Goal: Task Accomplishment & Management: Use online tool/utility

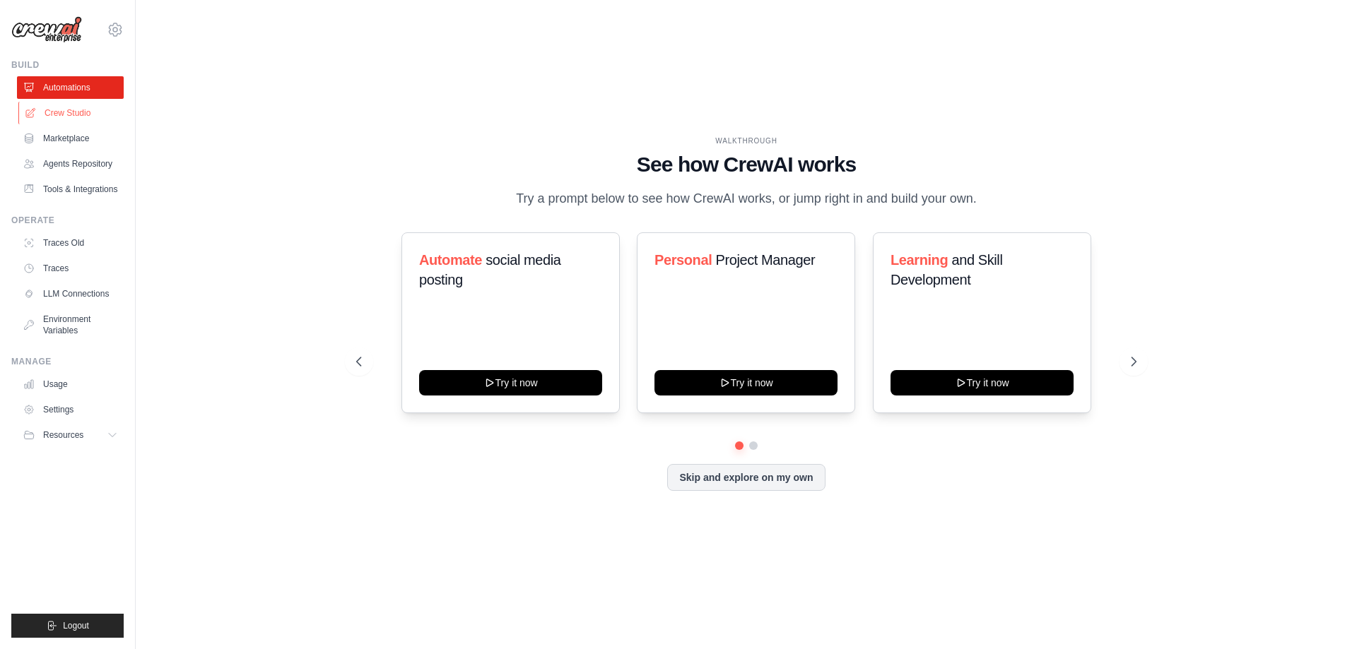
click at [65, 107] on link "Crew Studio" at bounding box center [71, 113] width 107 height 23
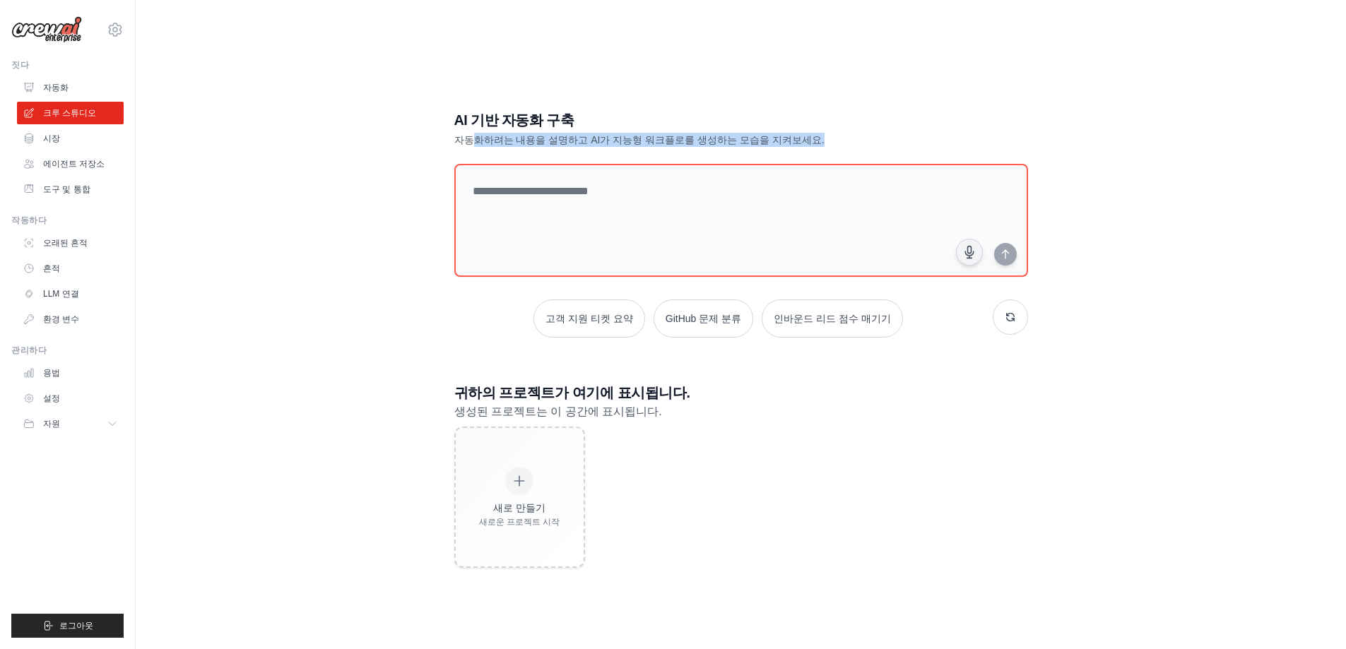
drag, startPoint x: 471, startPoint y: 138, endPoint x: 871, endPoint y: 137, distance: 400.6
click at [871, 137] on p "자동화하려는 내용을 설명하고 AI가 지능형 워크플로를 생성하는 모습을 지켜보세요." at bounding box center [691, 140] width 475 height 14
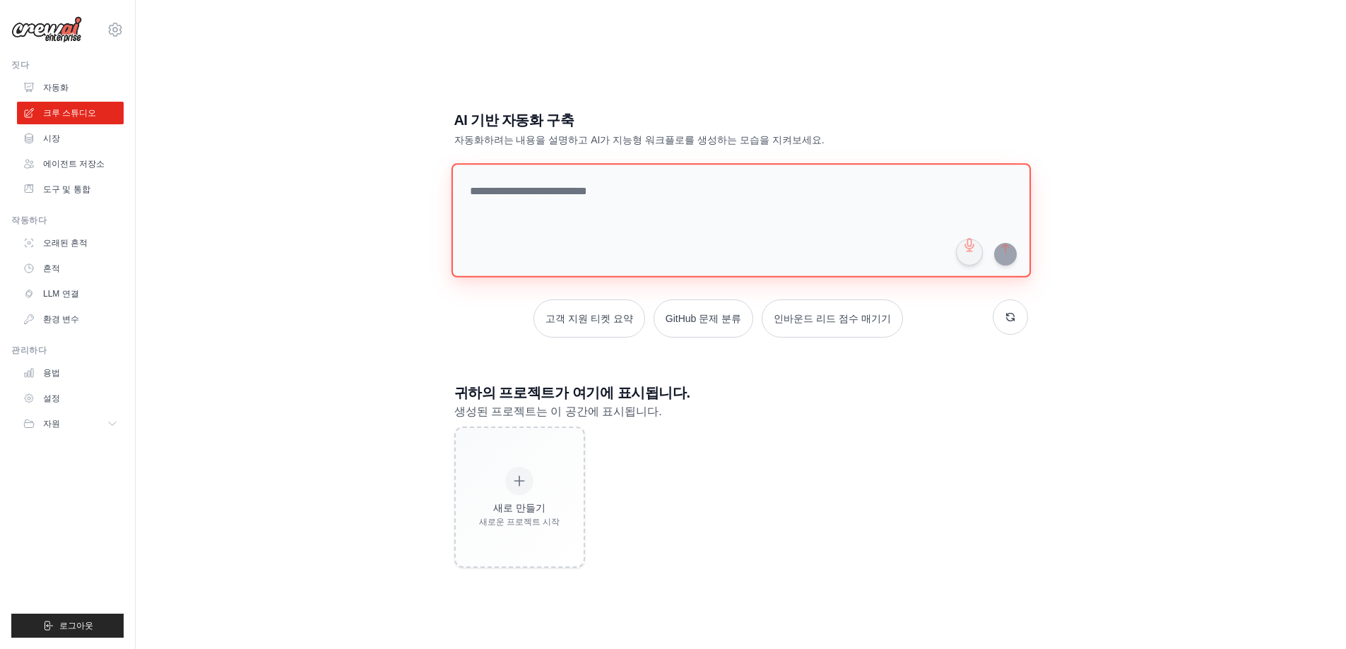
click at [720, 212] on textarea at bounding box center [740, 220] width 579 height 114
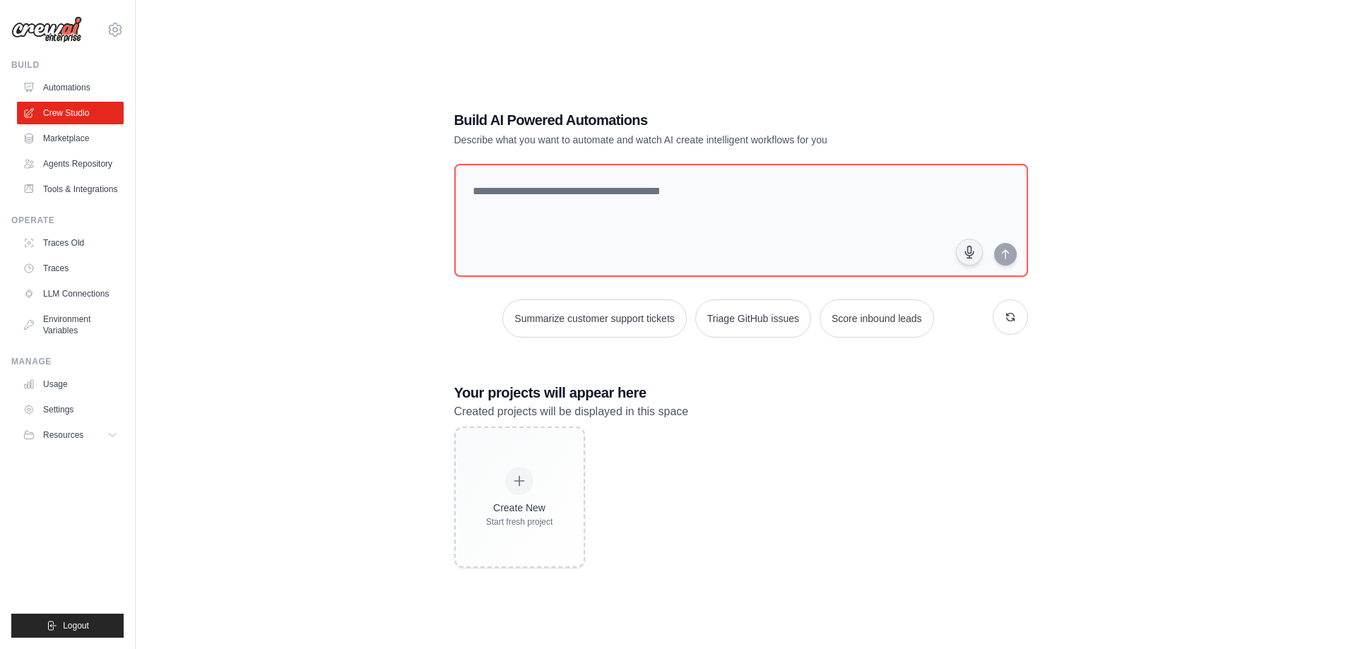
drag, startPoint x: 1280, startPoint y: 300, endPoint x: 1201, endPoint y: 300, distance: 79.1
click at [1280, 300] on div "Build AI Powered Automations Describe what you want to automate and watch AI cr…" at bounding box center [740, 338] width 1165 height 649
drag, startPoint x: 626, startPoint y: 196, endPoint x: 919, endPoint y: 224, distance: 294.5
click at [626, 196] on textarea at bounding box center [740, 220] width 579 height 114
paste textarea "**********"
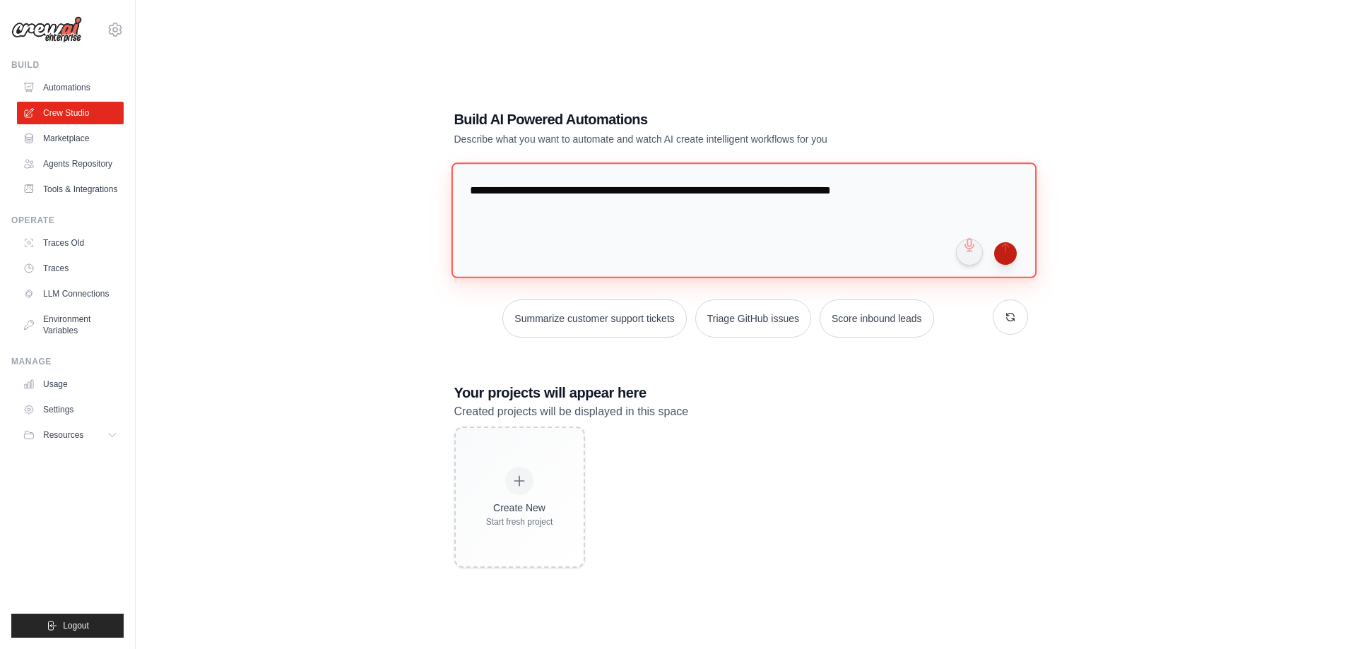
type textarea "**********"
click at [1008, 254] on button "submit" at bounding box center [1005, 253] width 23 height 23
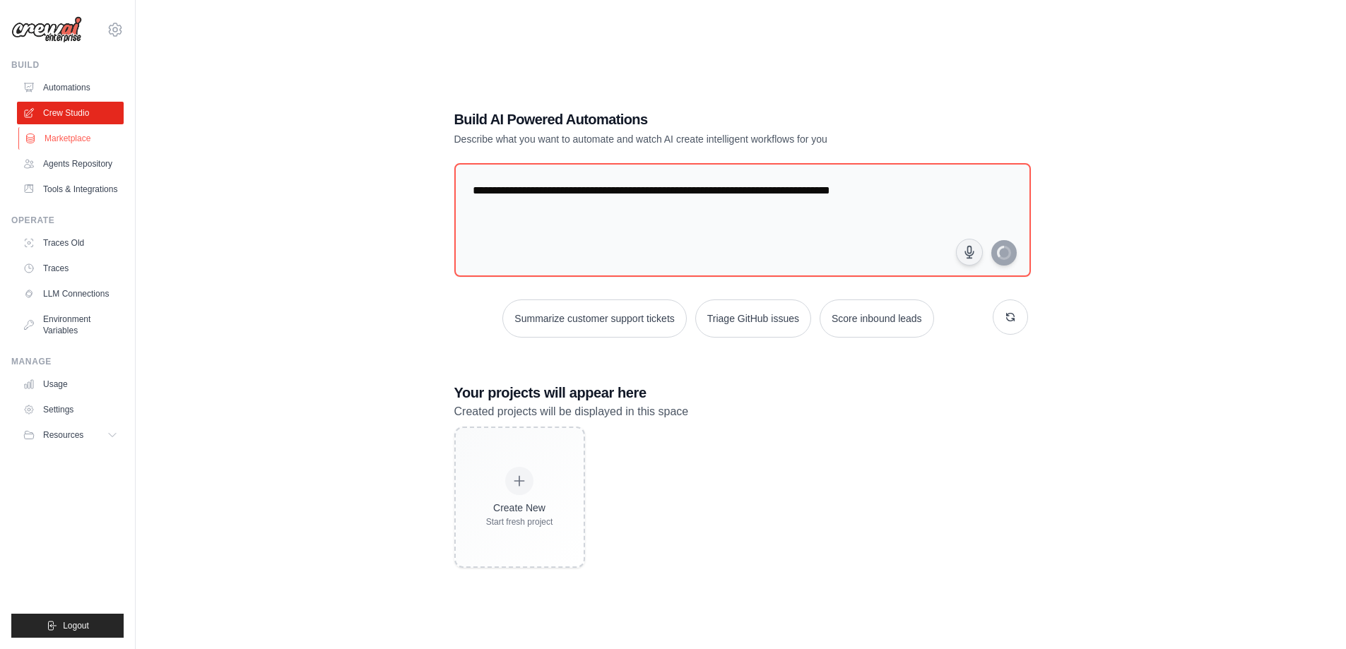
click at [64, 144] on link "Marketplace" at bounding box center [71, 138] width 107 height 23
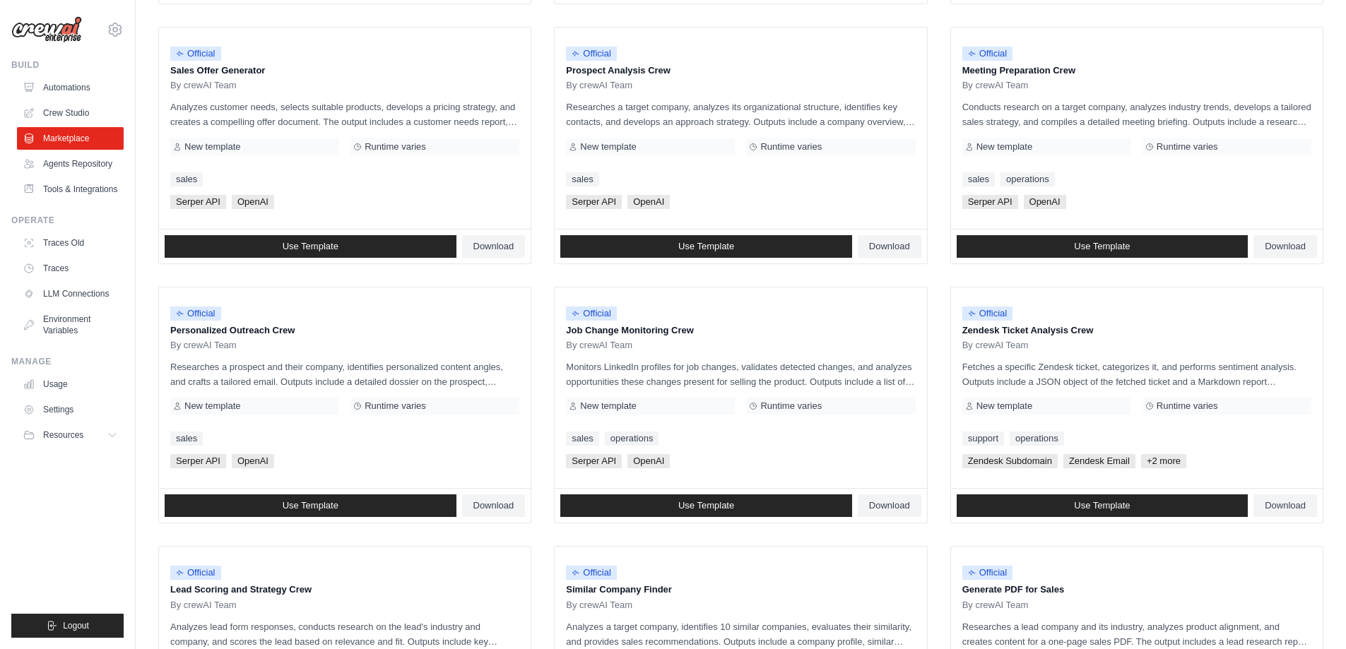
scroll to position [660, 0]
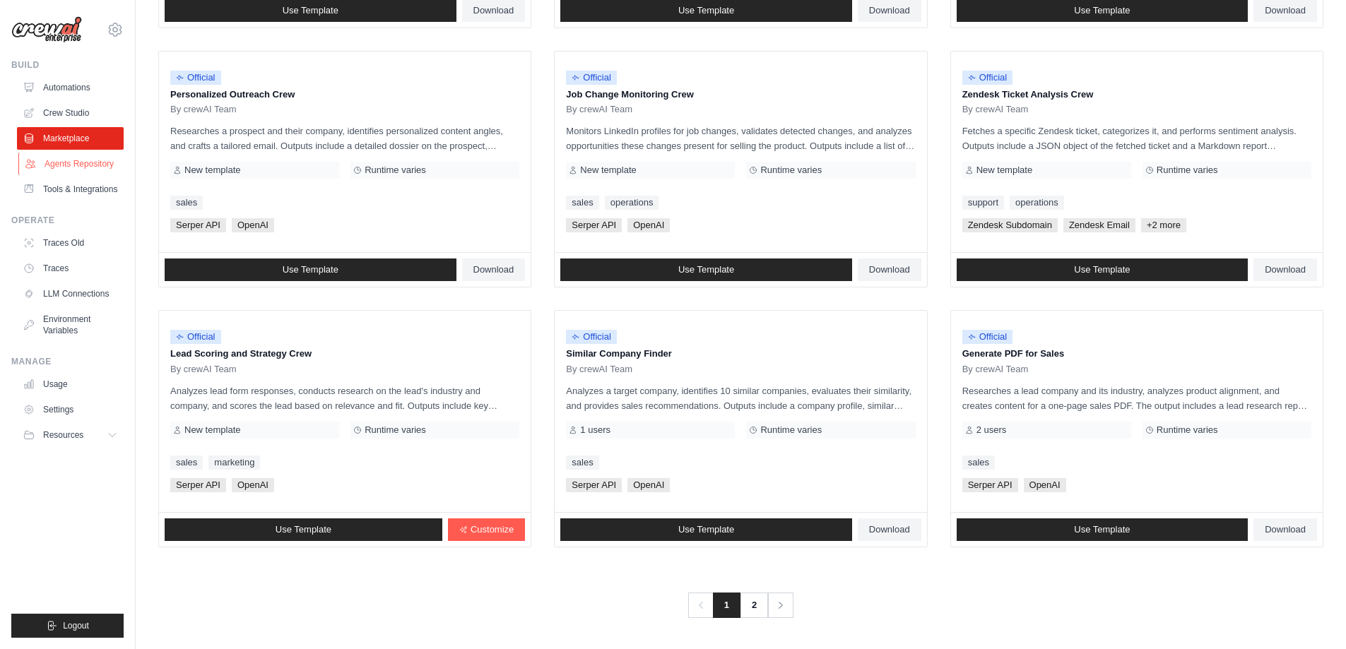
click at [61, 161] on link "Agents Repository" at bounding box center [71, 164] width 107 height 23
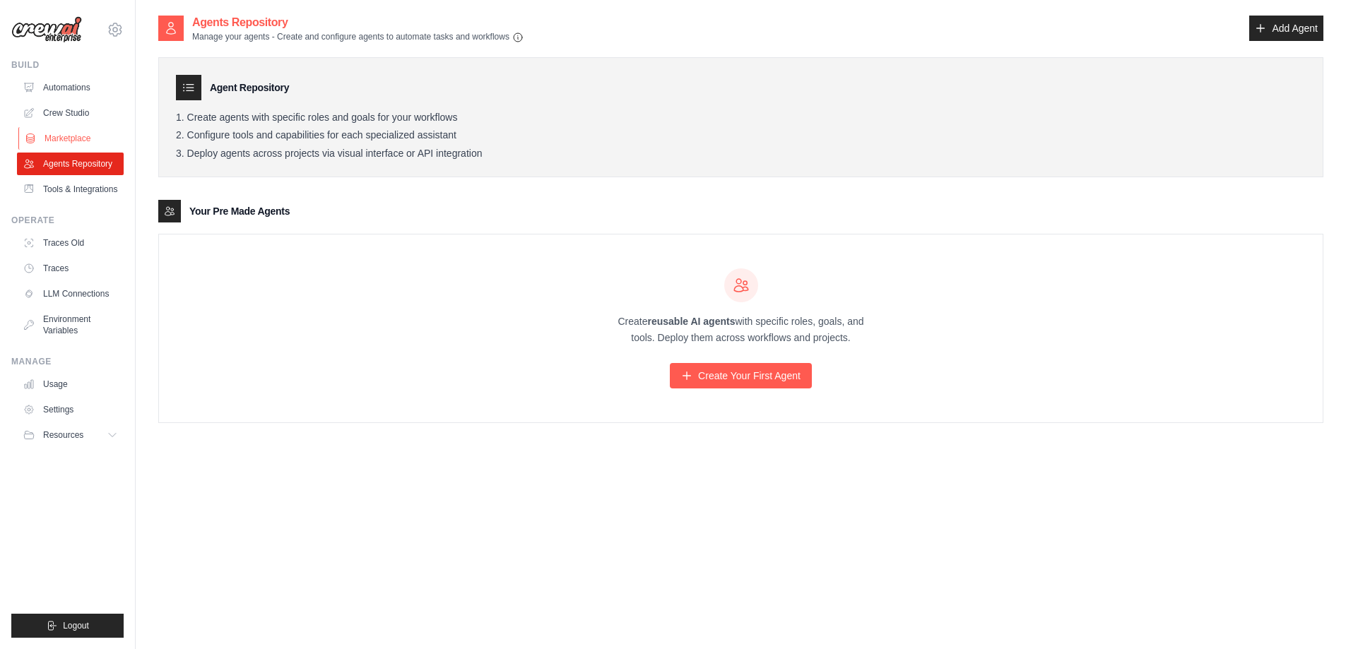
click at [57, 136] on link "Marketplace" at bounding box center [71, 138] width 107 height 23
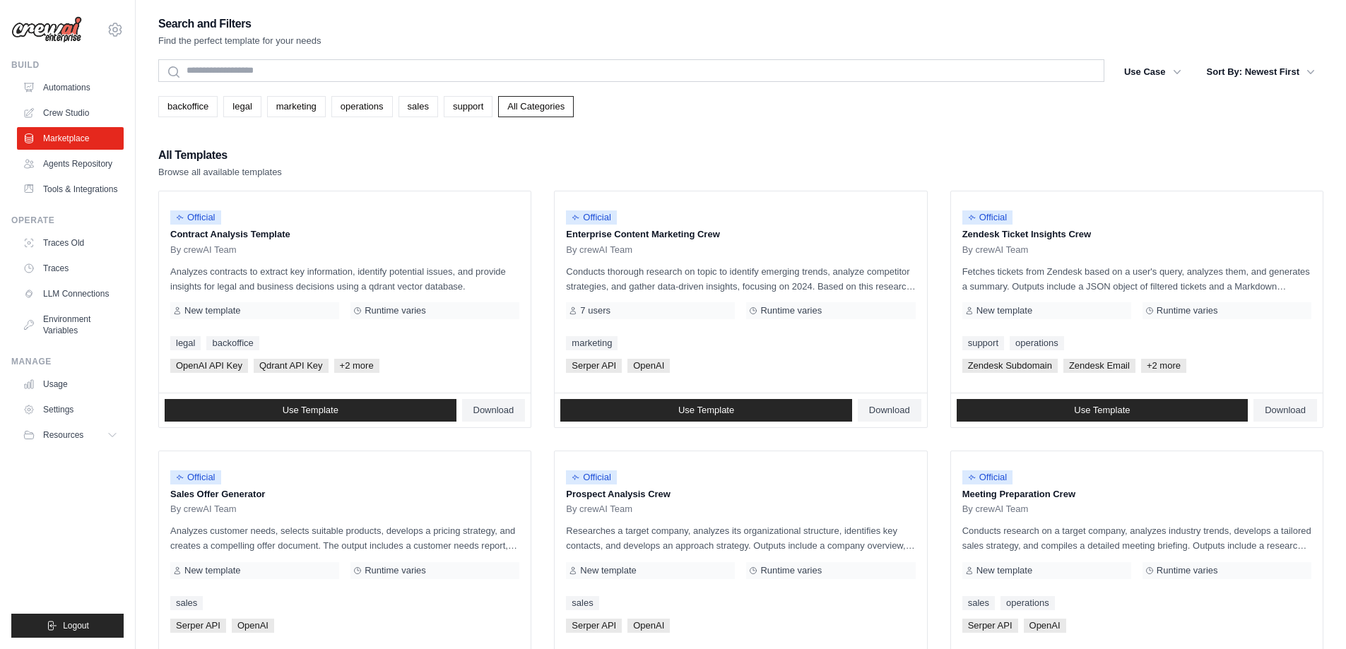
click at [747, 124] on div "Search and Filters Find the perfect template for your needs Search Use Case bac…" at bounding box center [740, 646] width 1165 height 1264
click at [73, 251] on link "Traces Old" at bounding box center [71, 243] width 107 height 23
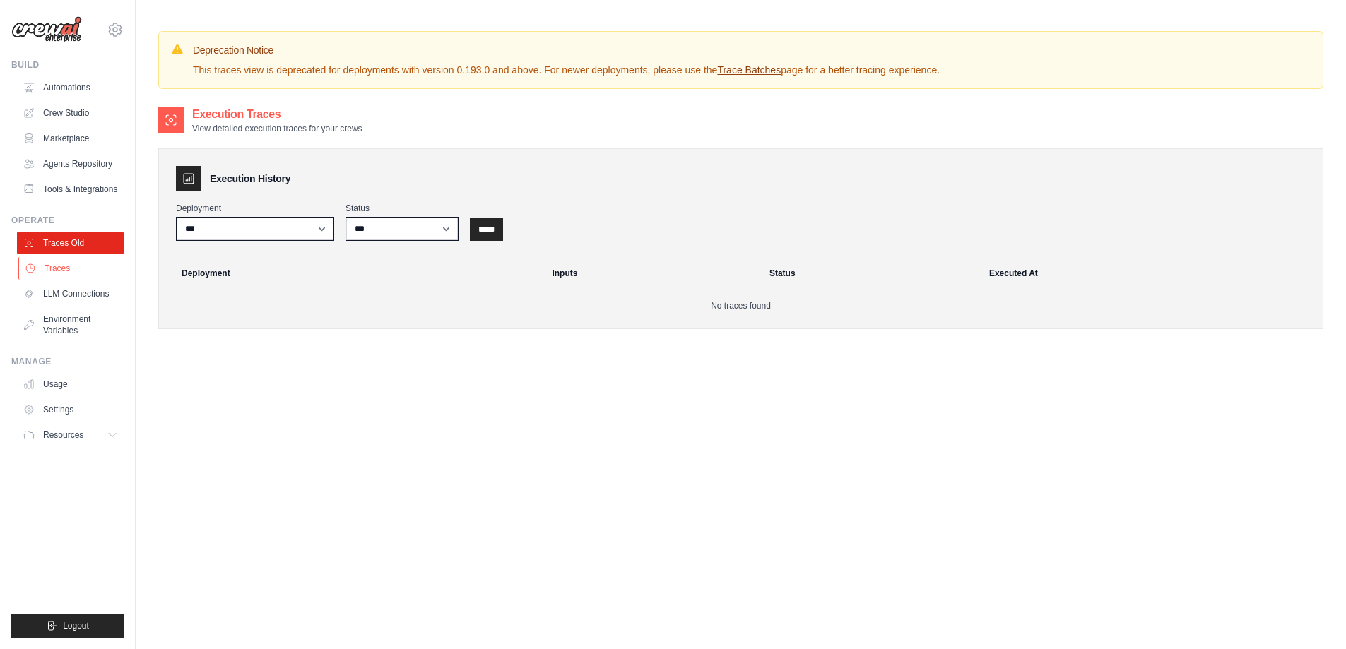
click at [85, 278] on link "Traces" at bounding box center [71, 268] width 107 height 23
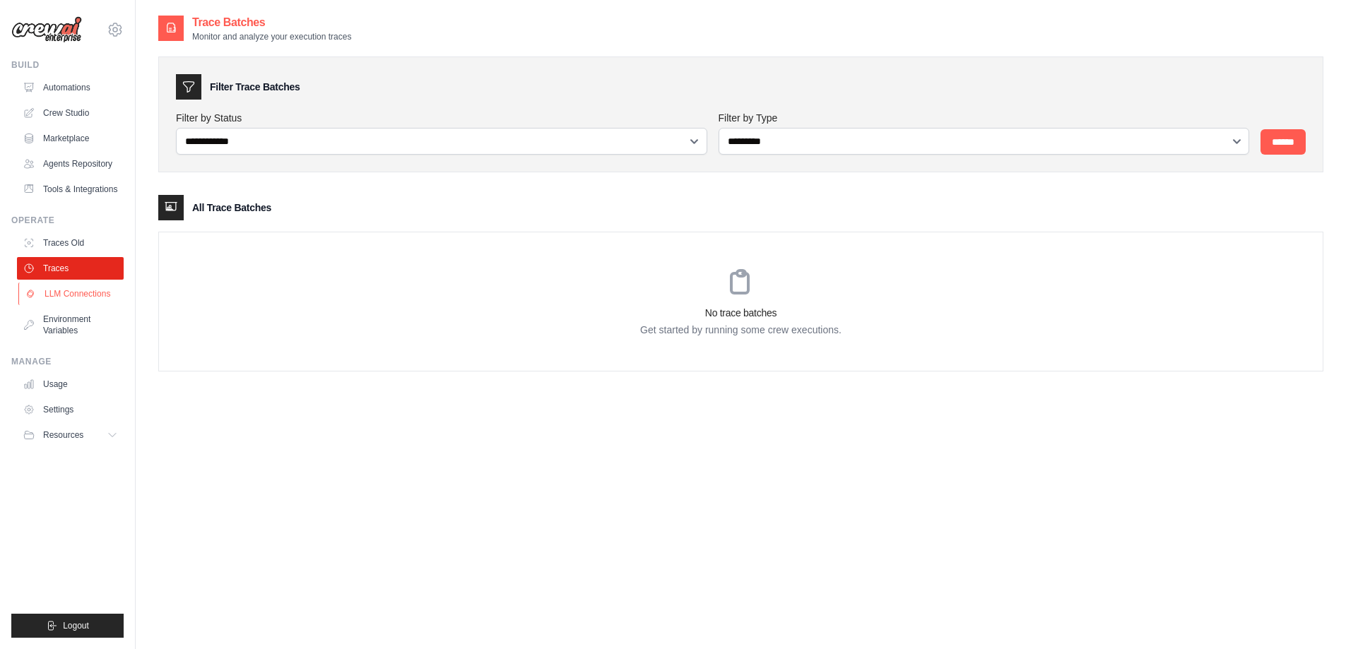
click at [83, 304] on link "LLM Connections" at bounding box center [71, 294] width 107 height 23
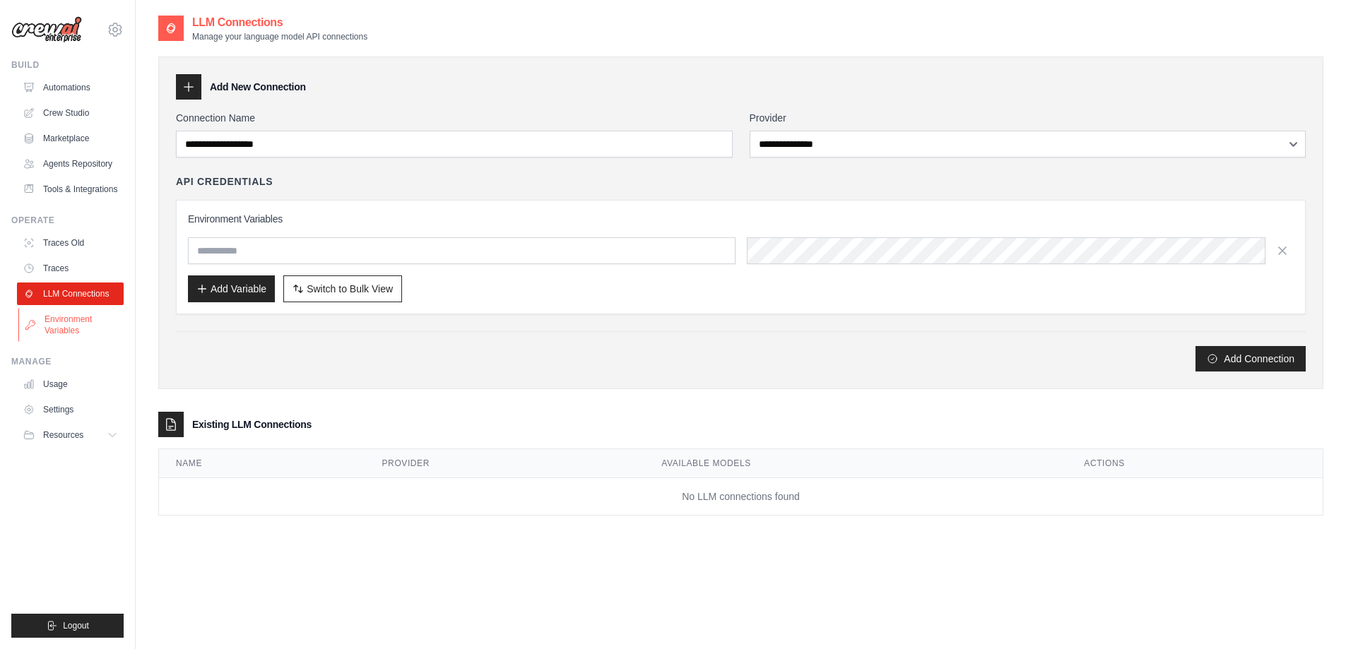
click at [83, 342] on link "Environment Variables" at bounding box center [71, 325] width 107 height 34
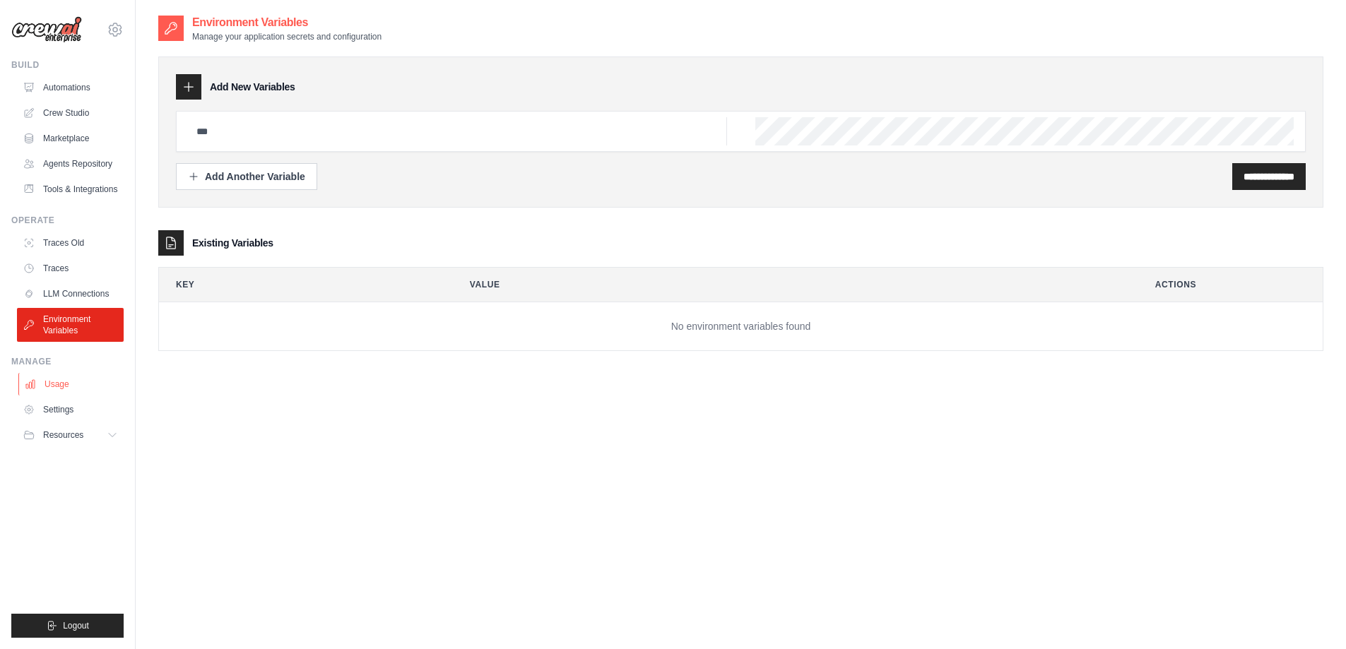
click at [74, 396] on link "Usage" at bounding box center [71, 384] width 107 height 23
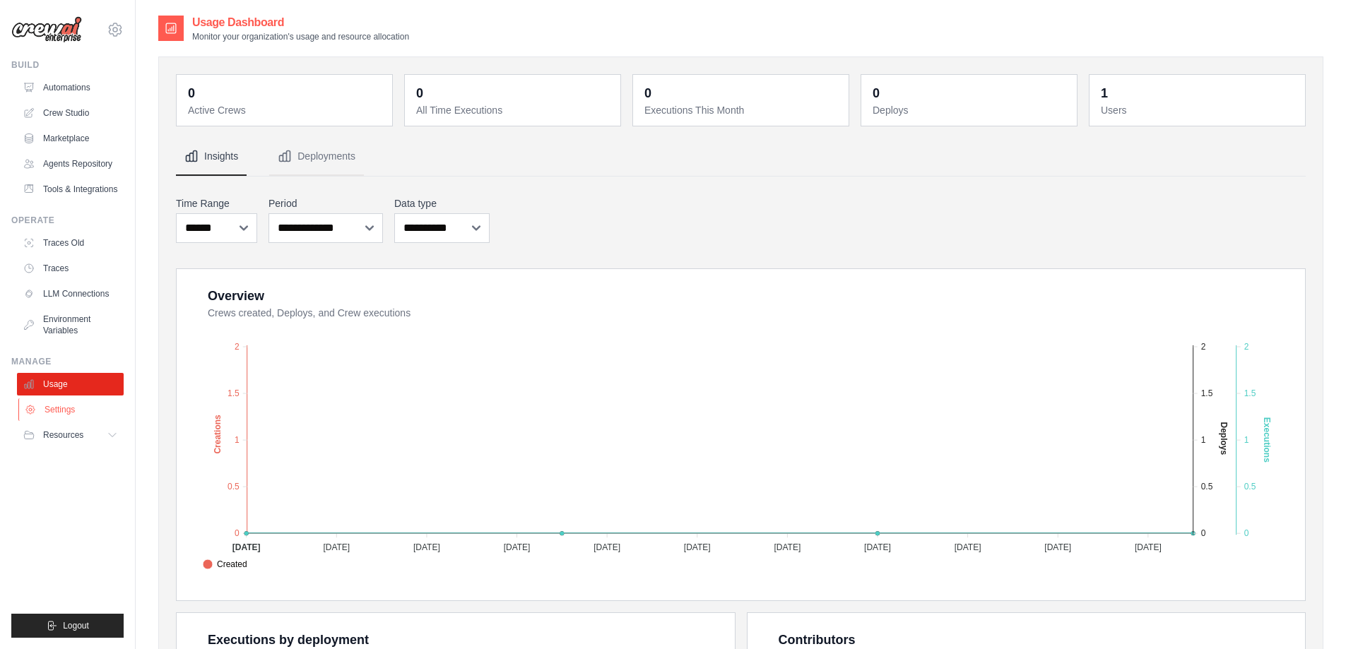
click at [59, 421] on link "Settings" at bounding box center [71, 410] width 107 height 23
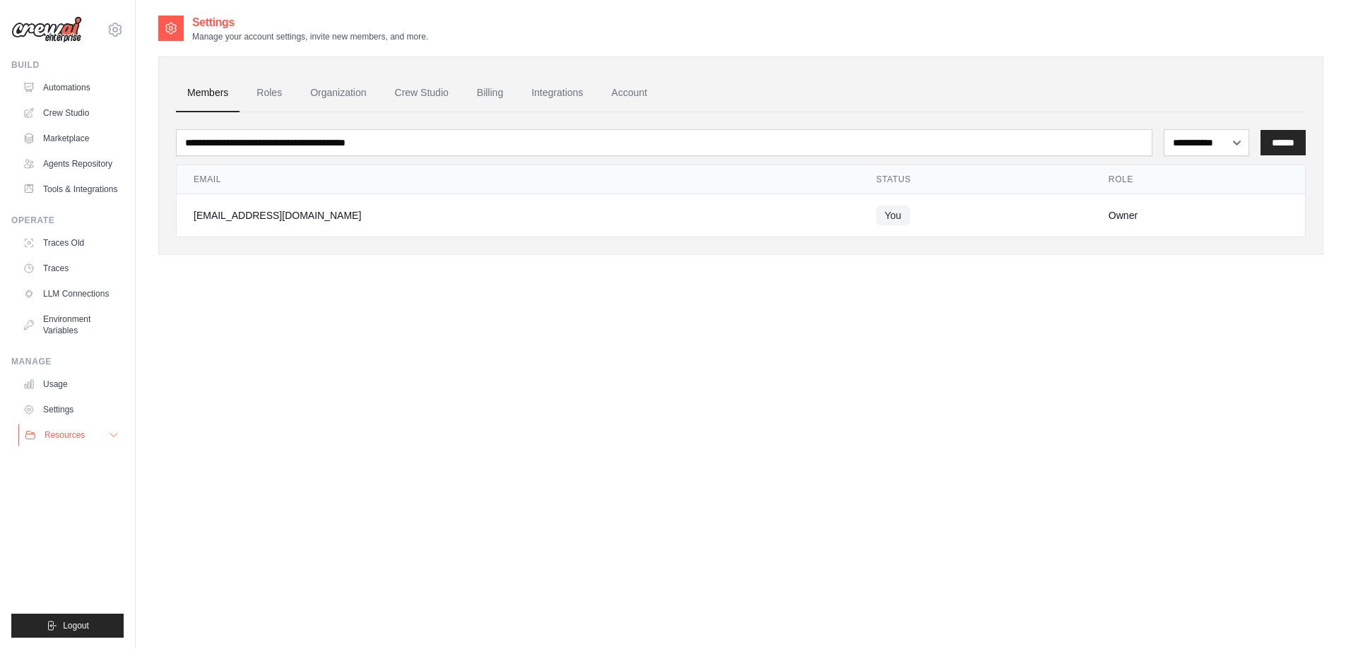
click at [75, 439] on button "Resources" at bounding box center [71, 435] width 107 height 23
click at [75, 465] on span "Documentation" at bounding box center [78, 459] width 57 height 11
click at [67, 488] on span "GitHub" at bounding box center [63, 481] width 26 height 11
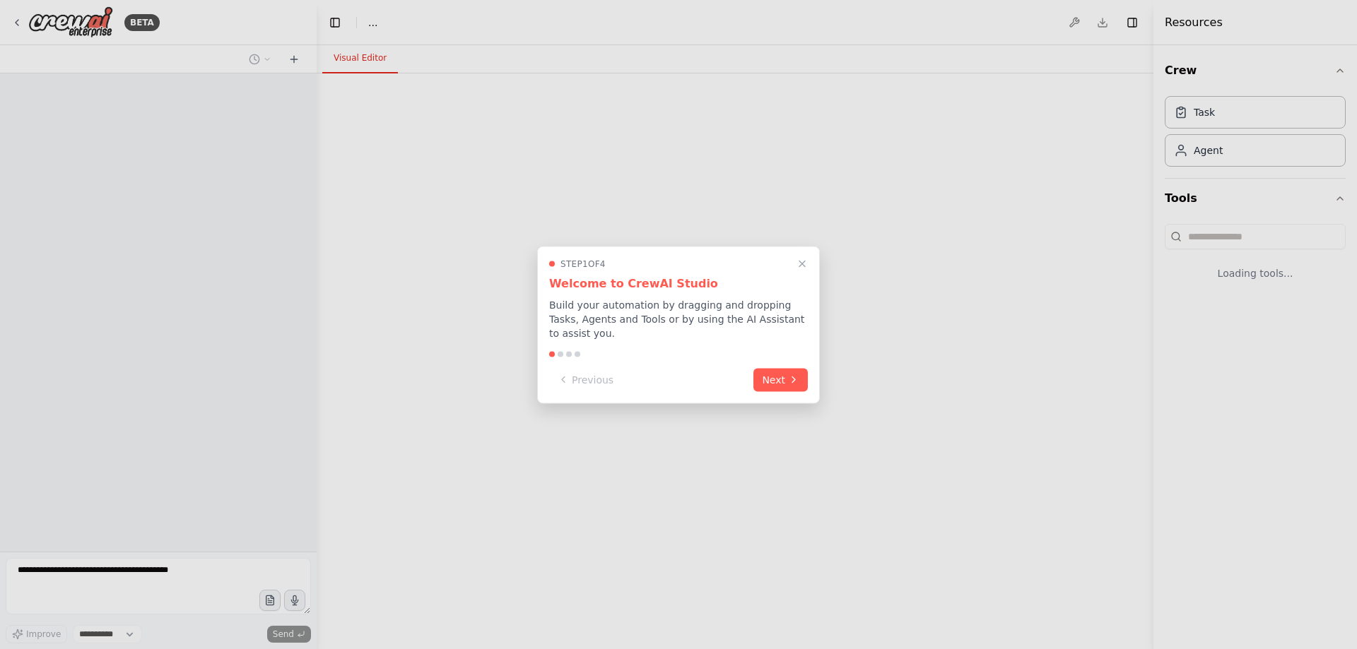
select select "****"
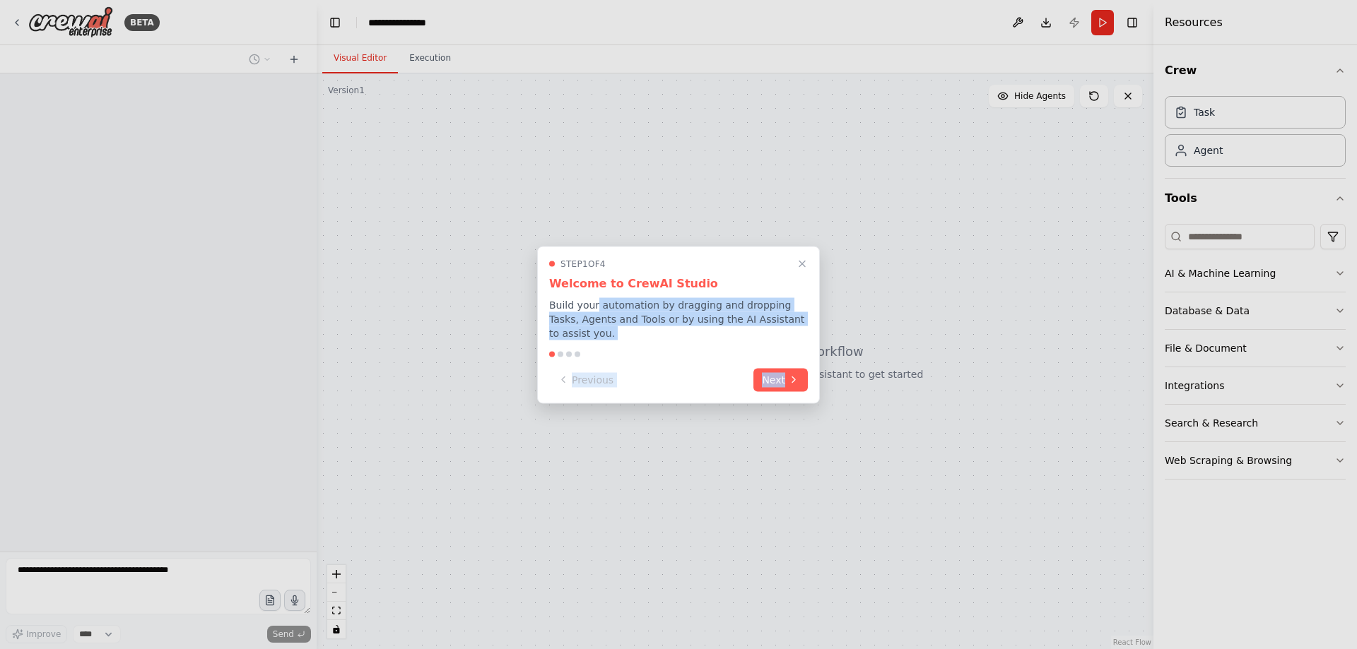
drag, startPoint x: 595, startPoint y: 297, endPoint x: 807, endPoint y: 362, distance: 221.7
click at [807, 358] on div "Step 1 of 4 Welcome to CrewAI Studio Build your automation by dragging and drop…" at bounding box center [678, 325] width 283 height 158
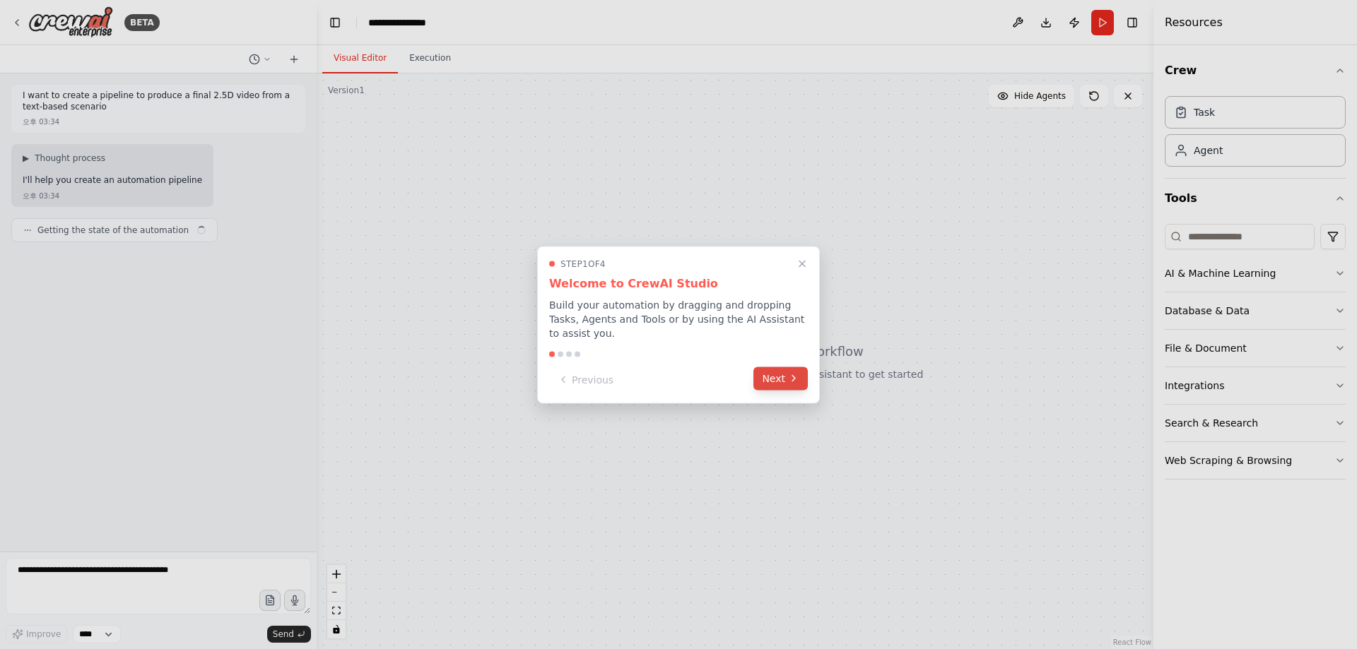
click at [792, 381] on icon at bounding box center [793, 379] width 3 height 6
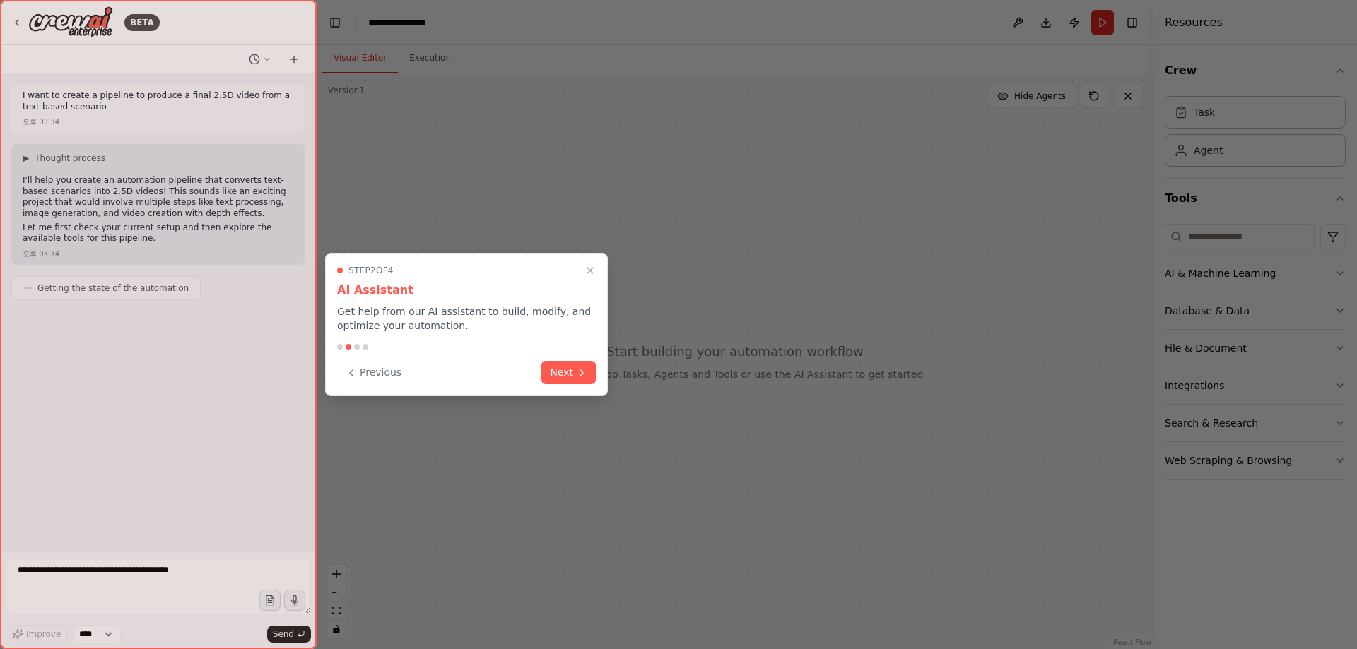
click at [602, 384] on div "Step 2 of 4 AI Assistant Get help from our AI assistant to build, modify, and o…" at bounding box center [466, 324] width 283 height 143
click at [574, 375] on button "Next" at bounding box center [568, 371] width 54 height 23
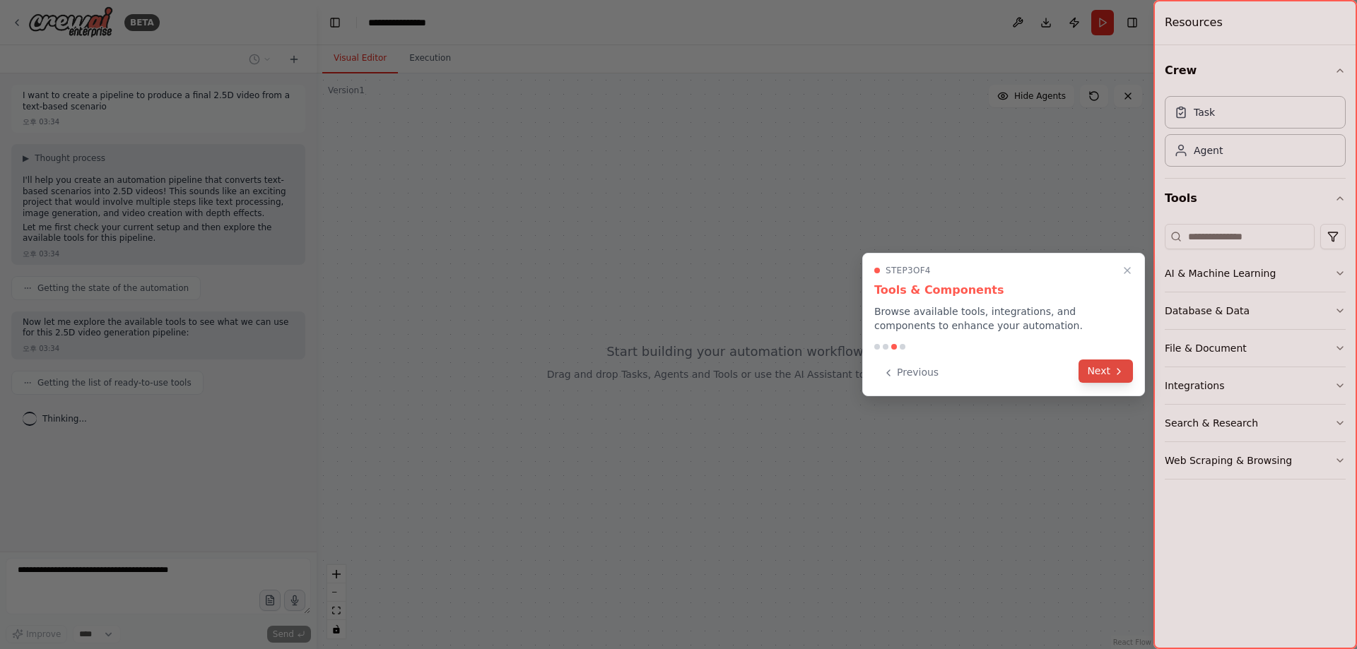
click at [1104, 374] on button "Next" at bounding box center [1105, 371] width 54 height 23
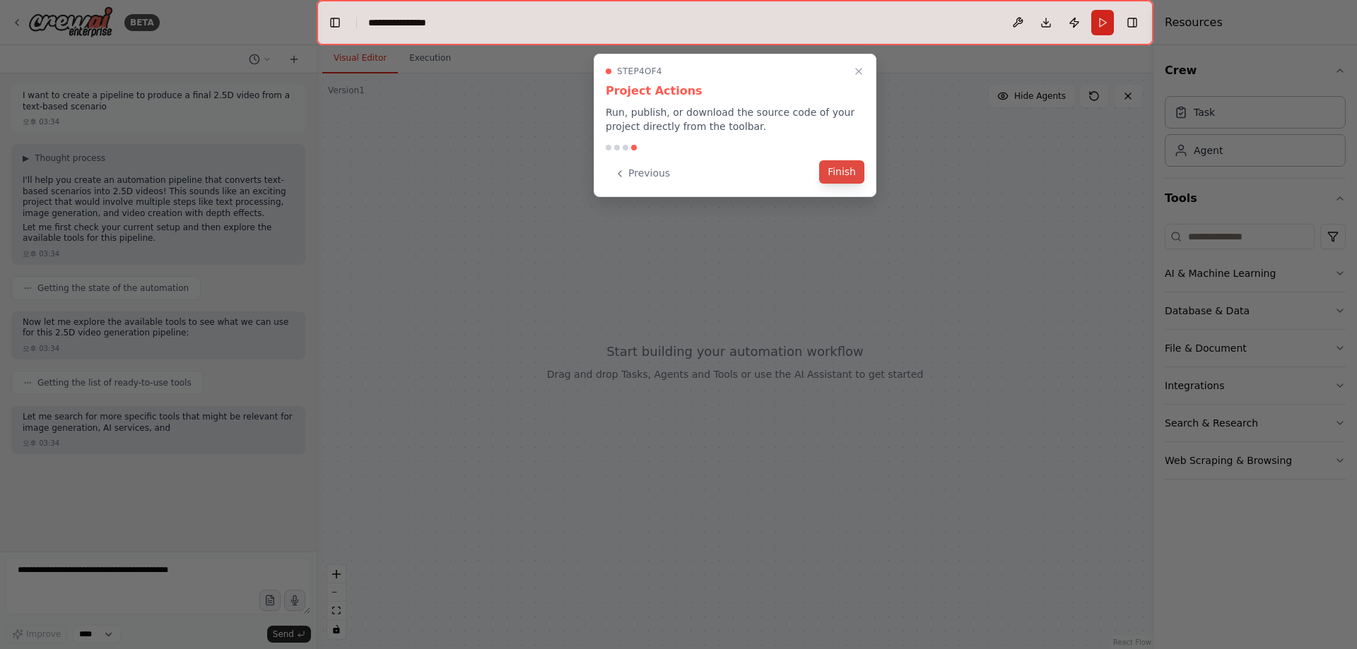
click at [837, 176] on button "Finish" at bounding box center [841, 171] width 45 height 23
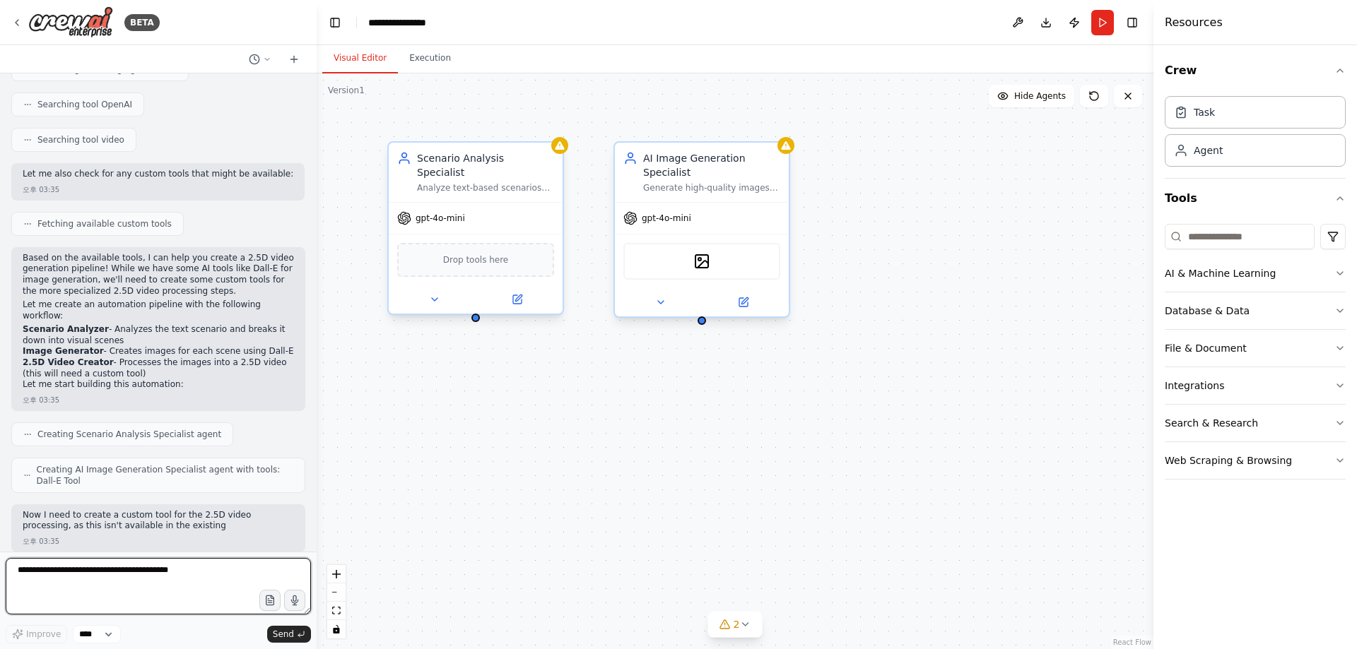
scroll to position [420, 0]
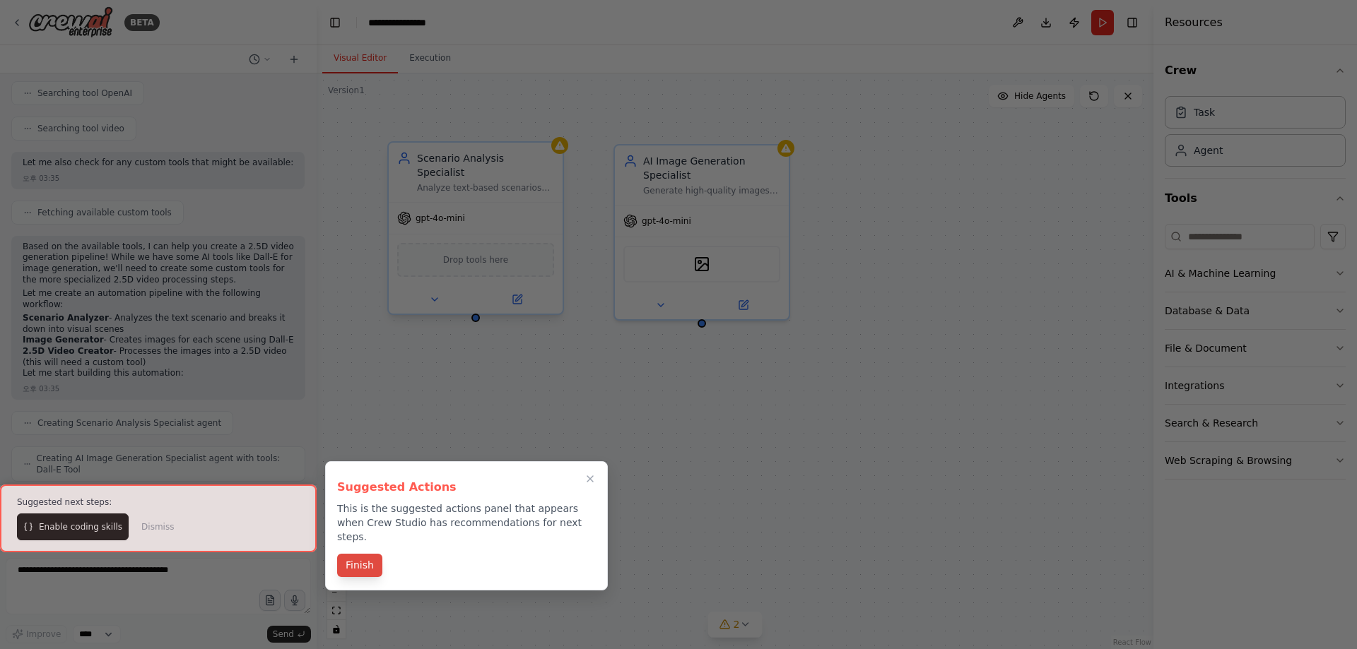
click at [362, 554] on button "Finish" at bounding box center [359, 565] width 45 height 23
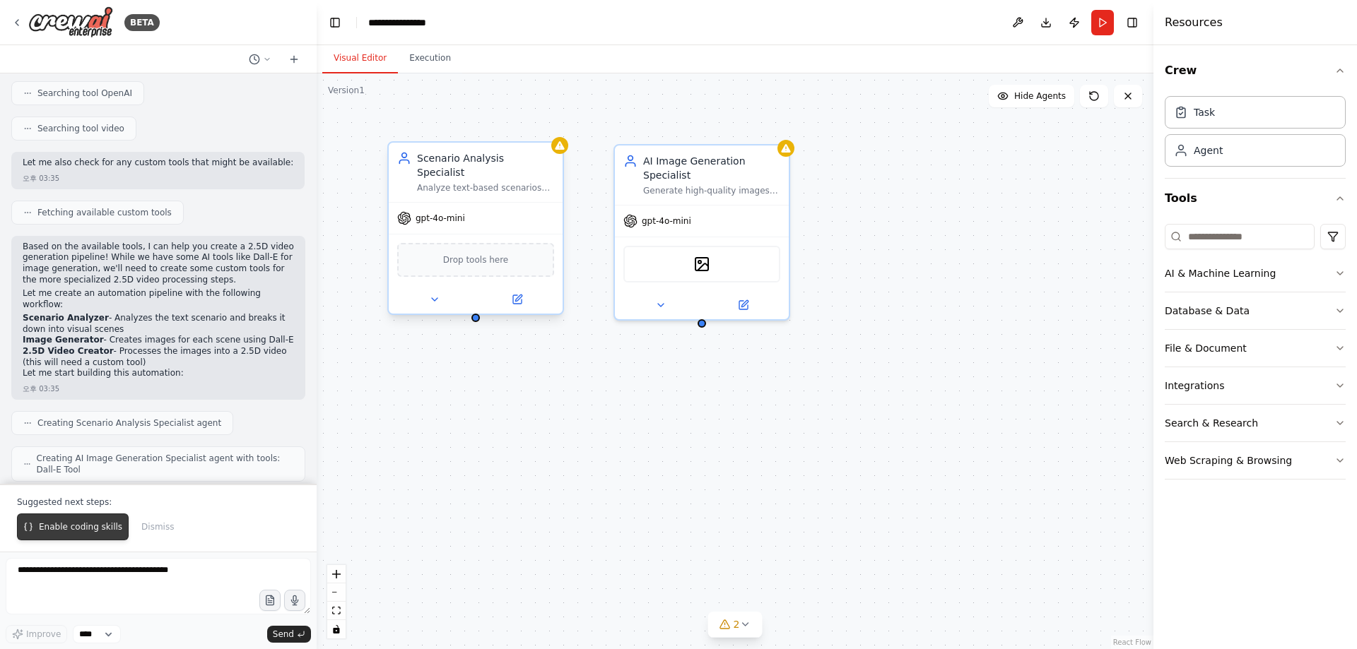
click at [60, 533] on span "Enable coding skills" at bounding box center [80, 526] width 83 height 11
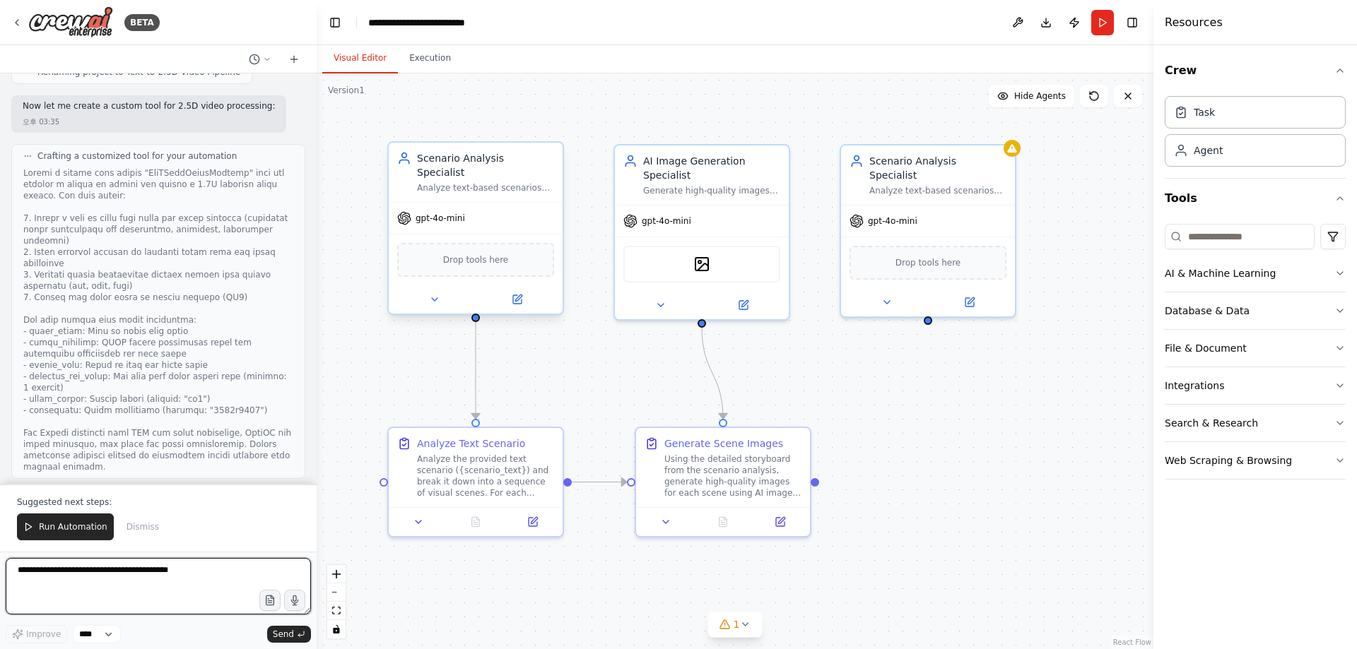
scroll to position [1752, 0]
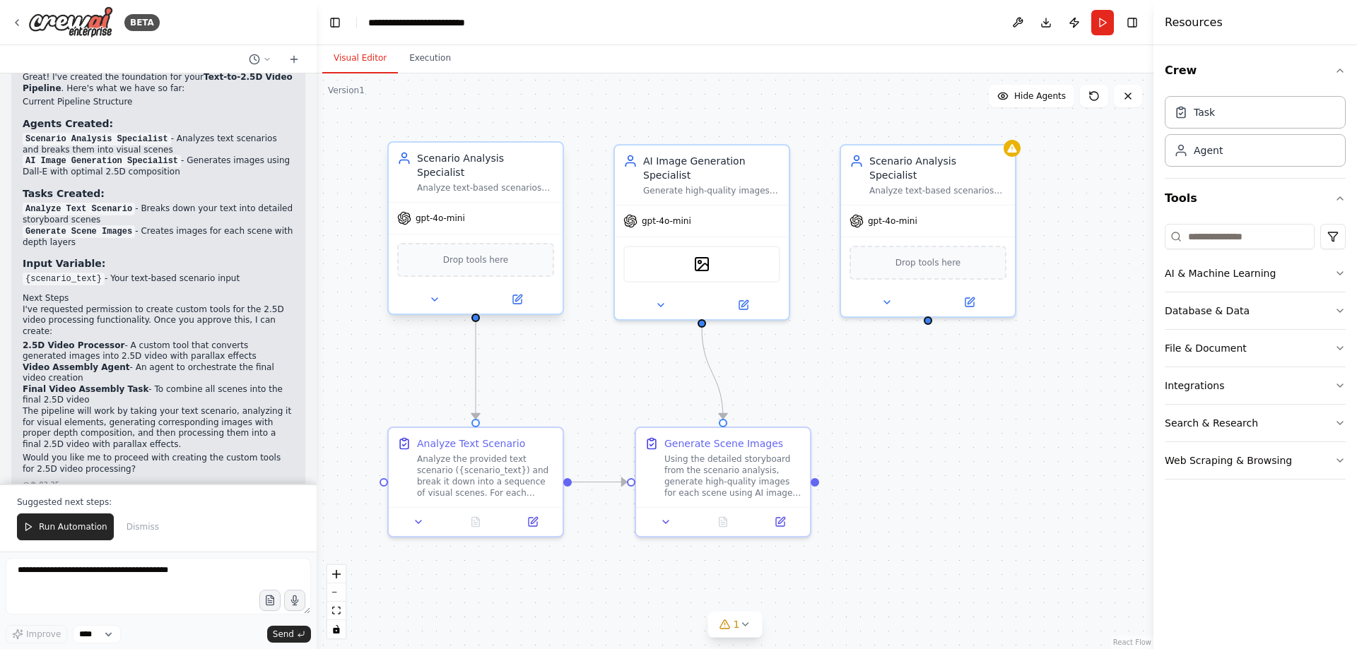
click at [974, 375] on div ".deletable-edge-delete-btn { width: 20px; height: 20px; border: 0px solid #ffff…" at bounding box center [735, 361] width 837 height 576
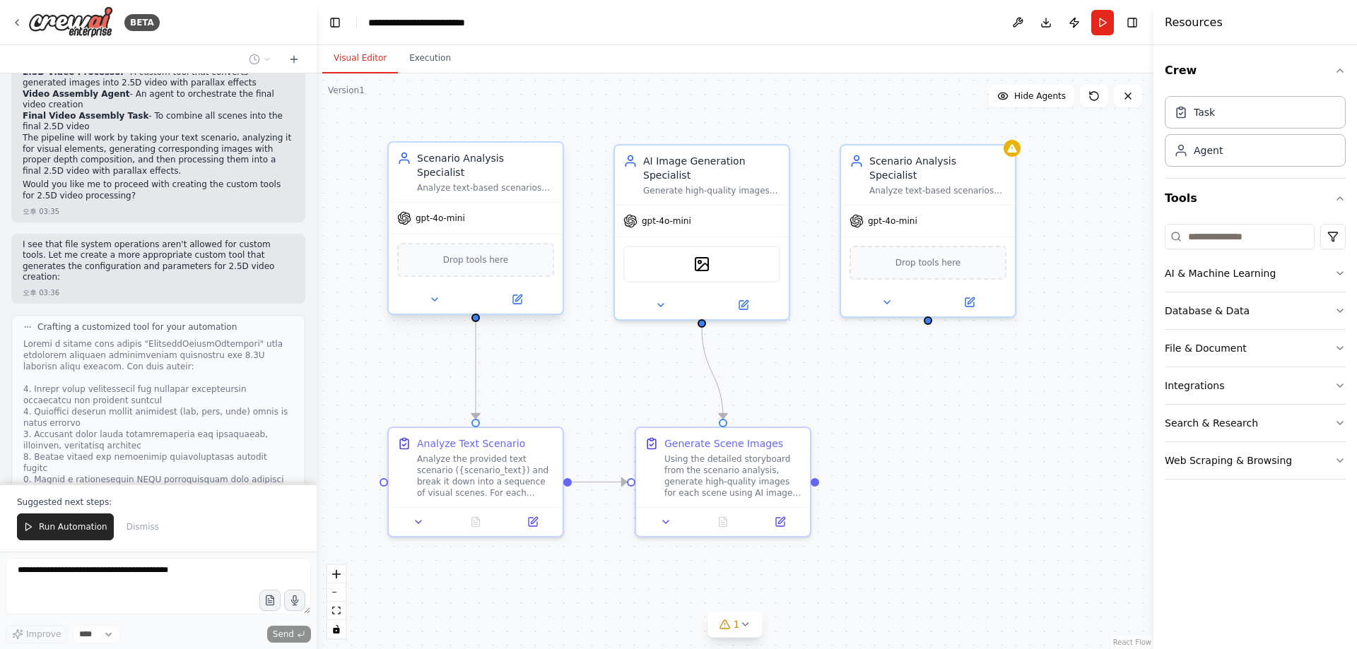
scroll to position [1979, 0]
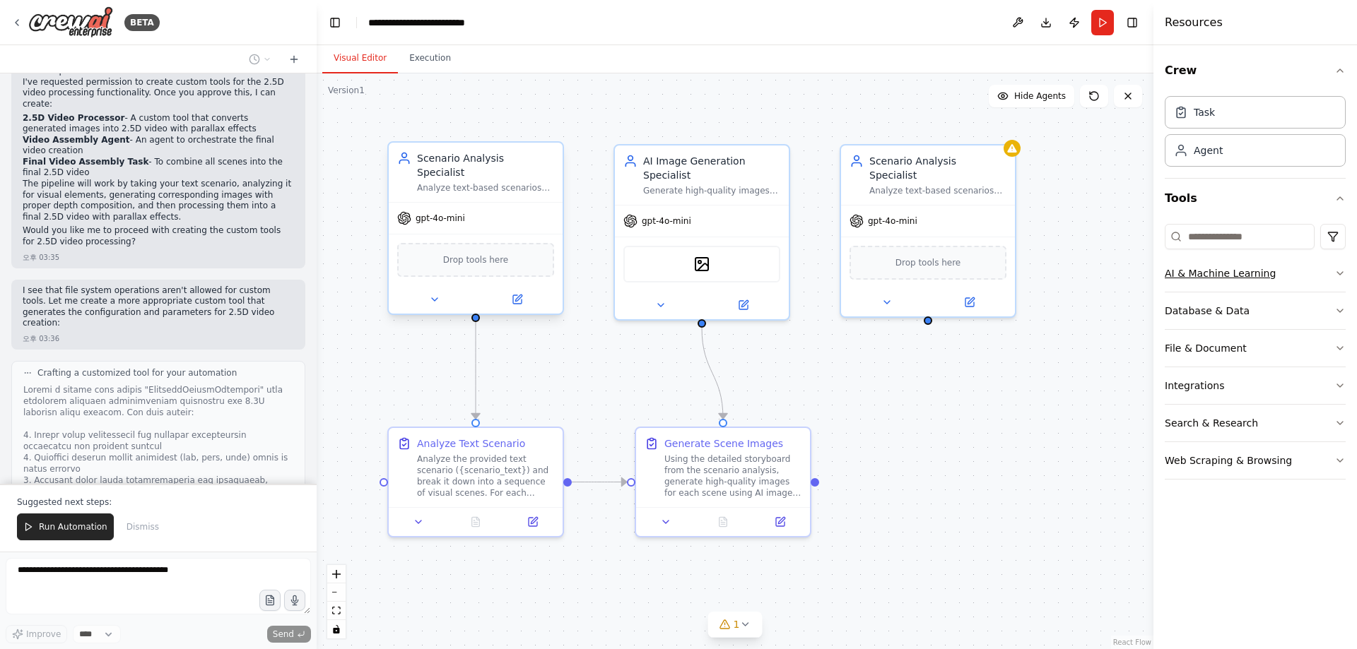
click at [1340, 273] on icon "button" at bounding box center [1339, 273] width 11 height 11
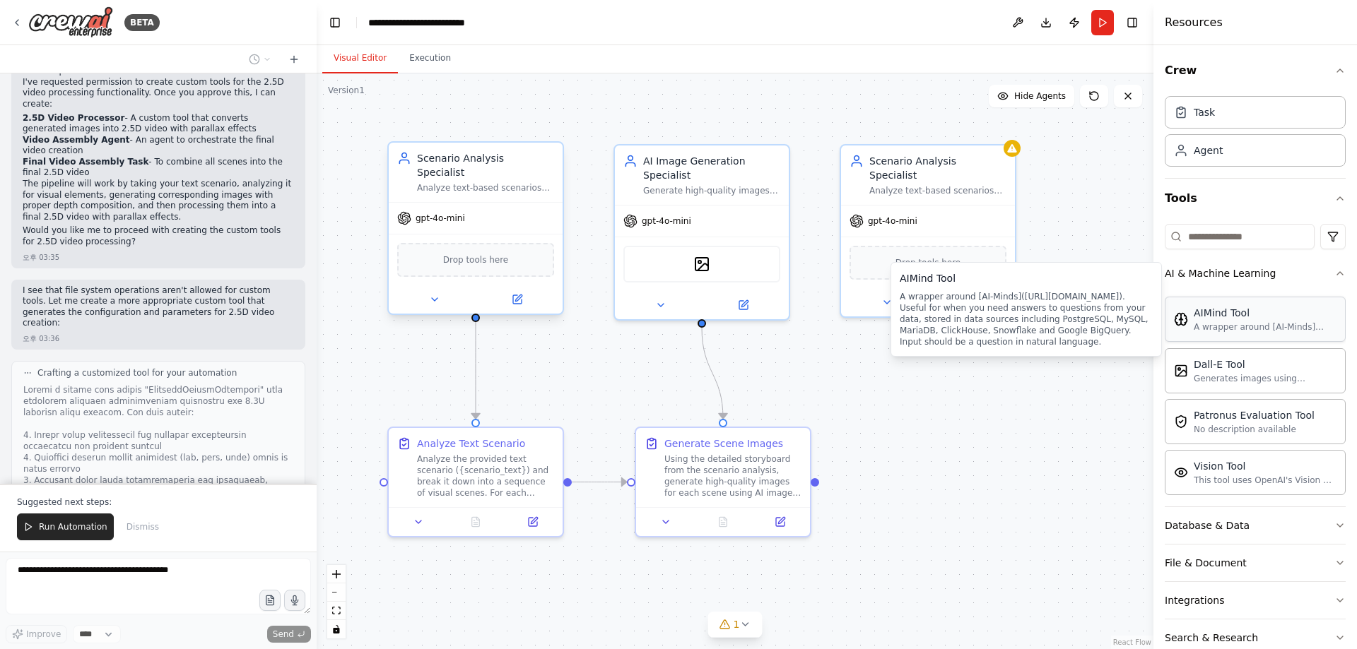
scroll to position [68, 0]
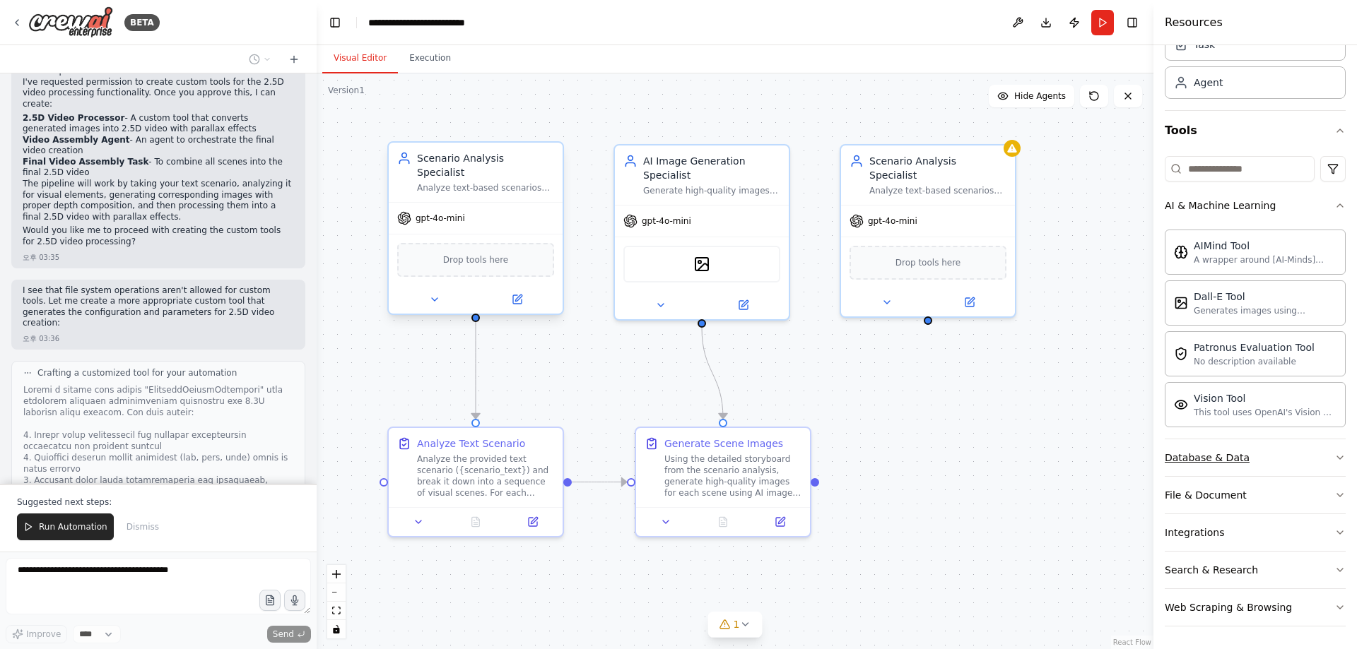
click at [1334, 452] on icon "button" at bounding box center [1339, 457] width 11 height 11
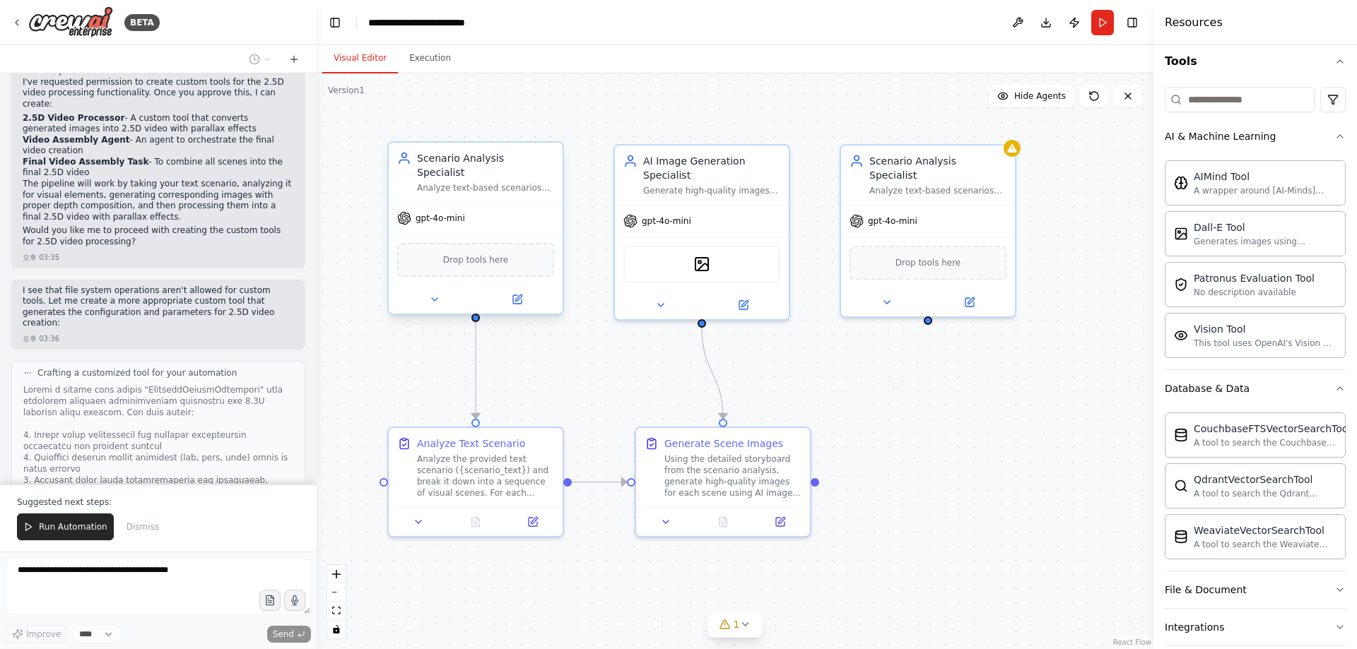
scroll to position [232, 0]
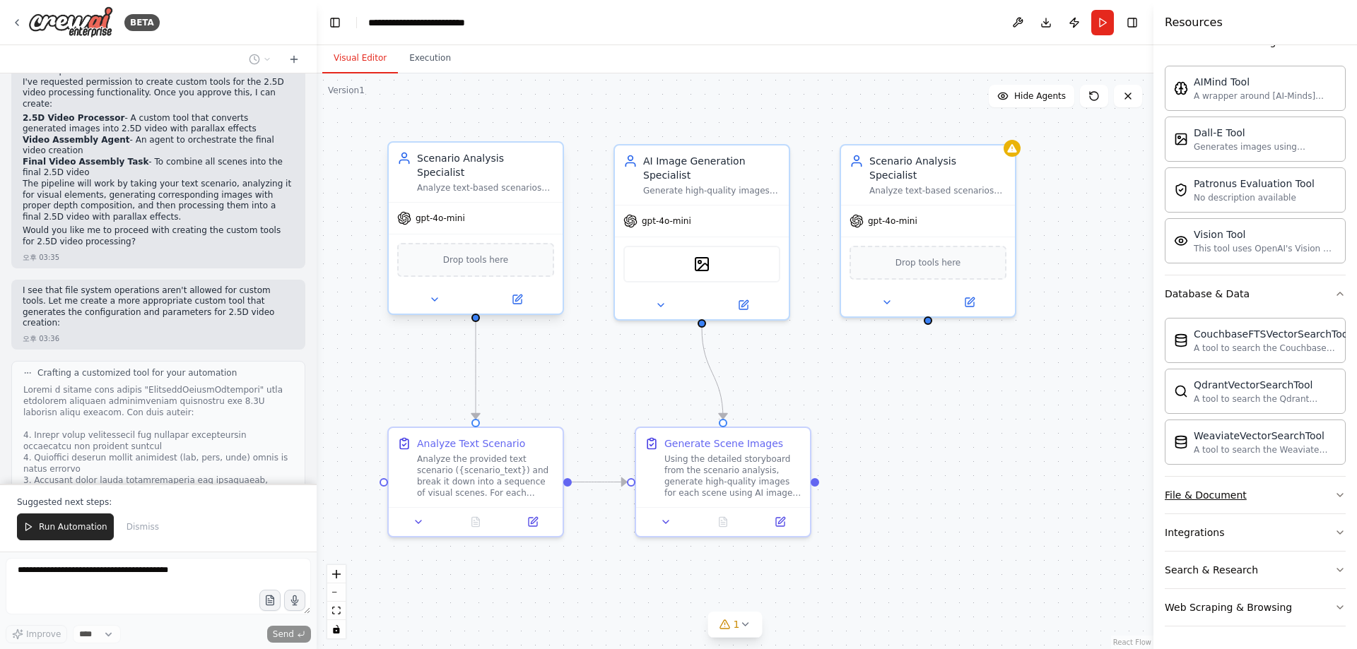
click at [1322, 495] on button "File & Document" at bounding box center [1254, 495] width 181 height 37
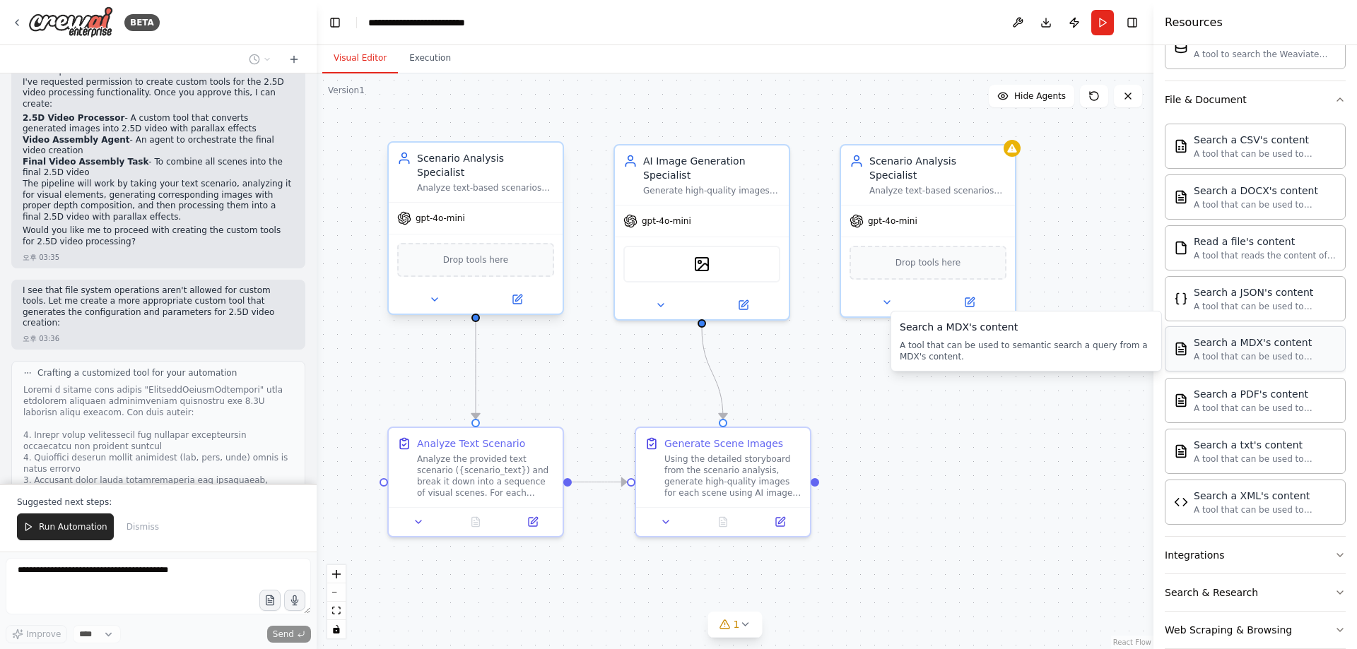
scroll to position [650, 0]
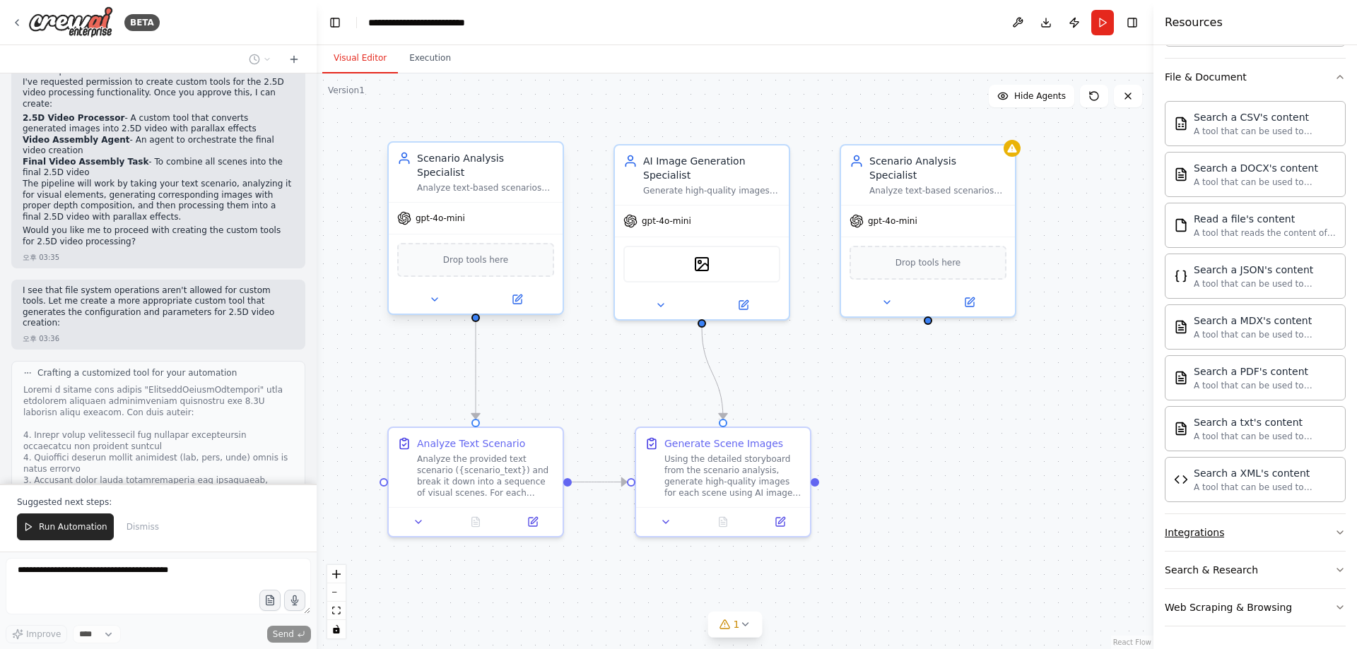
click at [1334, 530] on icon "button" at bounding box center [1339, 532] width 11 height 11
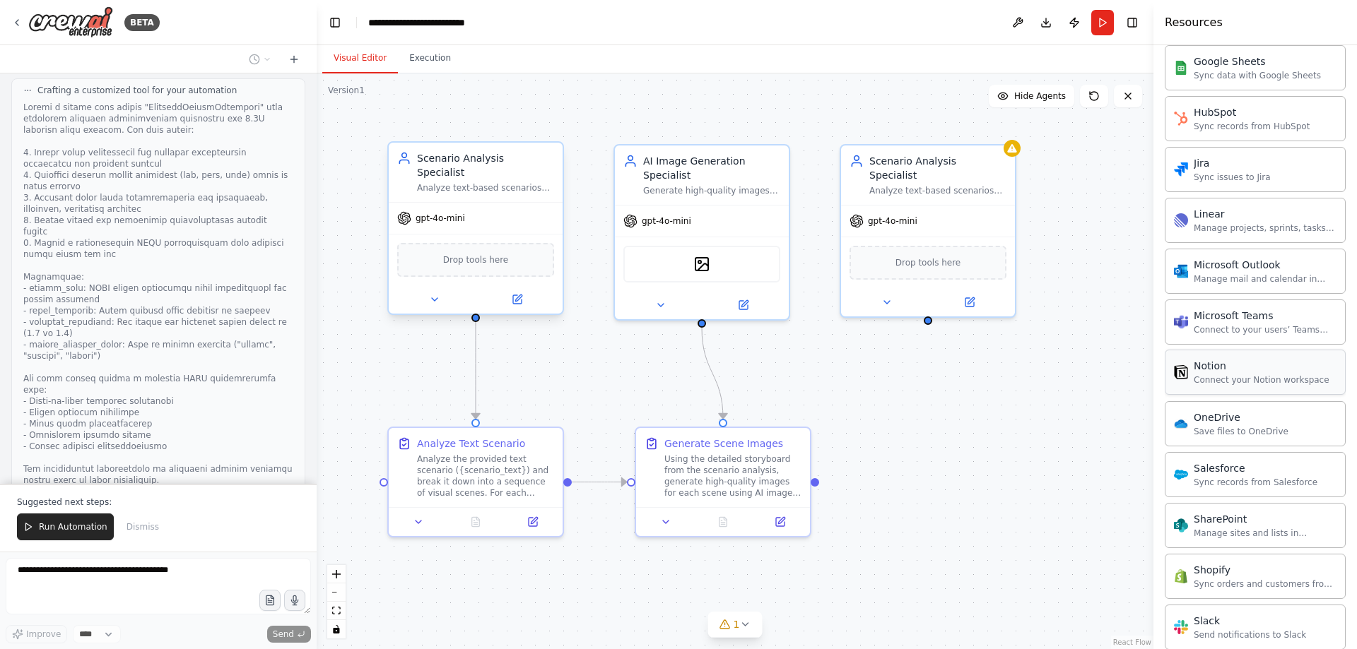
scroll to position [1781, 0]
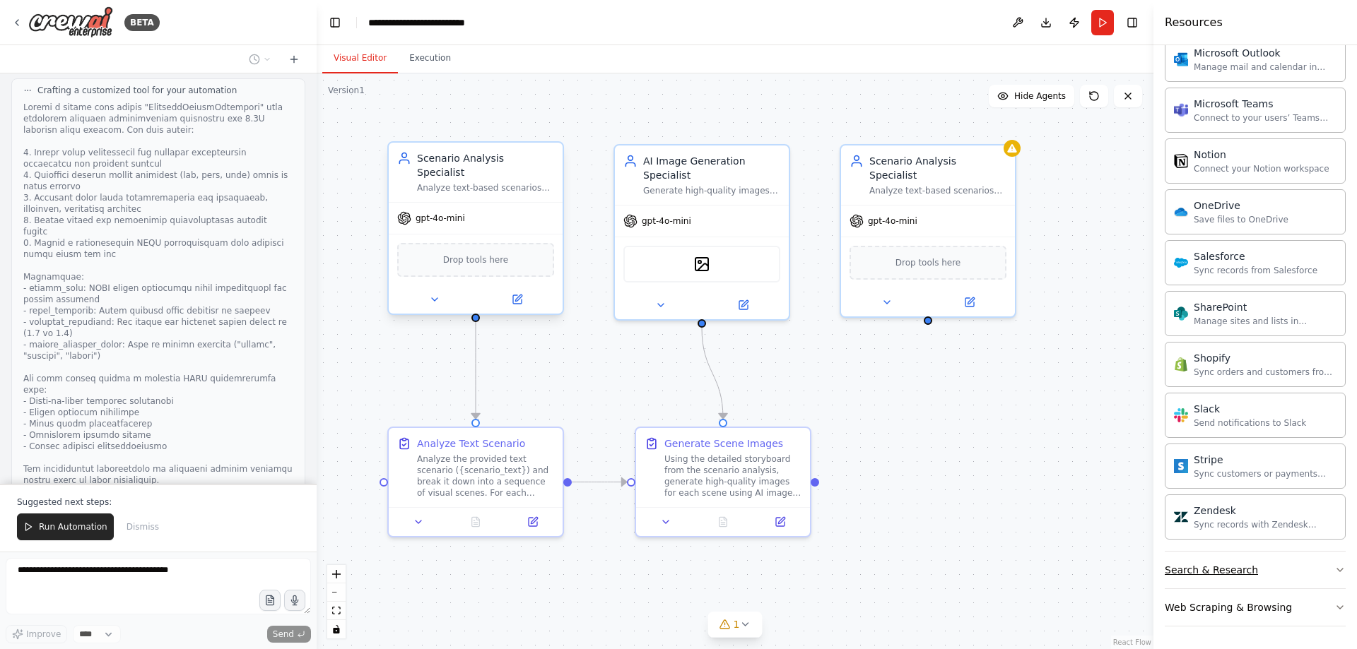
click at [1297, 573] on button "Search & Research" at bounding box center [1254, 570] width 181 height 37
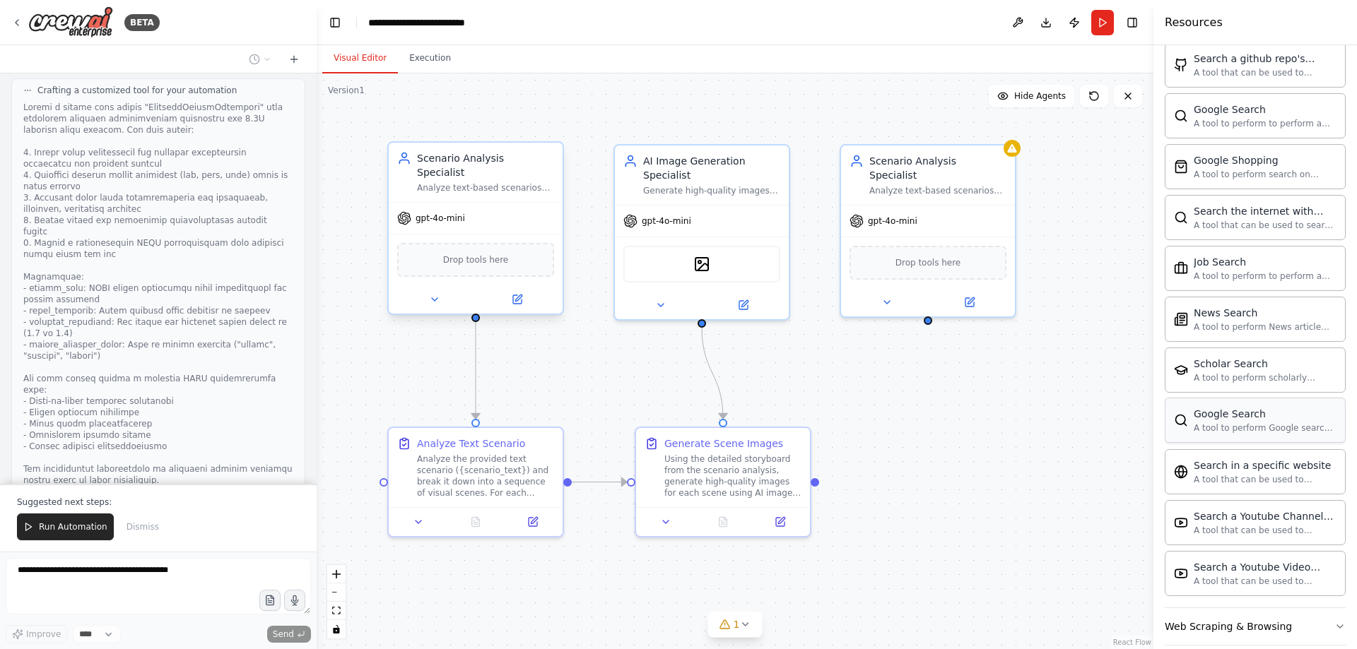
scroll to position [2354, 0]
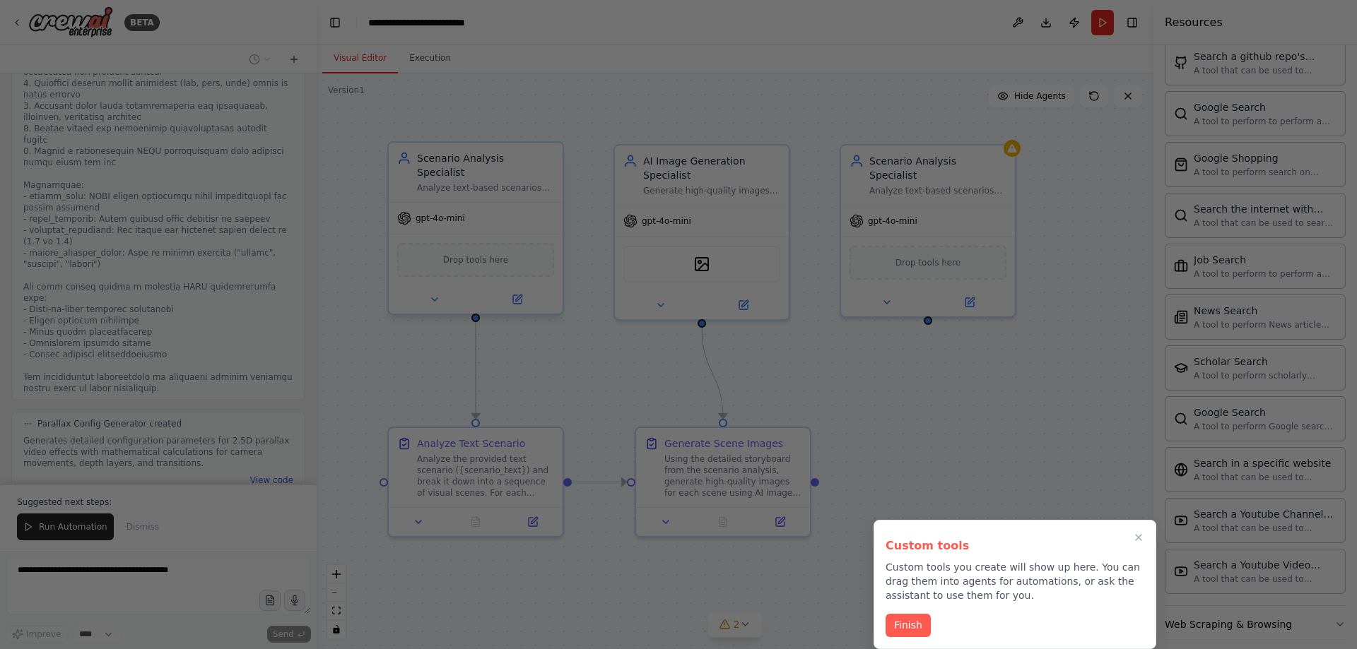
drag, startPoint x: 909, startPoint y: 625, endPoint x: 933, endPoint y: 615, distance: 26.0
click at [909, 622] on button "Finish" at bounding box center [907, 625] width 45 height 23
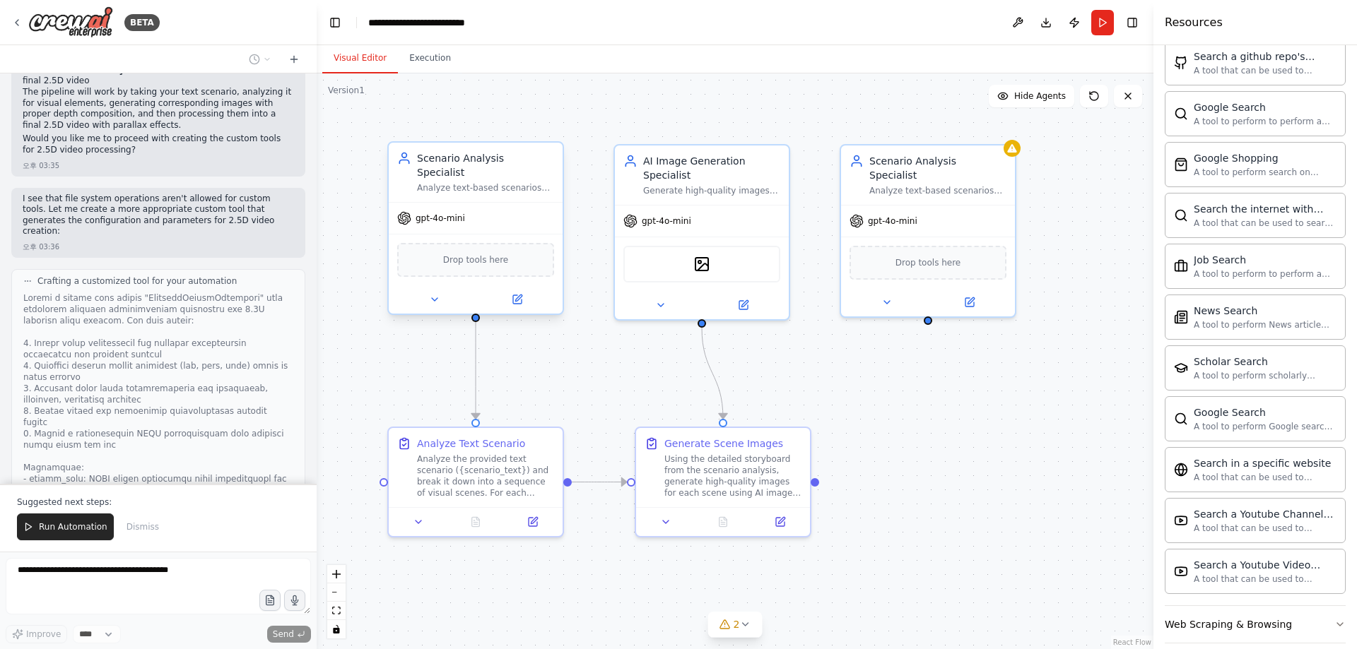
scroll to position [2000, 0]
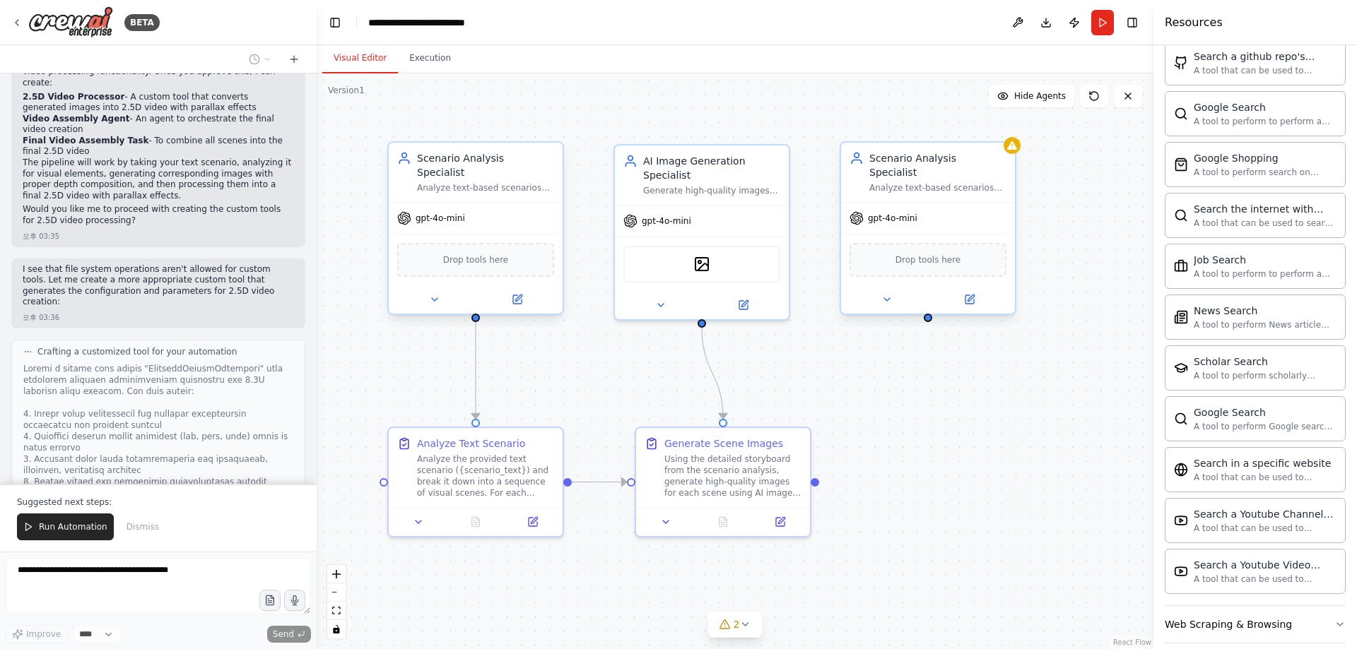
click at [1013, 158] on div "Scenario Analysis Specialist Analyze text-based scenarios and break them down i…" at bounding box center [928, 172] width 174 height 59
click at [1084, 281] on div ".deletable-edge-delete-btn { width: 20px; height: 20px; border: 0px solid #ffff…" at bounding box center [735, 361] width 837 height 576
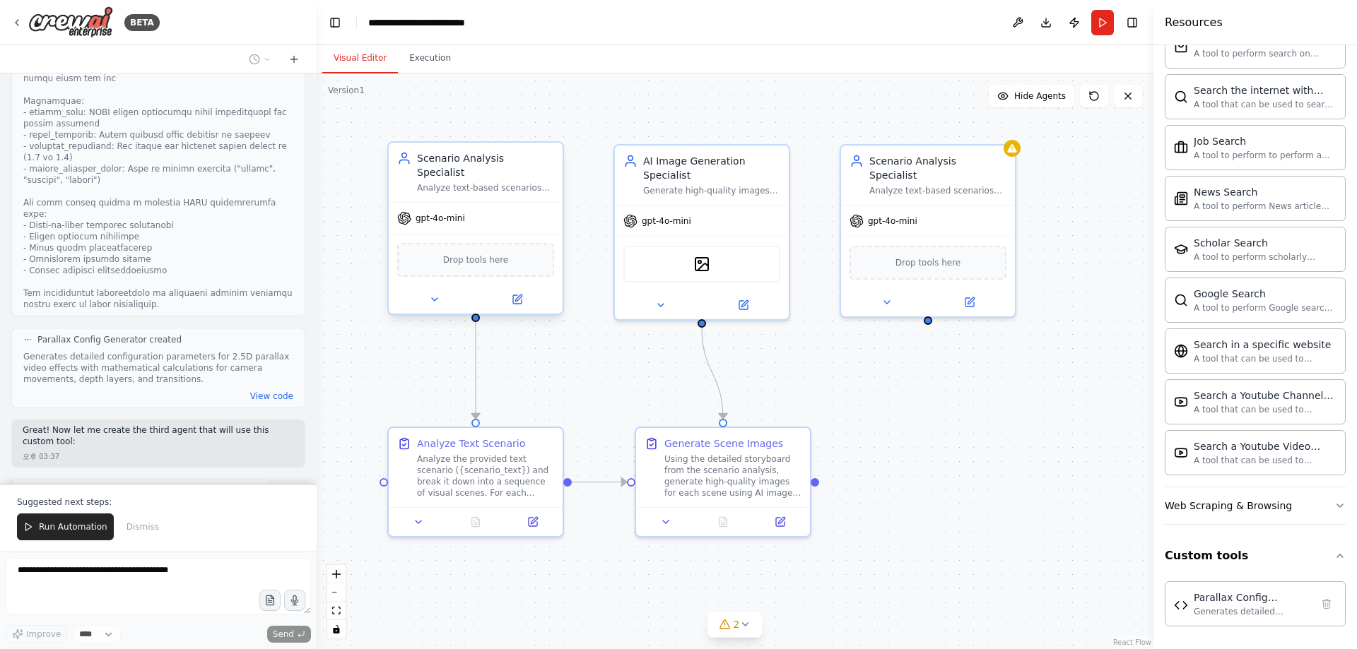
scroll to position [2448, 0]
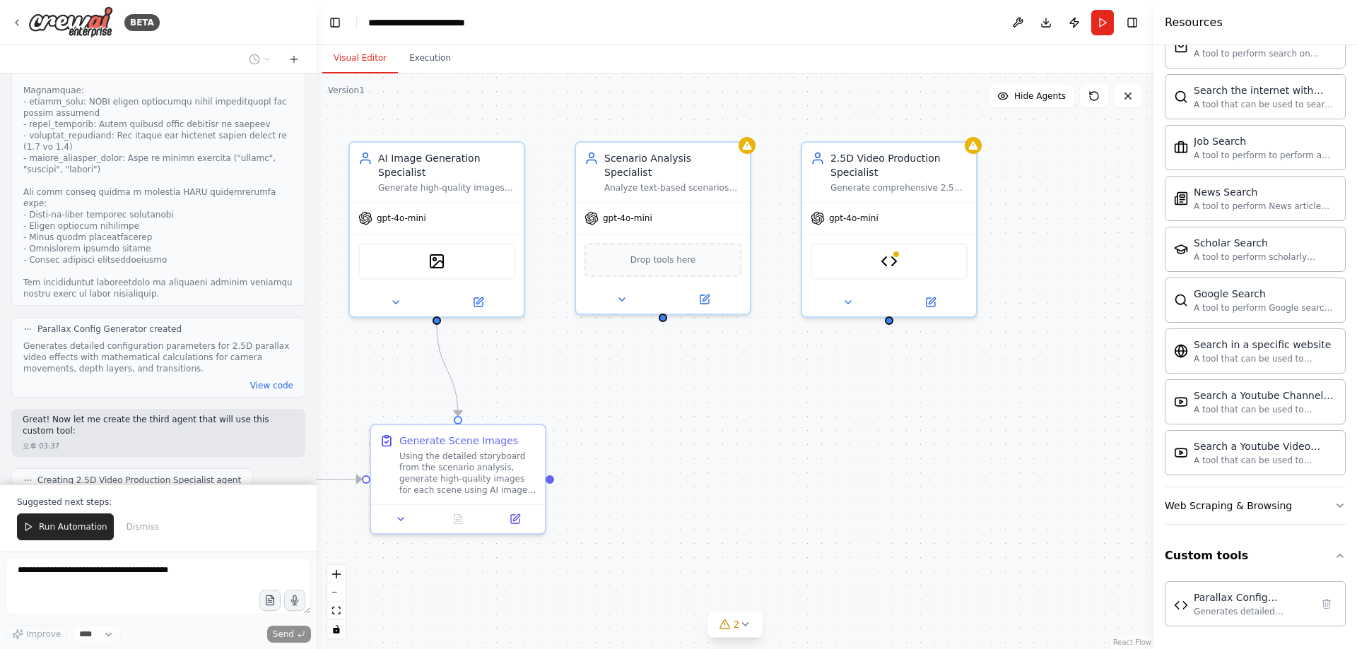
drag, startPoint x: 980, startPoint y: 567, endPoint x: 715, endPoint y: 565, distance: 265.0
click at [715, 565] on div ".deletable-edge-delete-btn { width: 20px; height: 20px; border: 0px solid #ffff…" at bounding box center [735, 361] width 837 height 576
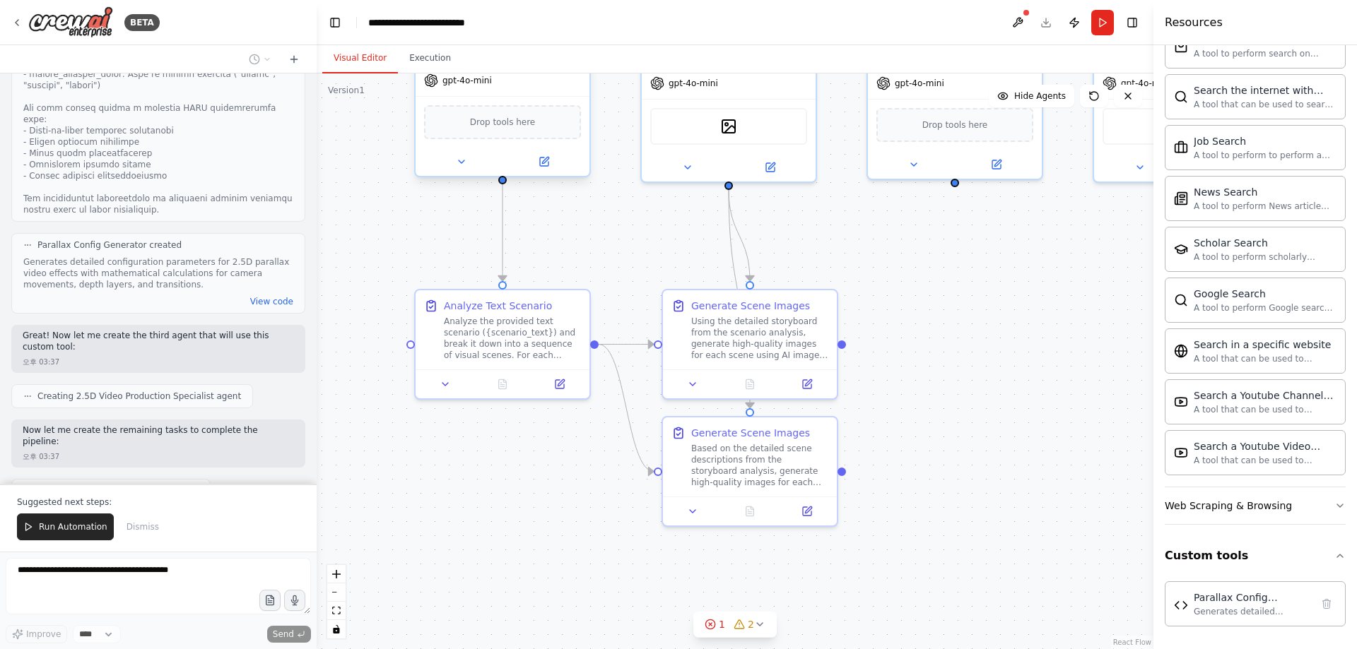
drag, startPoint x: 649, startPoint y: 506, endPoint x: 941, endPoint y: 371, distance: 321.5
click at [941, 371] on div ".deletable-edge-delete-btn { width: 20px; height: 20px; border: 0px solid #ffff…" at bounding box center [735, 361] width 837 height 576
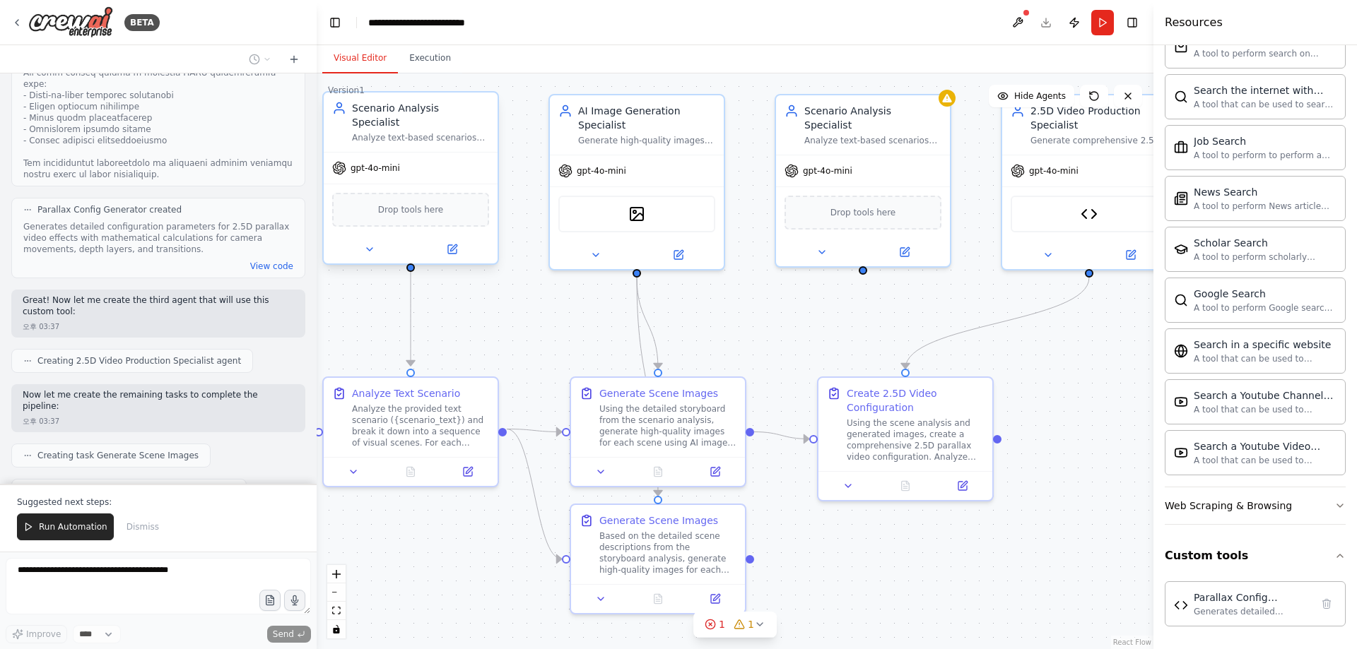
scroll to position [2652, 0]
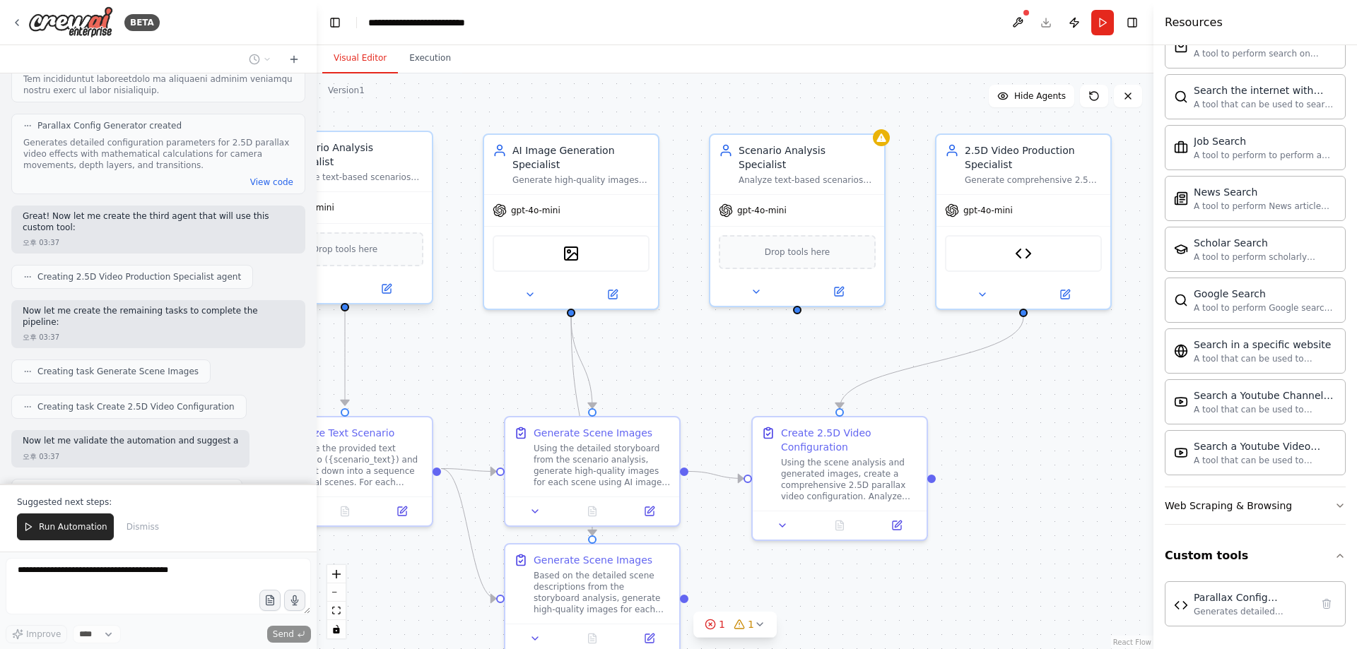
drag, startPoint x: 1030, startPoint y: 509, endPoint x: 873, endPoint y: 636, distance: 202.5
click at [873, 636] on div ".deletable-edge-delete-btn { width: 20px; height: 20px; border: 0px solid #ffff…" at bounding box center [735, 361] width 837 height 576
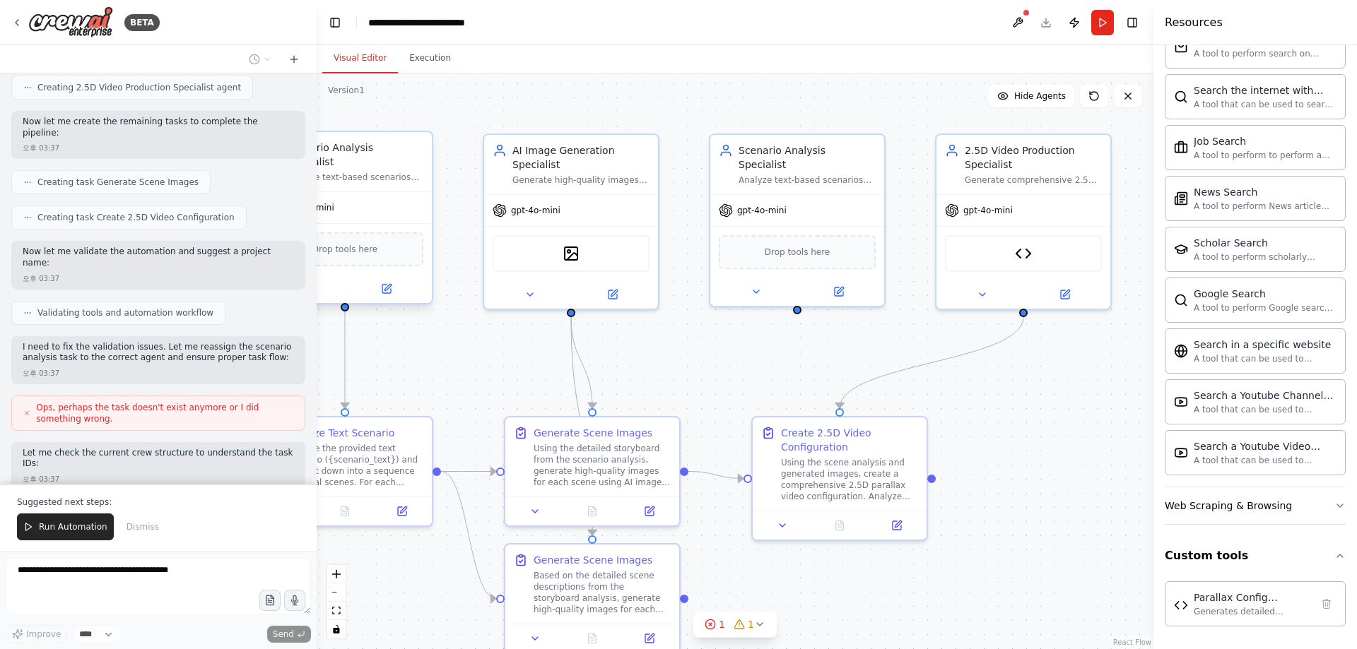
scroll to position [2853, 0]
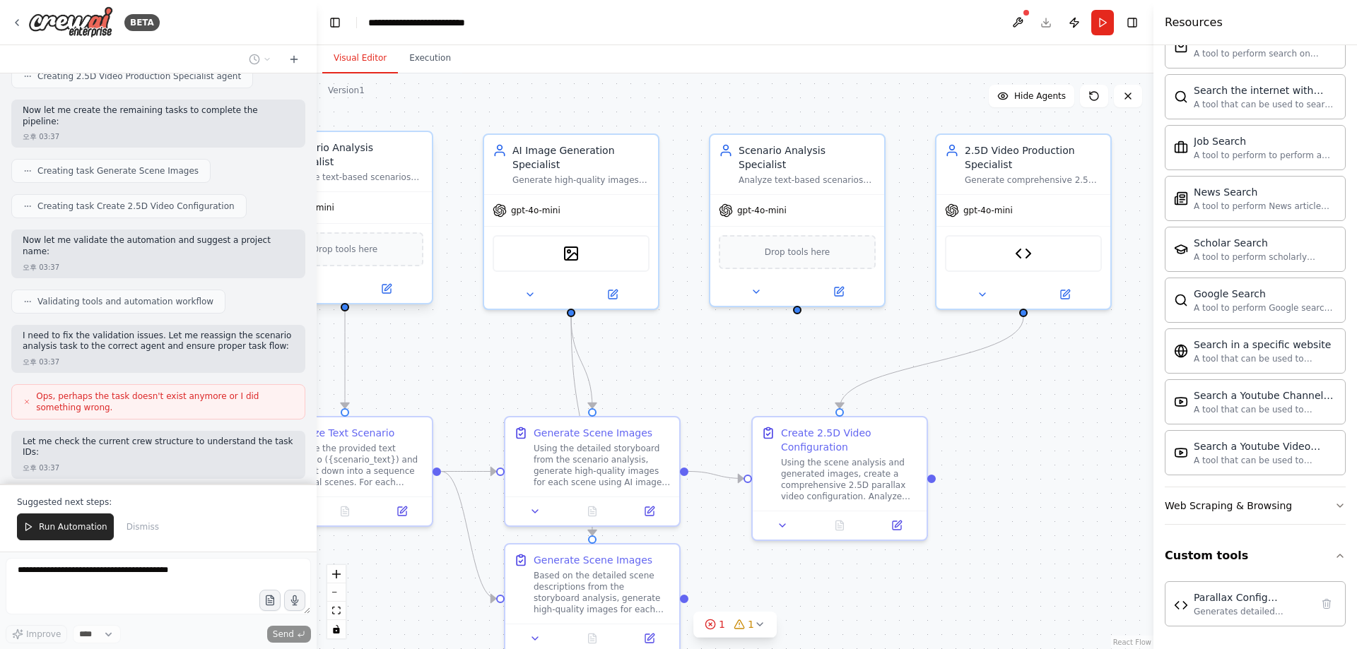
drag, startPoint x: 48, startPoint y: 412, endPoint x: 281, endPoint y: 422, distance: 233.4
click at [281, 422] on div "I want to create a pipeline to produce a final 2.5D video from a text-based sce…" at bounding box center [158, 278] width 317 height 411
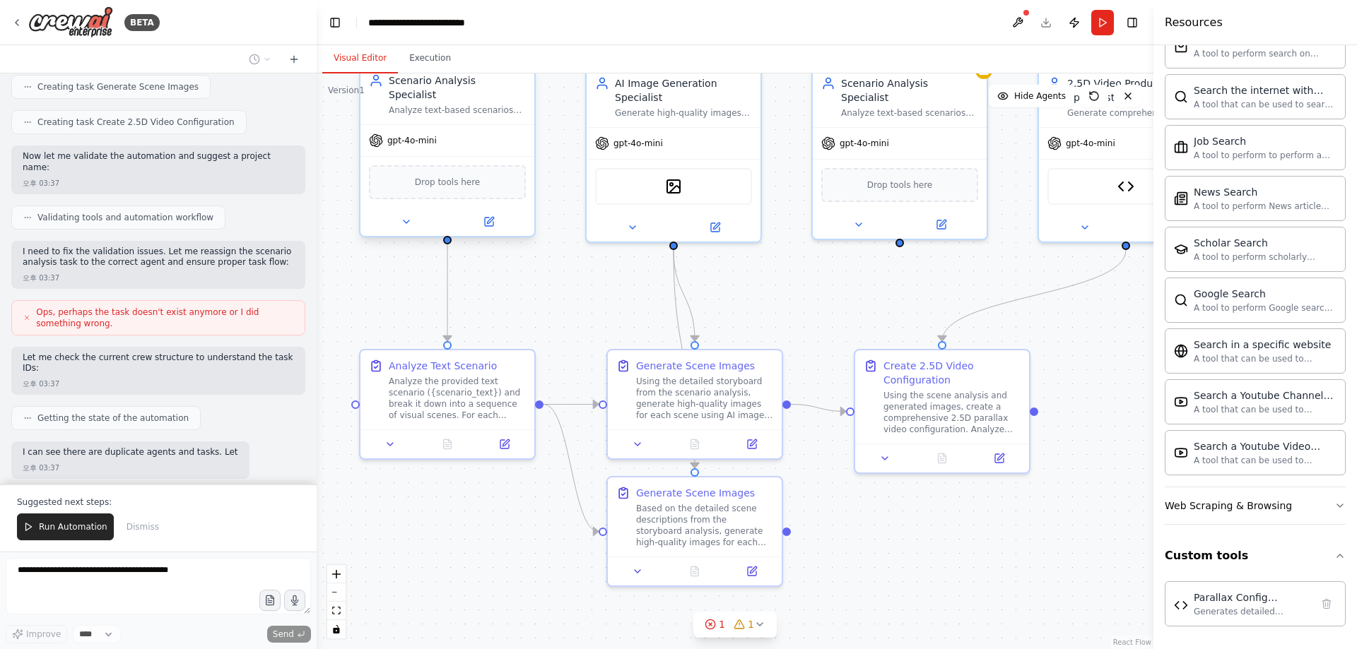
scroll to position [2947, 0]
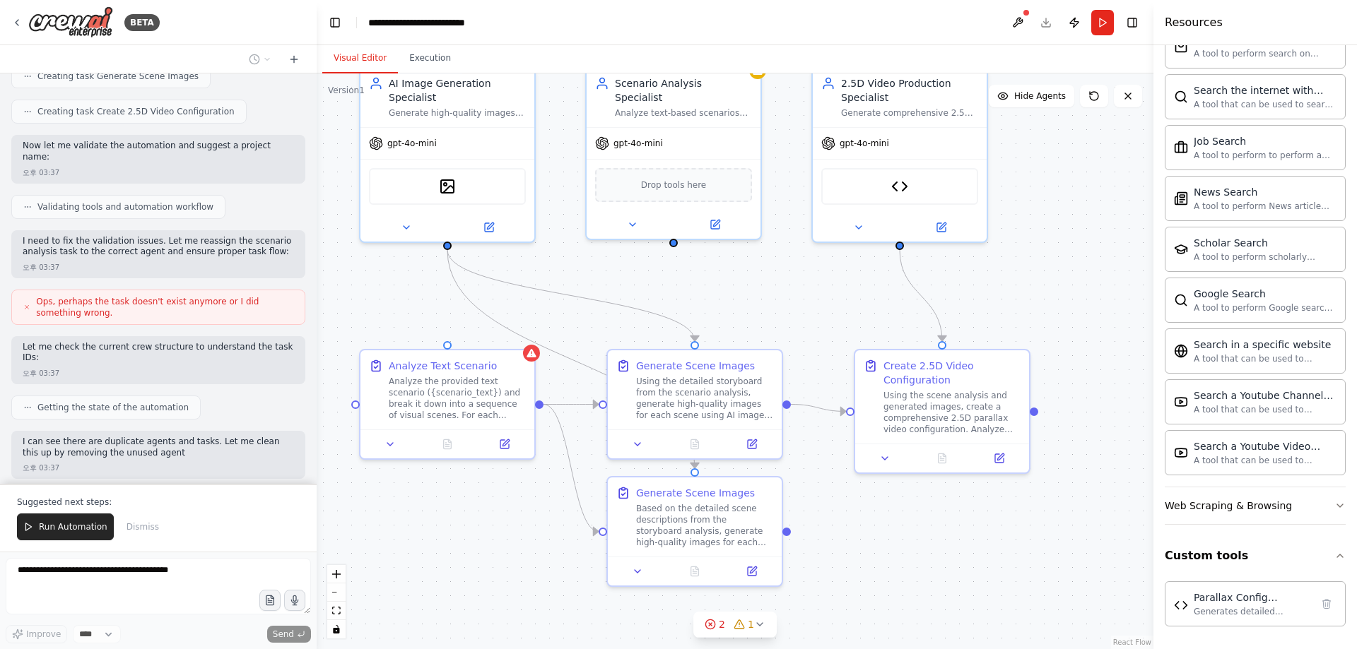
drag, startPoint x: 743, startPoint y: 396, endPoint x: 845, endPoint y: 329, distance: 122.5
click at [845, 329] on div ".deletable-edge-delete-btn { width: 20px; height: 20px; border: 0px solid #ffff…" at bounding box center [735, 361] width 837 height 576
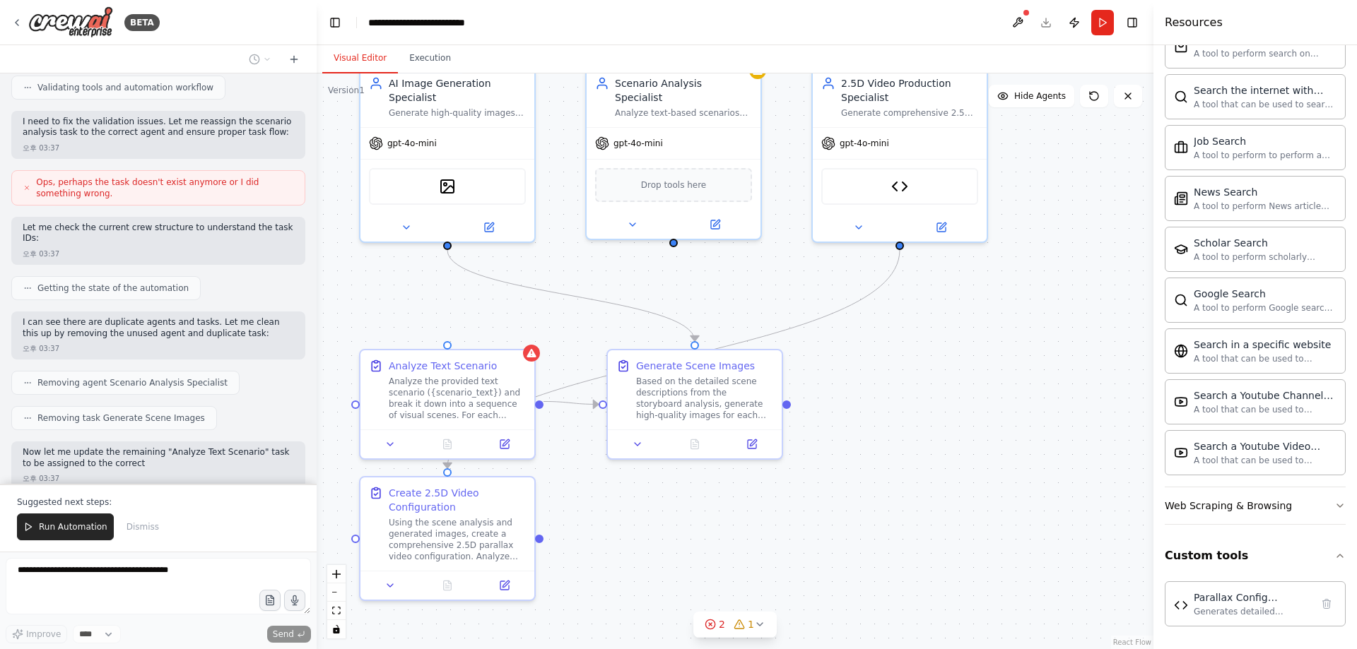
scroll to position [3077, 0]
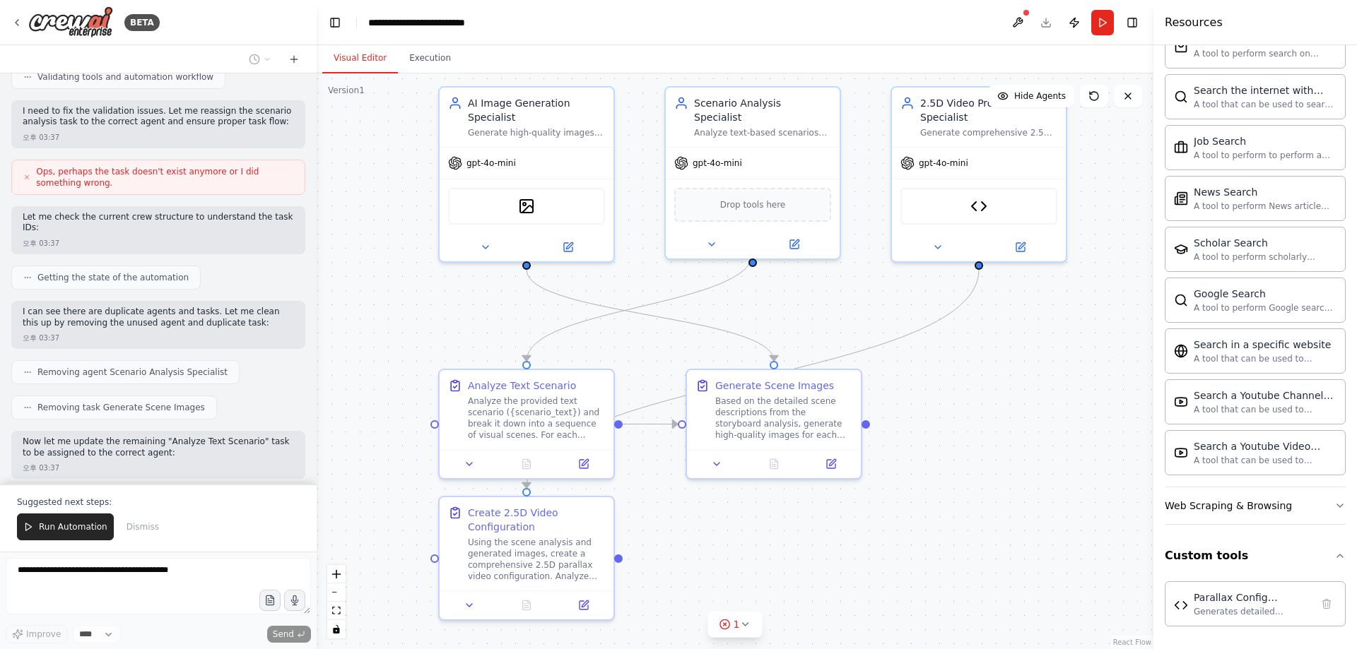
drag, startPoint x: 1034, startPoint y: 290, endPoint x: 1114, endPoint y: 309, distance: 81.6
click at [1114, 309] on div ".deletable-edge-delete-btn { width: 20px; height: 20px; border: 0px solid #ffff…" at bounding box center [735, 361] width 837 height 576
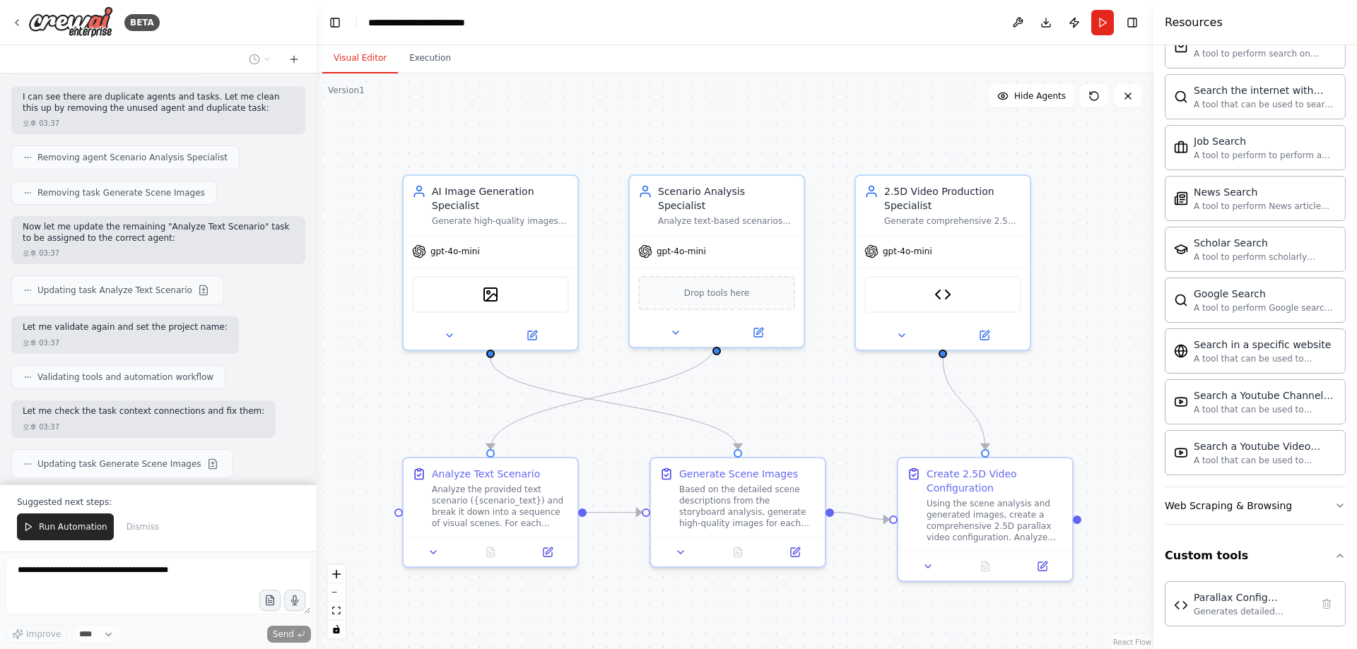
scroll to position [3333, 0]
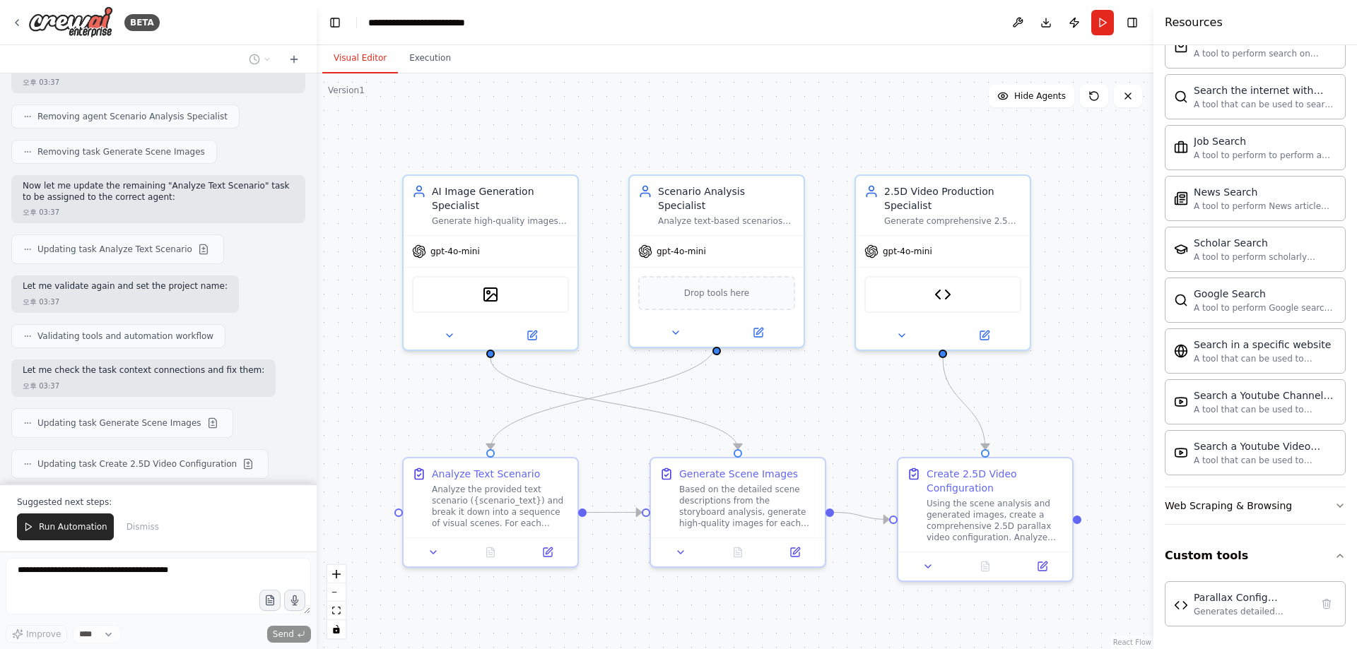
drag, startPoint x: 885, startPoint y: 319, endPoint x: 849, endPoint y: 407, distance: 95.4
click at [849, 407] on div ".deletable-edge-delete-btn { width: 20px; height: 20px; border: 0px solid #ffff…" at bounding box center [735, 361] width 837 height 576
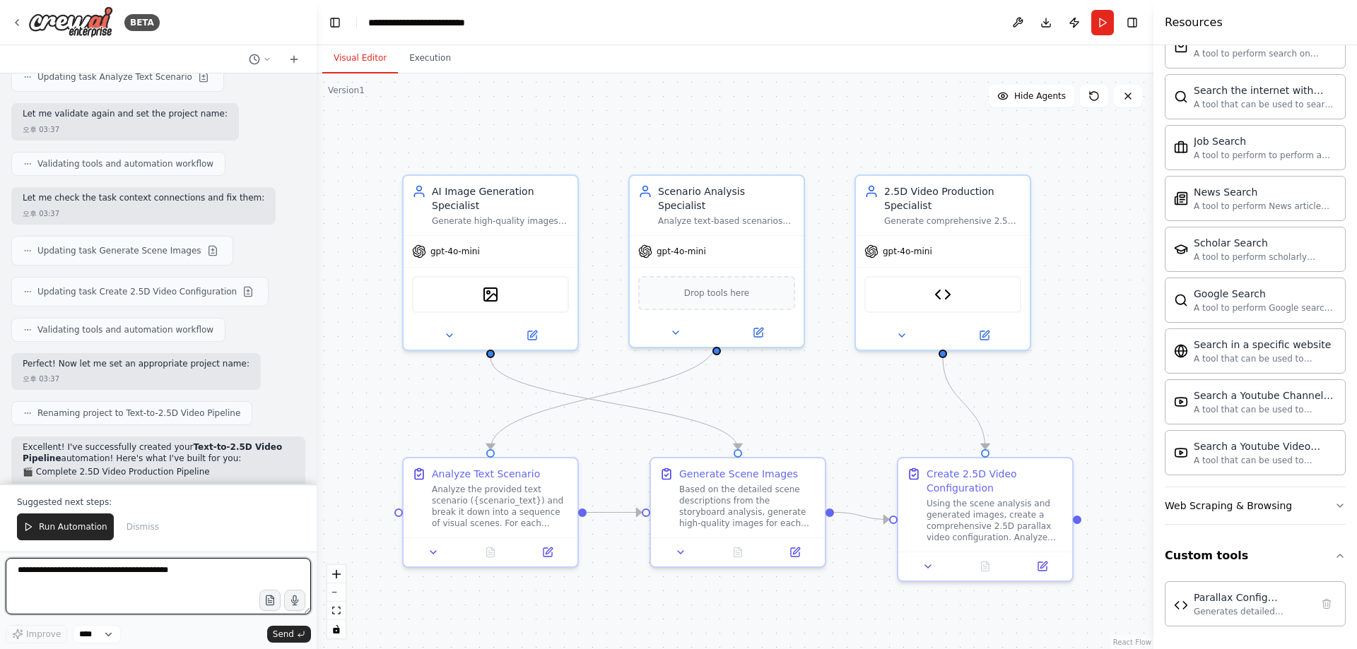
scroll to position [3717, 0]
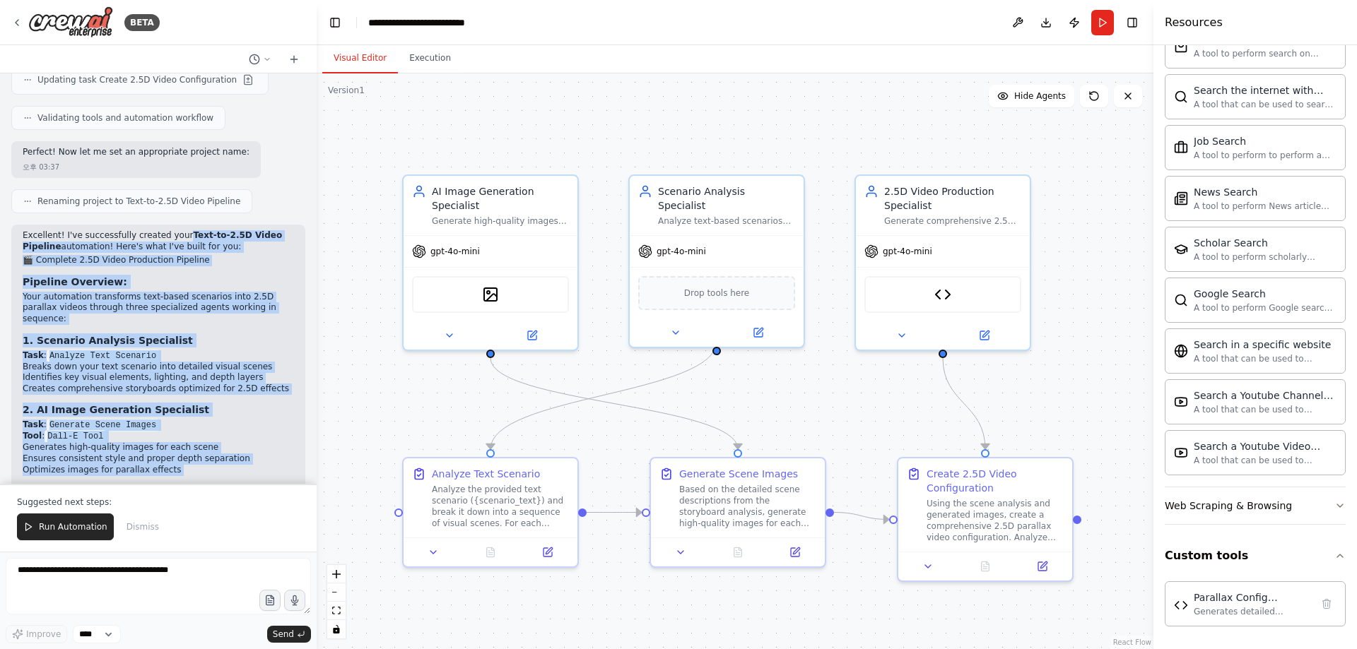
drag, startPoint x: 177, startPoint y: 157, endPoint x: 253, endPoint y: 406, distance: 260.6
click at [253, 406] on div "Excellent! I've successfully created your Text-to-2.5D Video Pipeline automatio…" at bounding box center [158, 493] width 271 height 526
click at [253, 484] on h3 "3. 2.5D Video Production Specialist" at bounding box center [158, 491] width 271 height 14
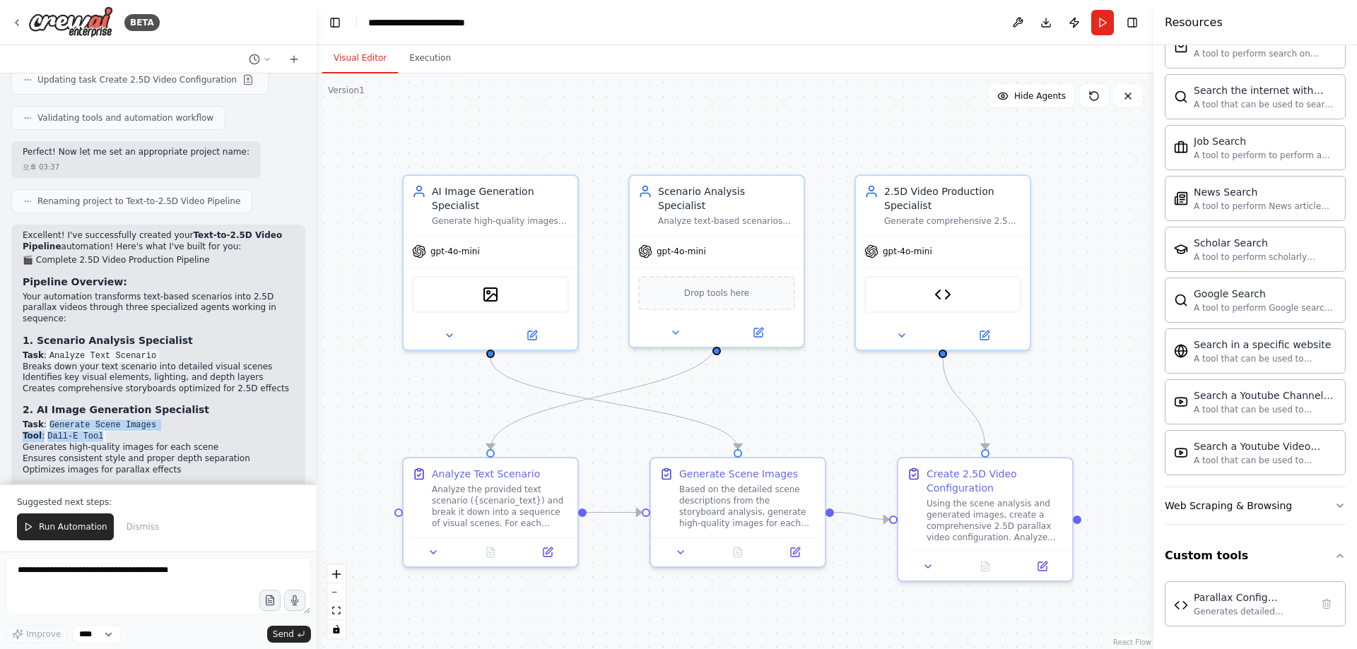
drag, startPoint x: 41, startPoint y: 341, endPoint x: 201, endPoint y: 343, distance: 159.7
click at [201, 420] on ul "Task : Generate Scene Images Tool : Dall-E Tool Generates high-quality images f…" at bounding box center [158, 448] width 271 height 56
click at [201, 431] on li "Tool : Dall-E Tool" at bounding box center [158, 436] width 271 height 11
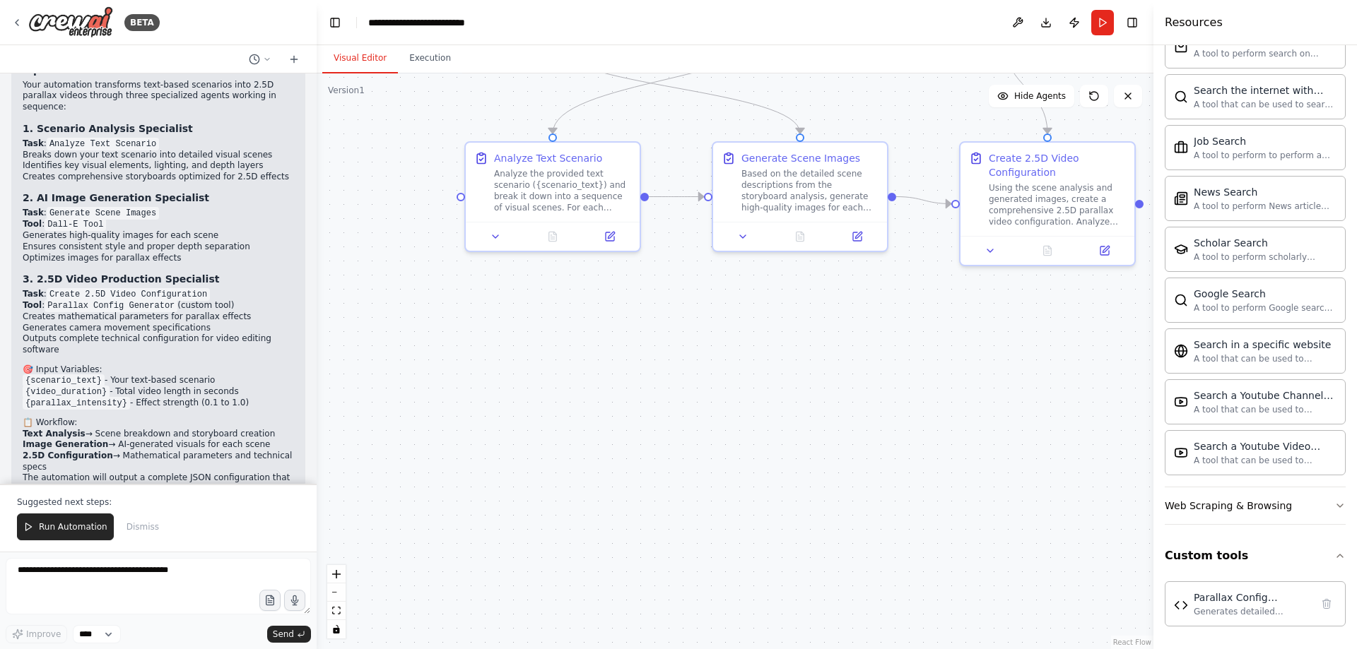
drag, startPoint x: 849, startPoint y: 428, endPoint x: 911, endPoint y: 112, distance: 321.9
click at [911, 112] on div ".deletable-edge-delete-btn { width: 20px; height: 20px; border: 0px solid #ffff…" at bounding box center [735, 361] width 837 height 576
click at [130, 375] on li "{scenario_text} - Your text-based scenario" at bounding box center [158, 380] width 271 height 11
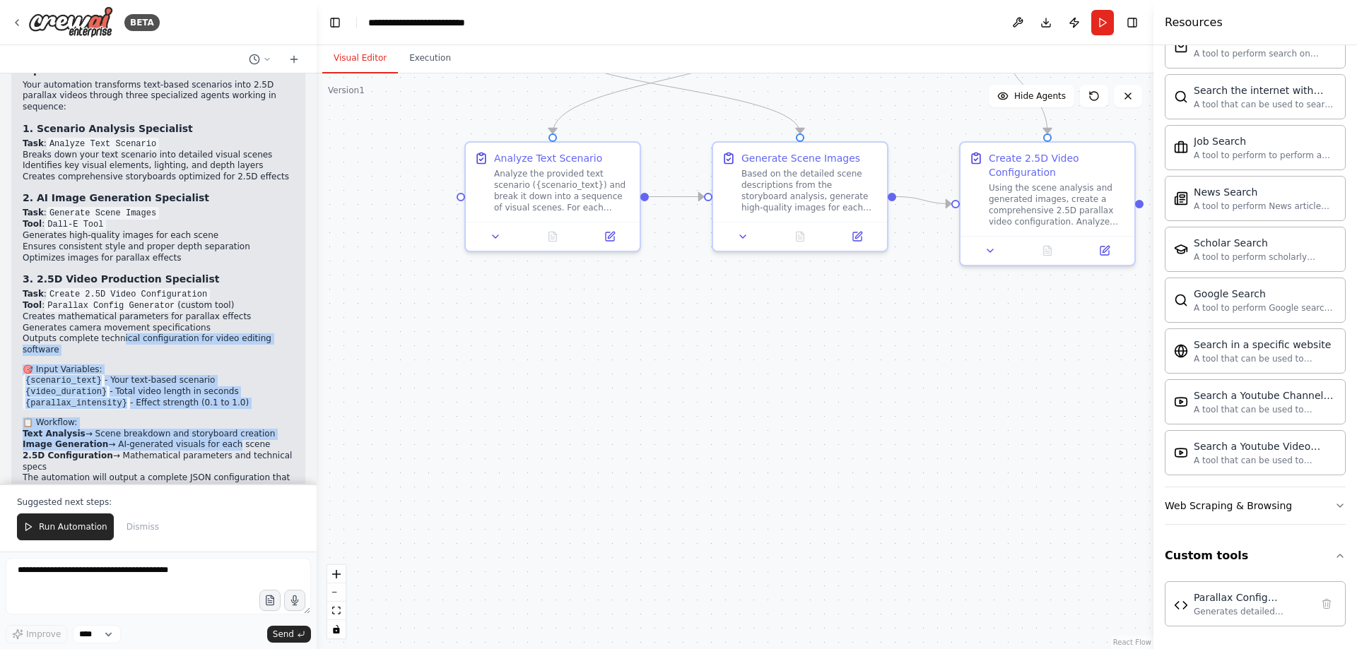
drag, startPoint x: 122, startPoint y: 254, endPoint x: 218, endPoint y: 350, distance: 135.4
click at [218, 350] on div "Excellent! I've successfully created your Text-to-2.5D Video Pipeline automatio…" at bounding box center [158, 281] width 271 height 526
click at [218, 440] on li "Image Generation → AI-generated visuals for each scene" at bounding box center [158, 445] width 271 height 11
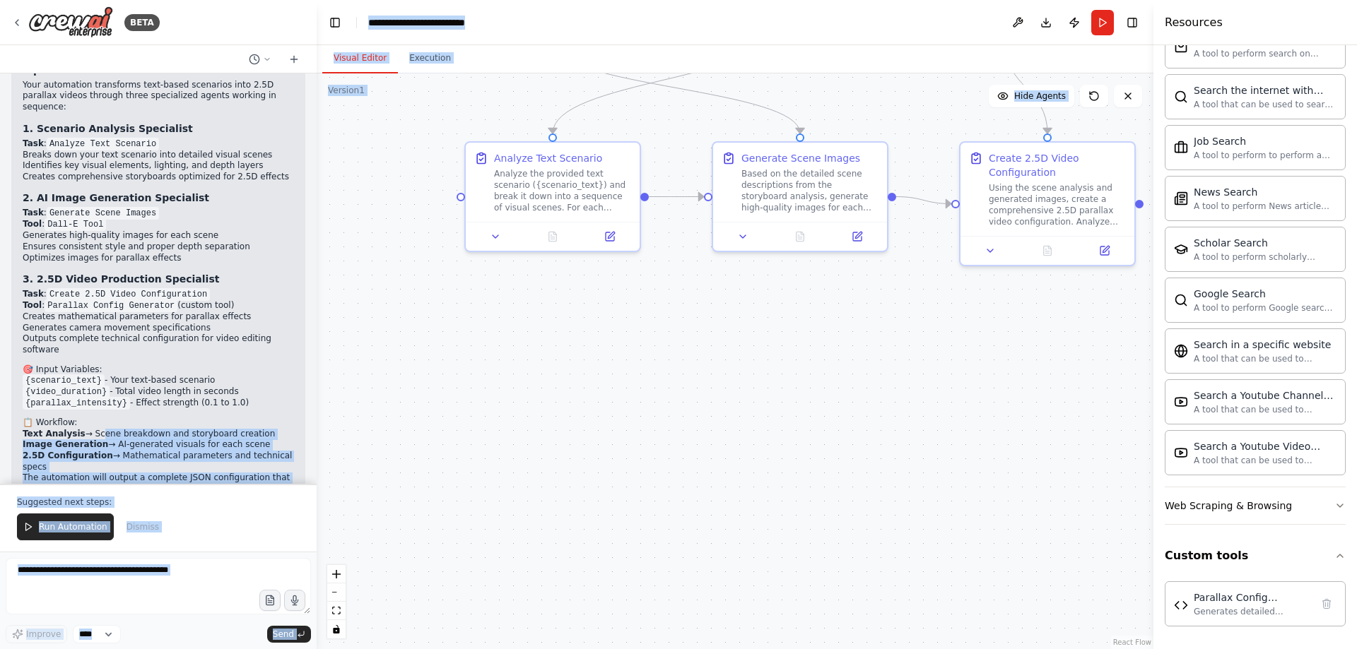
drag, startPoint x: 93, startPoint y: 345, endPoint x: 347, endPoint y: 366, distance: 254.6
click at [347, 366] on div "BETA I want to create a pipeline to produce a final 2.5D video from a text-base…" at bounding box center [678, 324] width 1357 height 649
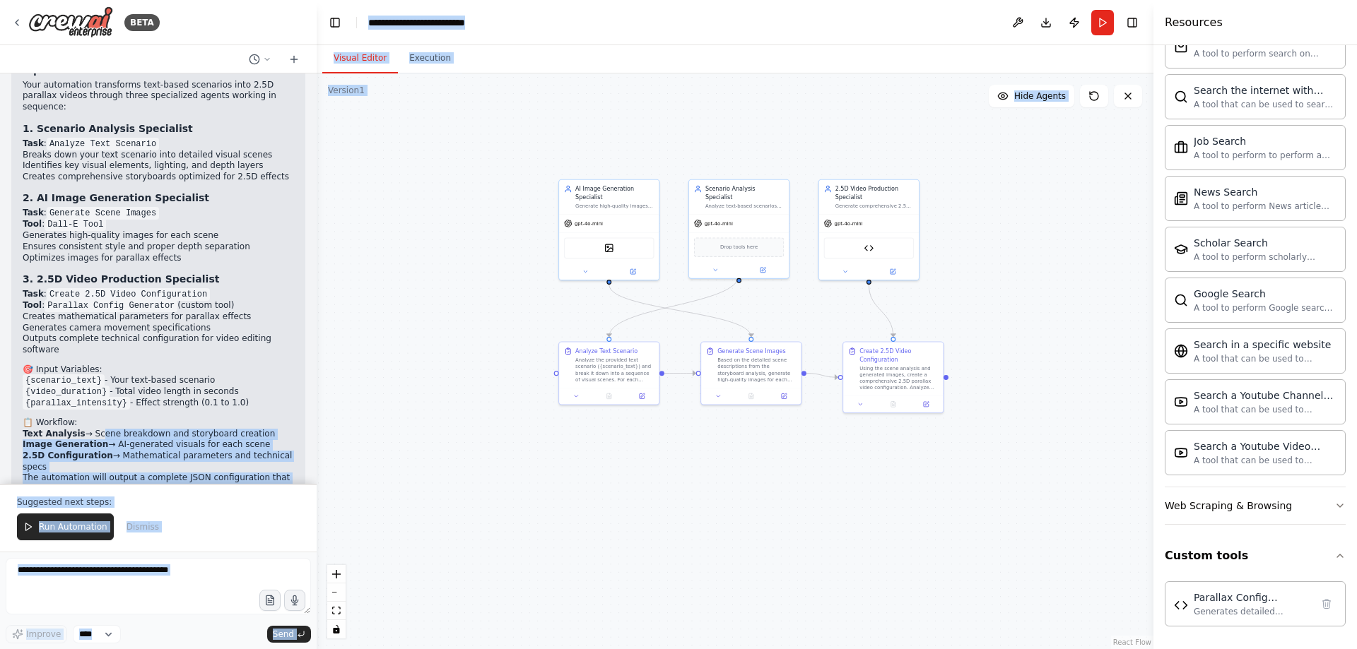
drag, startPoint x: 655, startPoint y: 160, endPoint x: 665, endPoint y: 282, distance: 121.9
click at [665, 282] on div ".deletable-edge-delete-btn { width: 20px; height: 20px; border: 0px solid #ffff…" at bounding box center [735, 361] width 837 height 576
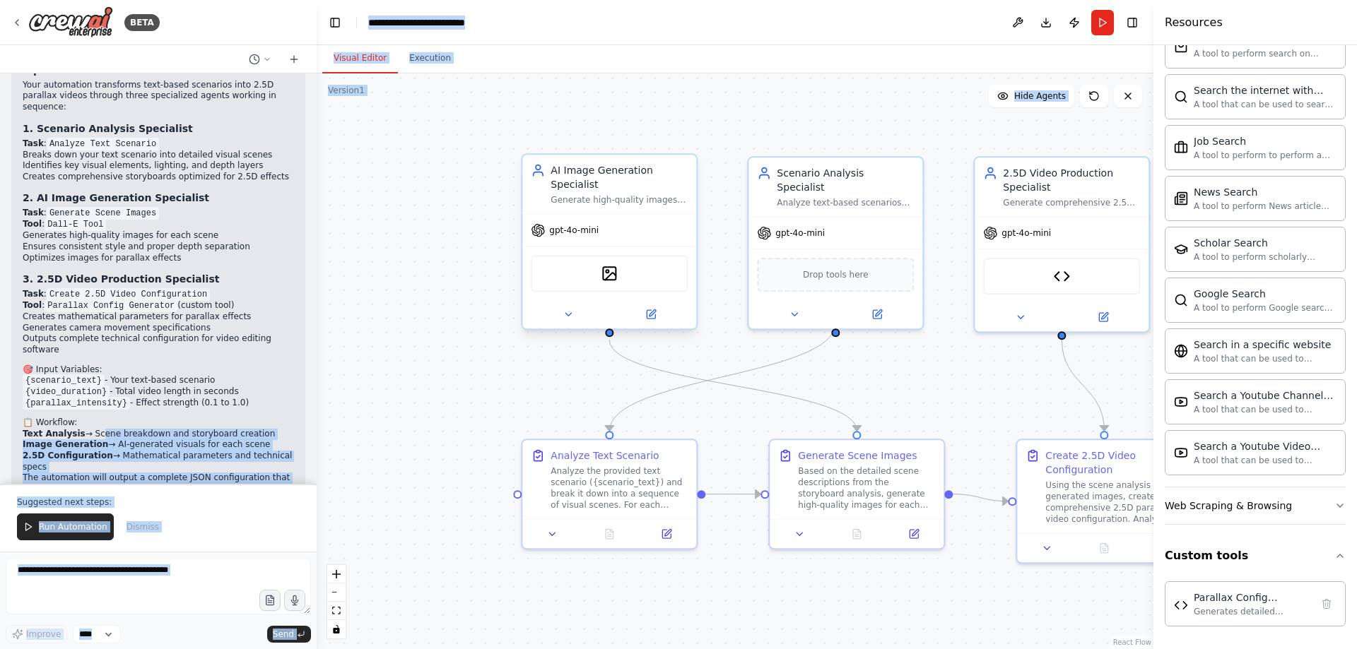
click at [645, 240] on div "gpt-4o-mini" at bounding box center [609, 230] width 174 height 31
click at [885, 228] on div "gpt-4o-mini" at bounding box center [835, 230] width 174 height 31
click at [1081, 206] on div "Generate comprehensive 2.5D parallax video configurations and technical specifi…" at bounding box center [1071, 199] width 137 height 11
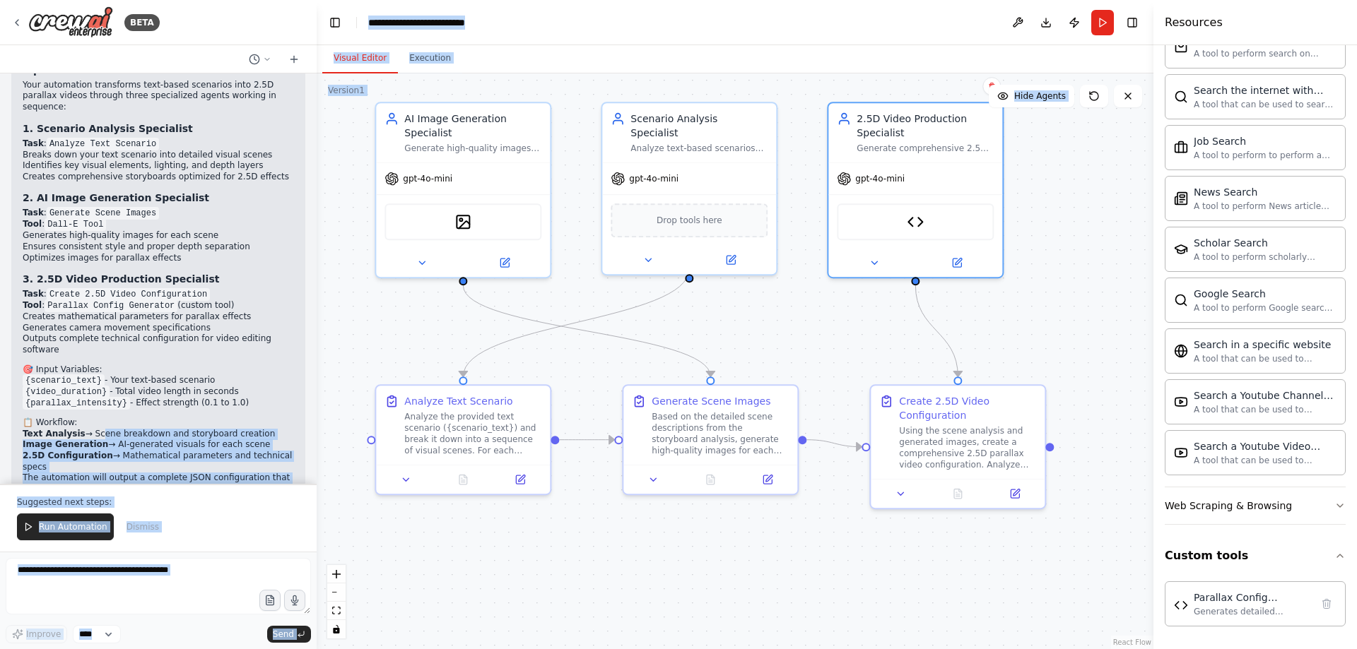
drag, startPoint x: 952, startPoint y: 414, endPoint x: 806, endPoint y: 360, distance: 156.1
click at [806, 360] on div ".deletable-edge-delete-btn { width: 20px; height: 20px; border: 0px solid #ffff…" at bounding box center [735, 361] width 837 height 576
click at [998, 415] on div "Create 2.5D Video Configuration" at bounding box center [967, 405] width 137 height 28
click at [688, 408] on div "Based on the detailed scene descriptions from the storyboard analysis, generate…" at bounding box center [719, 430] width 137 height 45
click at [483, 436] on div "Analyze the provided text scenario ({scenario_text}) and break it down into a s…" at bounding box center [472, 430] width 137 height 45
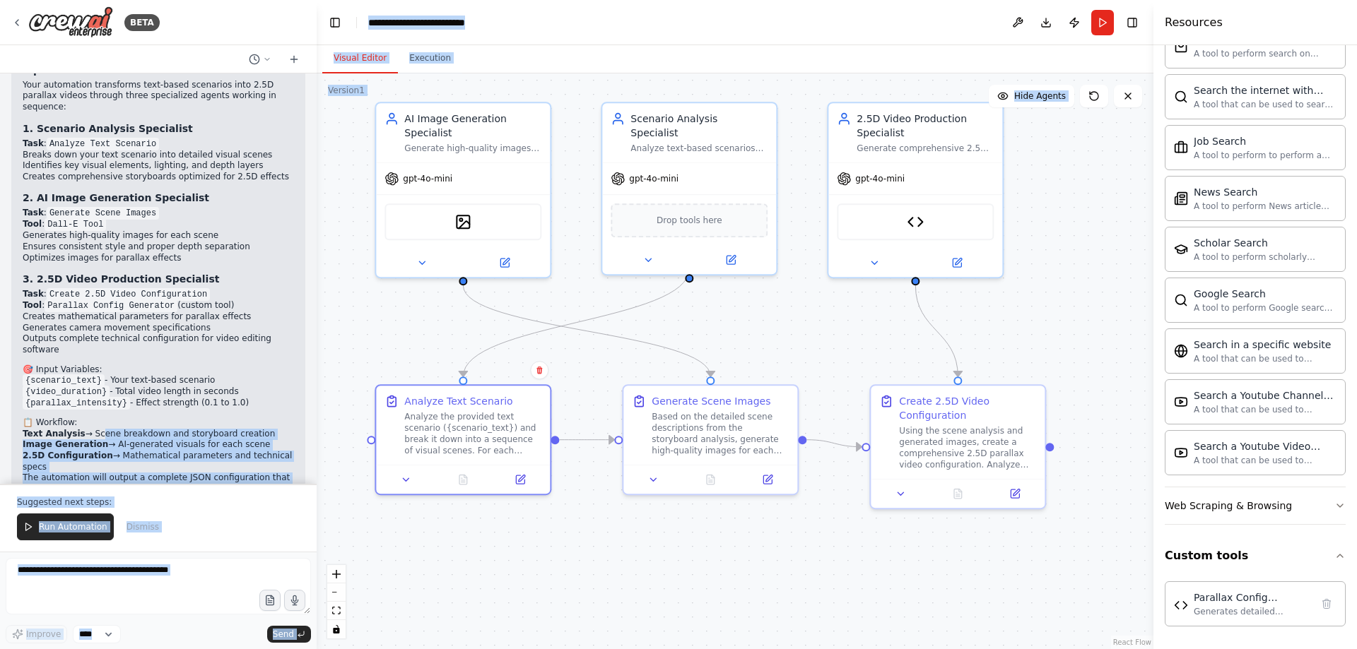
click at [442, 326] on div ".deletable-edge-delete-btn { width: 20px; height: 20px; border: 0px solid #ffff…" at bounding box center [735, 361] width 837 height 576
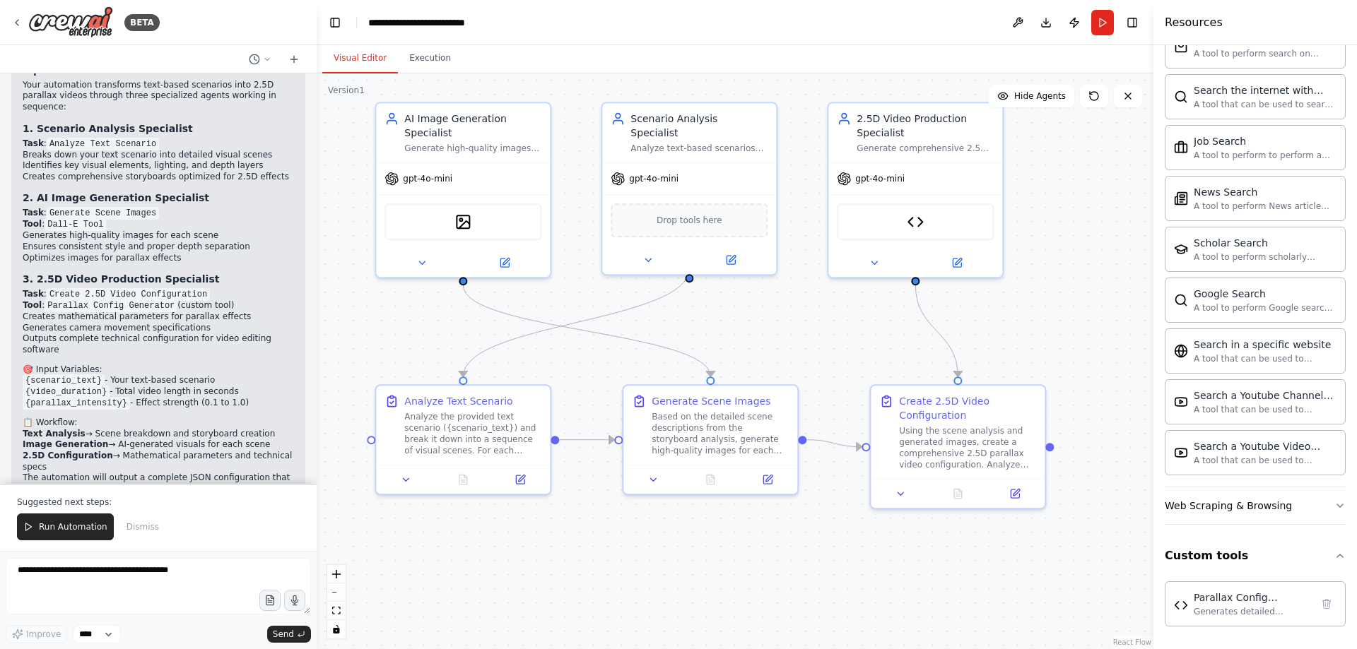
click at [199, 269] on div "Excellent! I've successfully created your Text-to-2.5D Video Pipeline automatio…" at bounding box center [158, 281] width 271 height 526
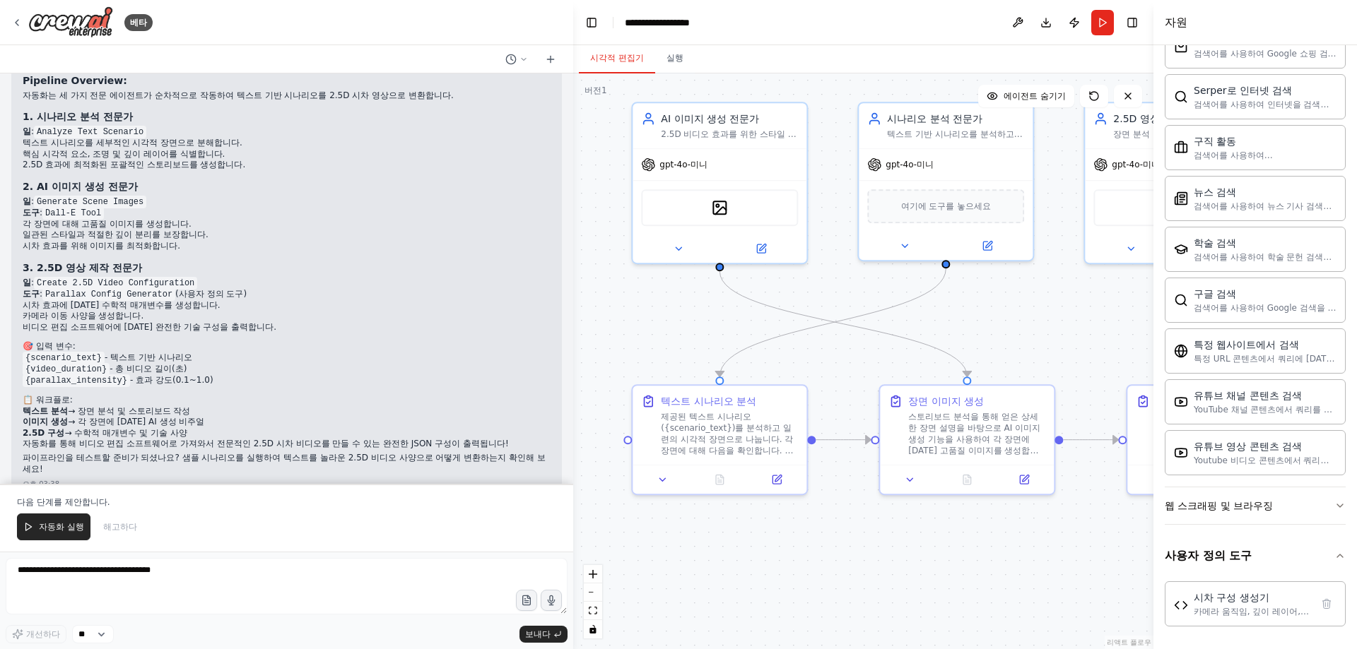
drag, startPoint x: 314, startPoint y: 289, endPoint x: 573, endPoint y: 295, distance: 258.7
click at [573, 295] on div "베타 텍스트 기반 시나리오에서 최종 2.5D 비디오를 제작하기 위한 파이프라인을 만들고 싶습니다. 오후 03:34 ▶ 사고 과정 텍스트 기반 …" at bounding box center [678, 324] width 1357 height 649
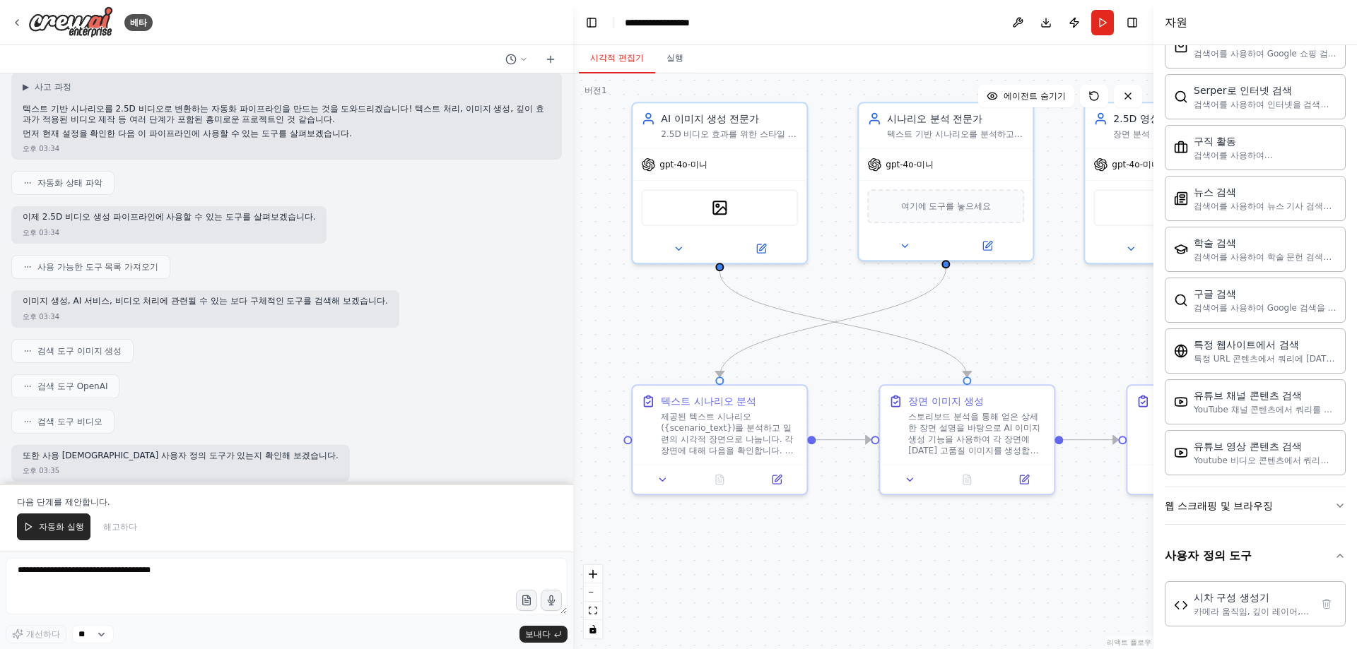
scroll to position [0, 0]
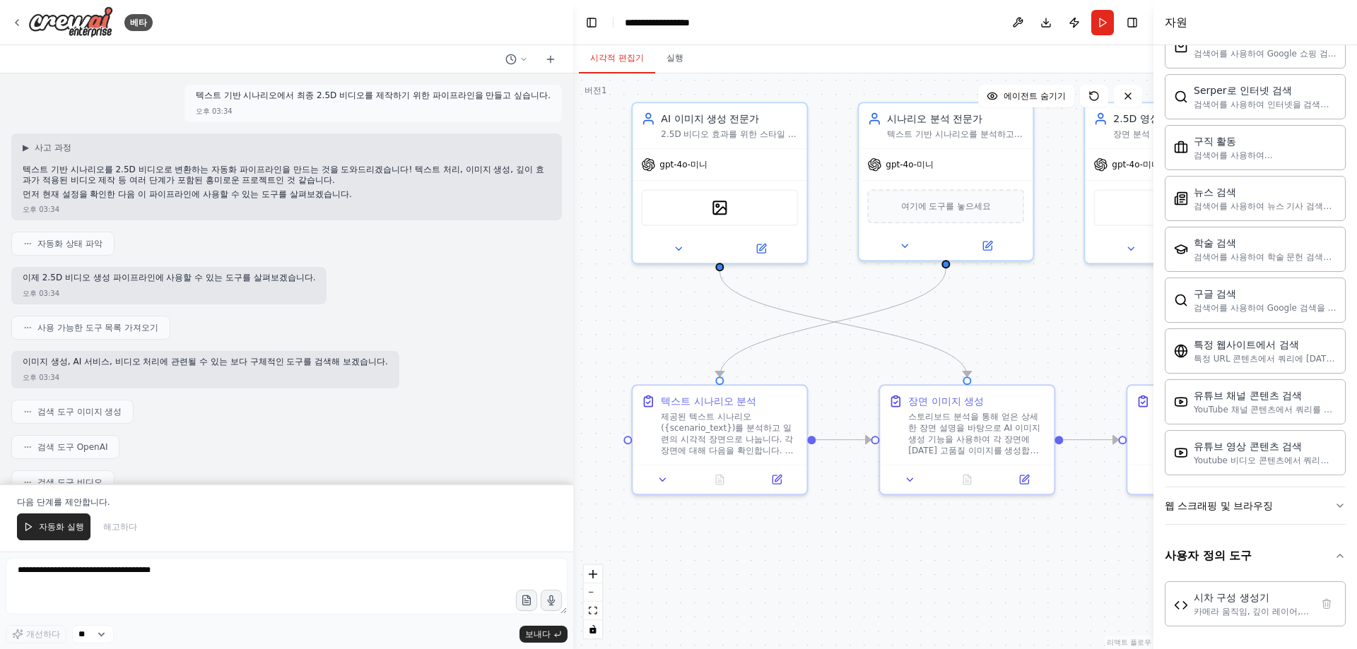
click at [112, 328] on font "사용 가능한 도구 목록 가져오기" at bounding box center [97, 328] width 121 height 10
drag, startPoint x: 36, startPoint y: 365, endPoint x: 413, endPoint y: 366, distance: 377.3
click at [413, 366] on div "이미지 생성, AI 서비스, 비디오 처리에 관련될 수 있는 보다 구체적인 도구를 검색해 보겠습니다. 오후 03:34" at bounding box center [286, 369] width 550 height 37
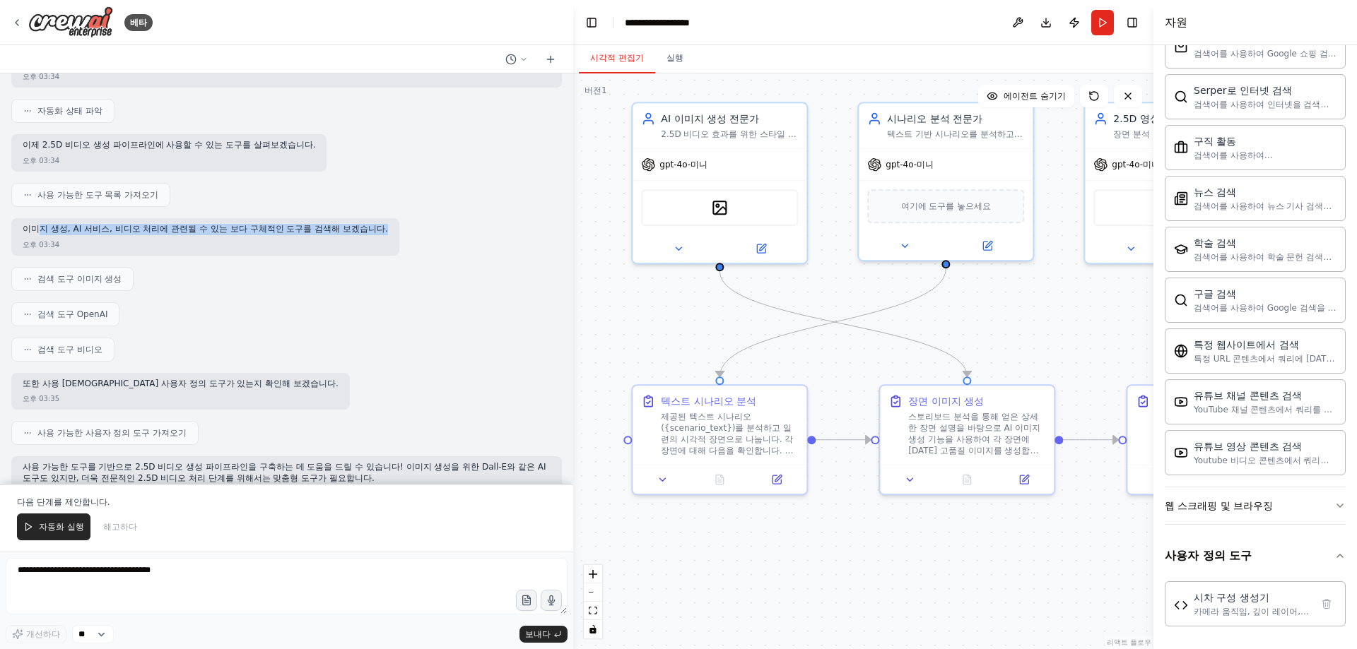
scroll to position [141, 0]
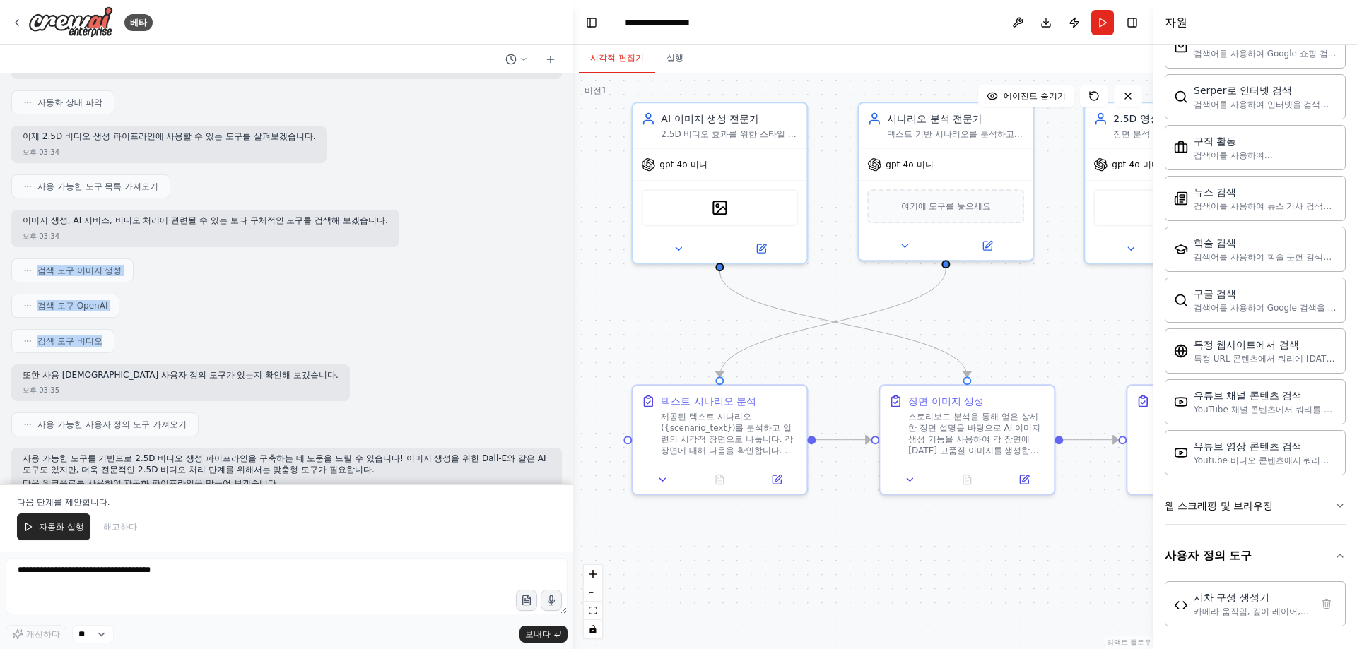
drag, startPoint x: 122, startPoint y: 337, endPoint x: 21, endPoint y: 271, distance: 120.5
click at [21, 271] on div "텍스트 기반 시나리오에서 최종 2.5D 비디오를 제작하기 위한 파이프라인을 만들고 싶습니다. 오후 03:34 ▶ 사고 과정 텍스트 기반 시나리…" at bounding box center [286, 278] width 573 height 411
drag, startPoint x: 49, startPoint y: 376, endPoint x: 302, endPoint y: 374, distance: 252.3
click at [302, 374] on div "또한 사용 가능한 사용자 정의 도구가 있는지 확인해 보겠습니다. 오후 03:35" at bounding box center [286, 383] width 550 height 37
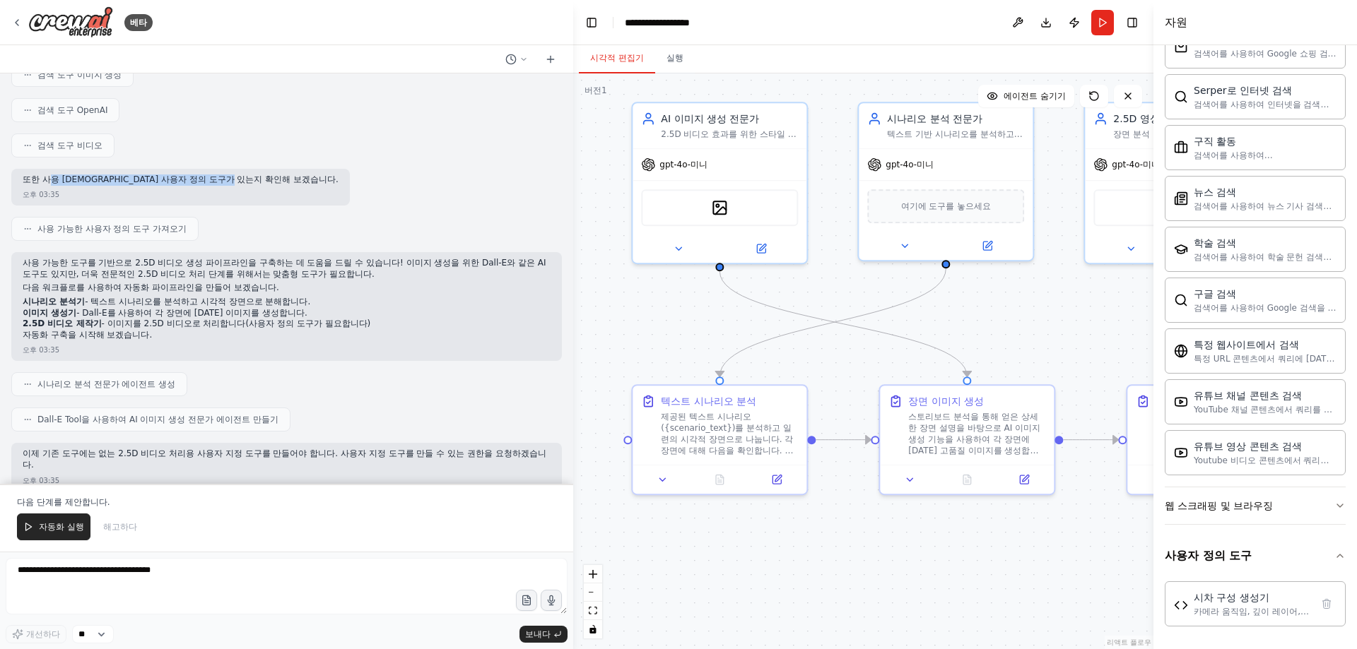
scroll to position [353, 0]
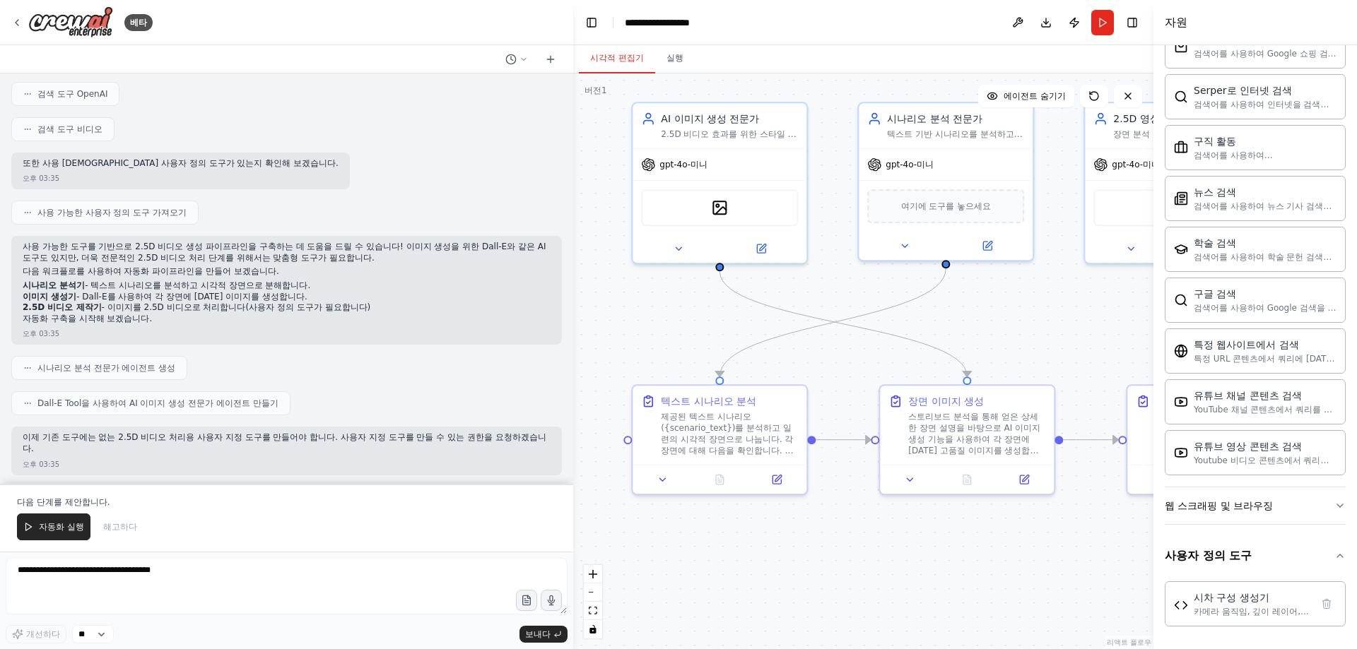
click at [118, 269] on font "다음 워크플로를 사용하여 자동화 파이프라인을 만들어 보겠습니다." at bounding box center [151, 271] width 256 height 10
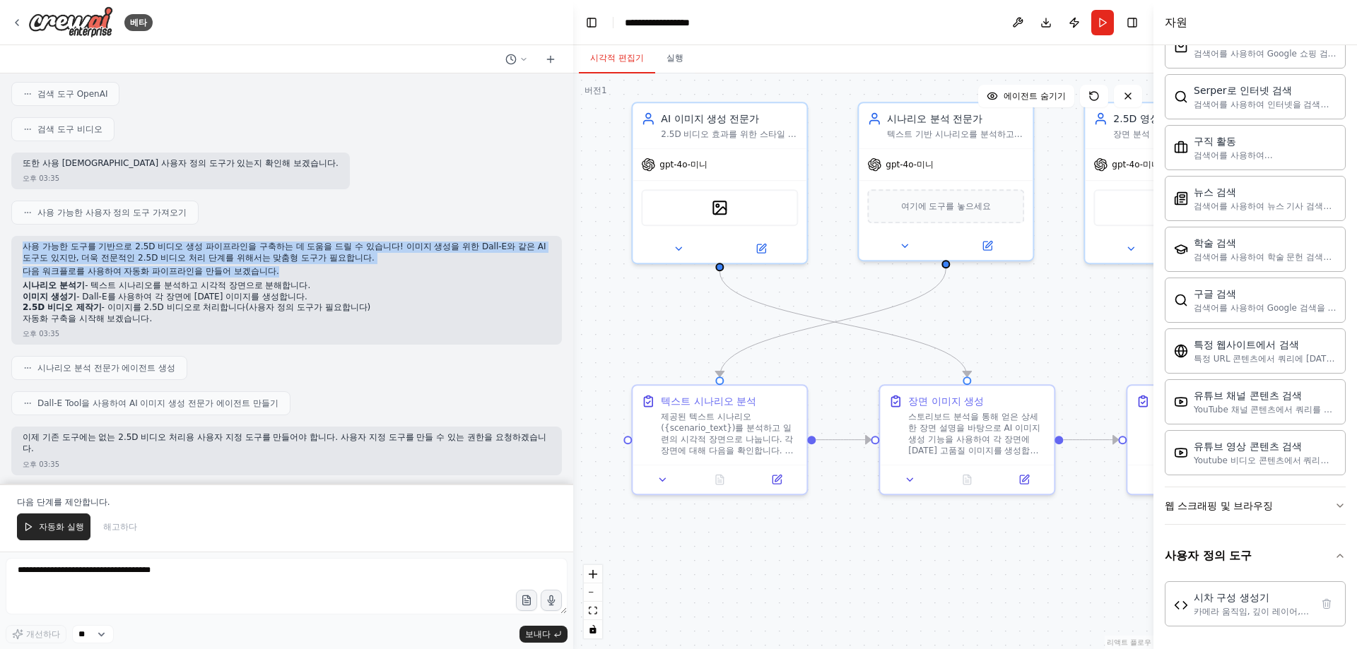
drag, startPoint x: 24, startPoint y: 248, endPoint x: 550, endPoint y: 275, distance: 527.1
click at [550, 275] on div "사용 가능한 도구를 기반으로 2.5D 비디오 생성 파이프라인을 구축하는 데 도움을 드릴 수 있습니다! 이미지 생성을 위한 Dall-E와 같은 …" at bounding box center [286, 290] width 550 height 109
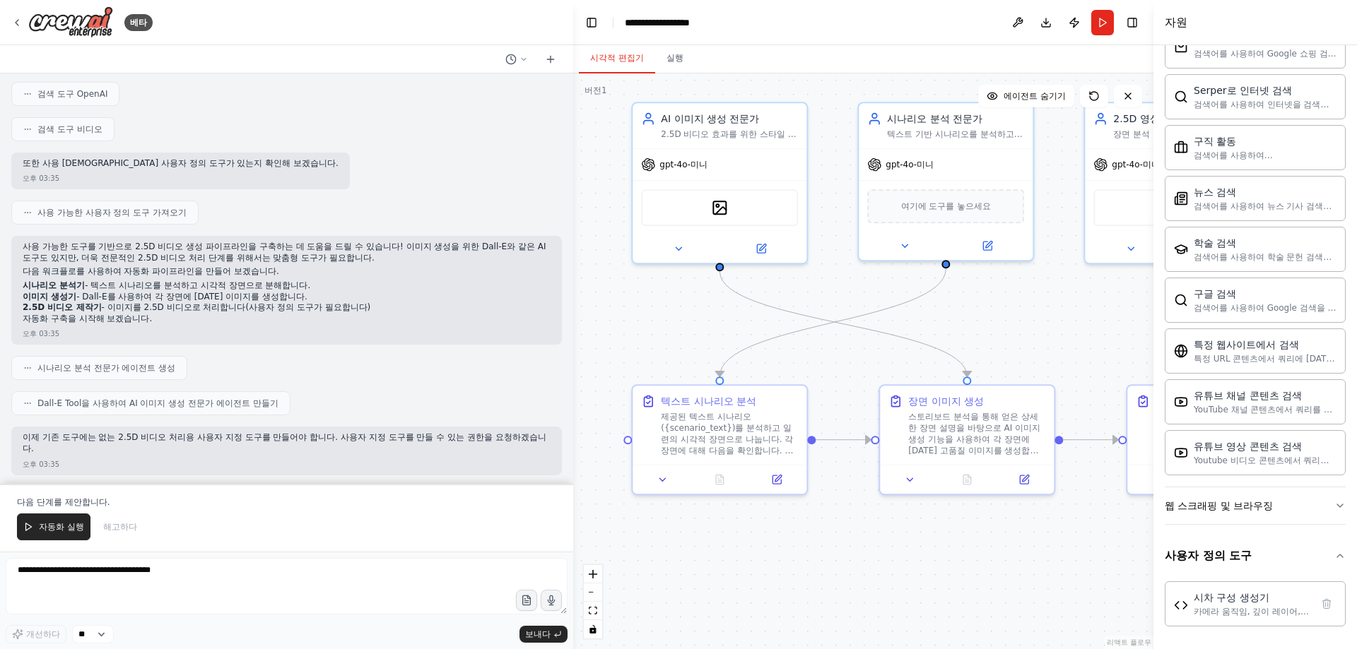
click at [468, 297] on li "이미지 생성기 - Dall-E를 사용하여 각 장면에 대한 이미지를 생성합니다." at bounding box center [287, 297] width 528 height 11
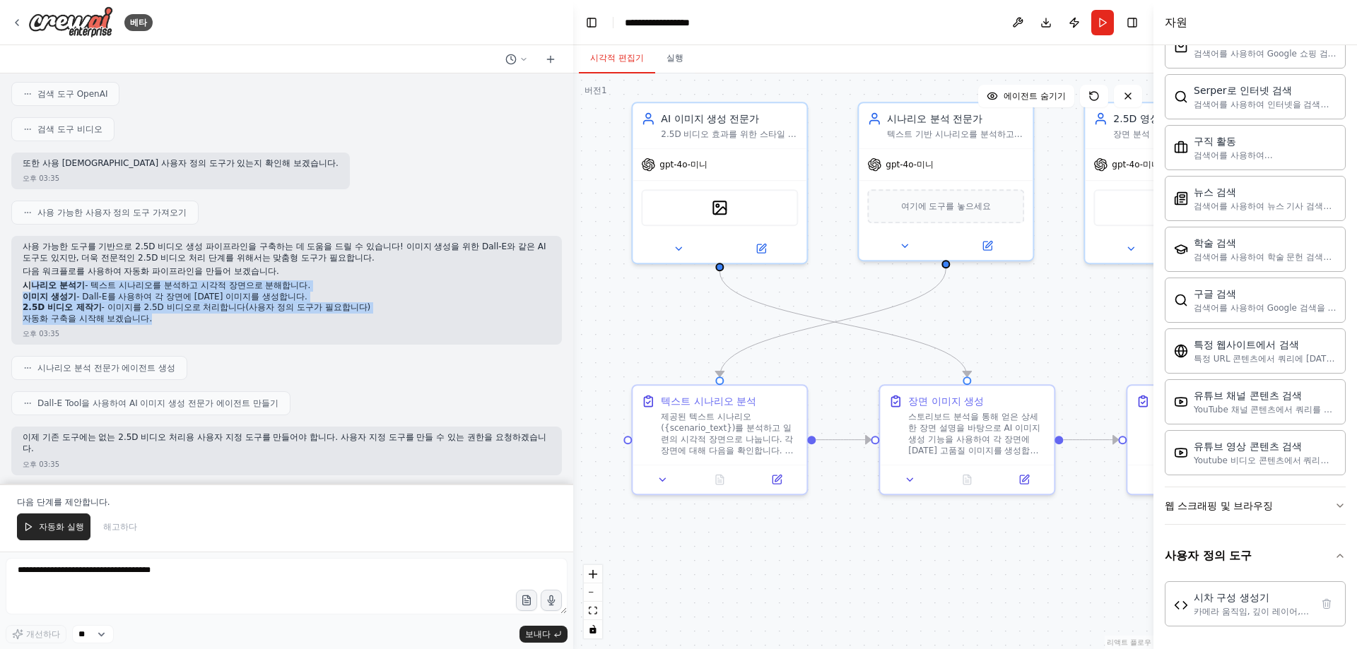
drag, startPoint x: 28, startPoint y: 286, endPoint x: 467, endPoint y: 320, distance: 440.1
click at [467, 320] on div "사용 가능한 도구를 기반으로 2.5D 비디오 생성 파이프라인을 구축하는 데 도움을 드릴 수 있습니다! 이미지 생성을 위한 Dall-E와 같은 …" at bounding box center [287, 284] width 528 height 85
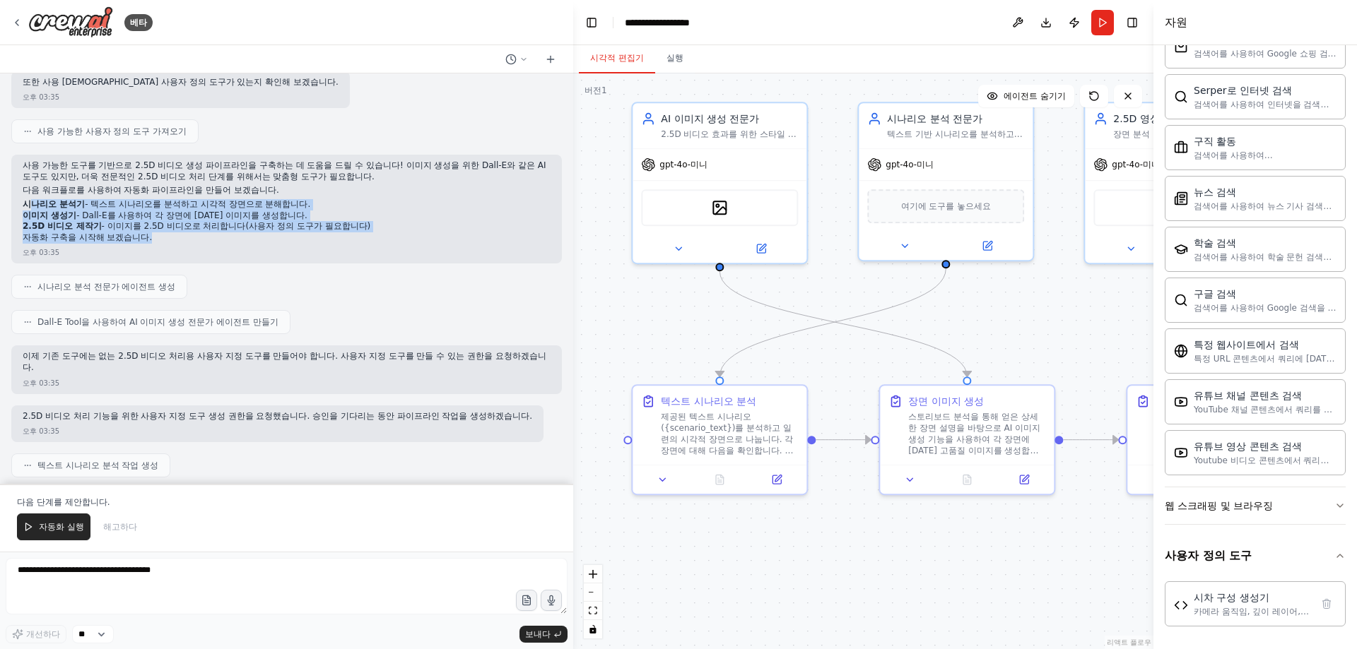
scroll to position [495, 0]
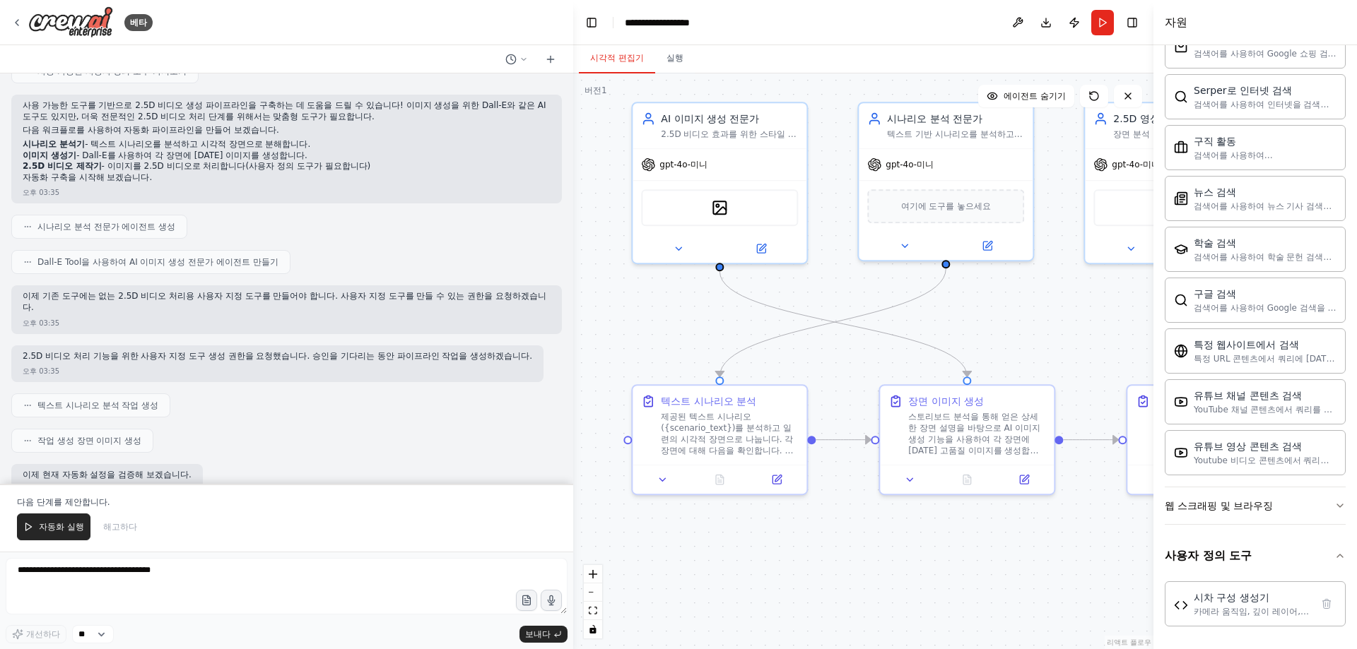
click at [353, 300] on font "이제 기존 도구에는 없는 2.5D 비디오 처리용 사용자 지정 도구를 만들어야 합니다. 사용자 지정 도구를 만들 수 있는 권한을 요청하겠습니다." at bounding box center [285, 301] width 524 height 21
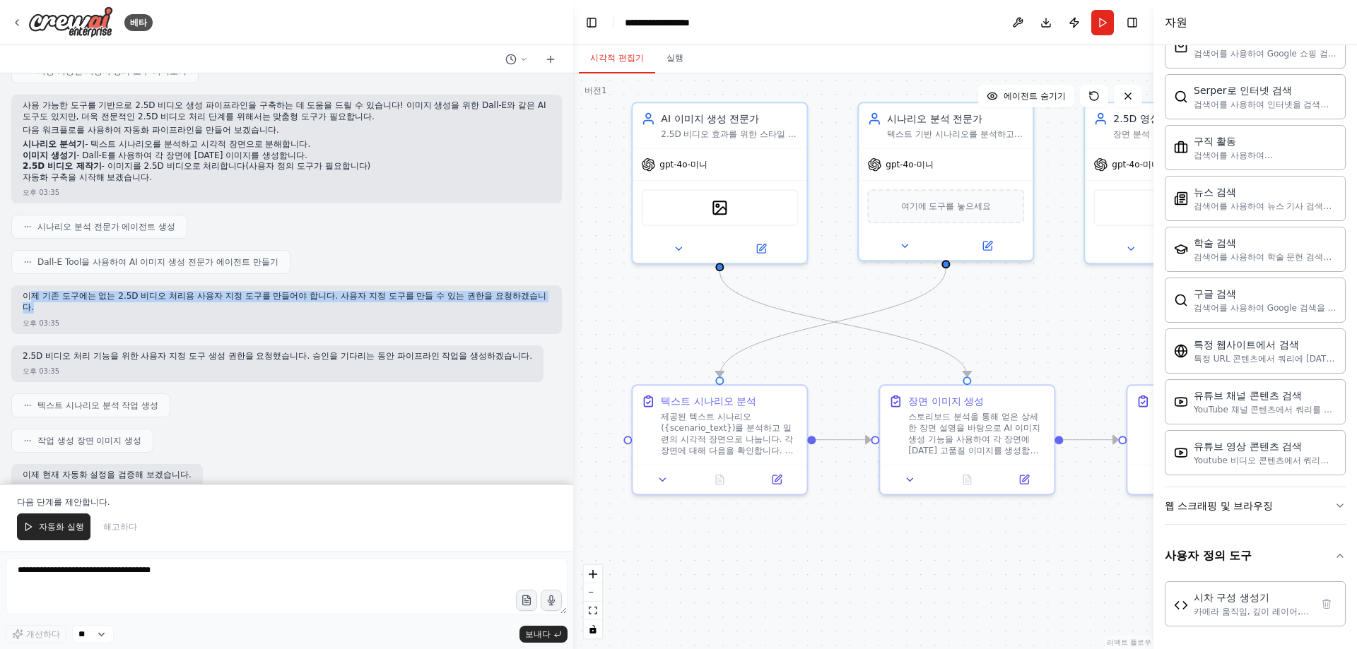
drag, startPoint x: 113, startPoint y: 293, endPoint x: 536, endPoint y: 305, distance: 423.4
click at [536, 305] on p "이제 기존 도구에는 없는 2.5D 비디오 처리용 사용자 지정 도구를 만들어야 합니다. 사용자 지정 도구를 만들 수 있는 권한을 요청하겠습니다." at bounding box center [287, 302] width 528 height 22
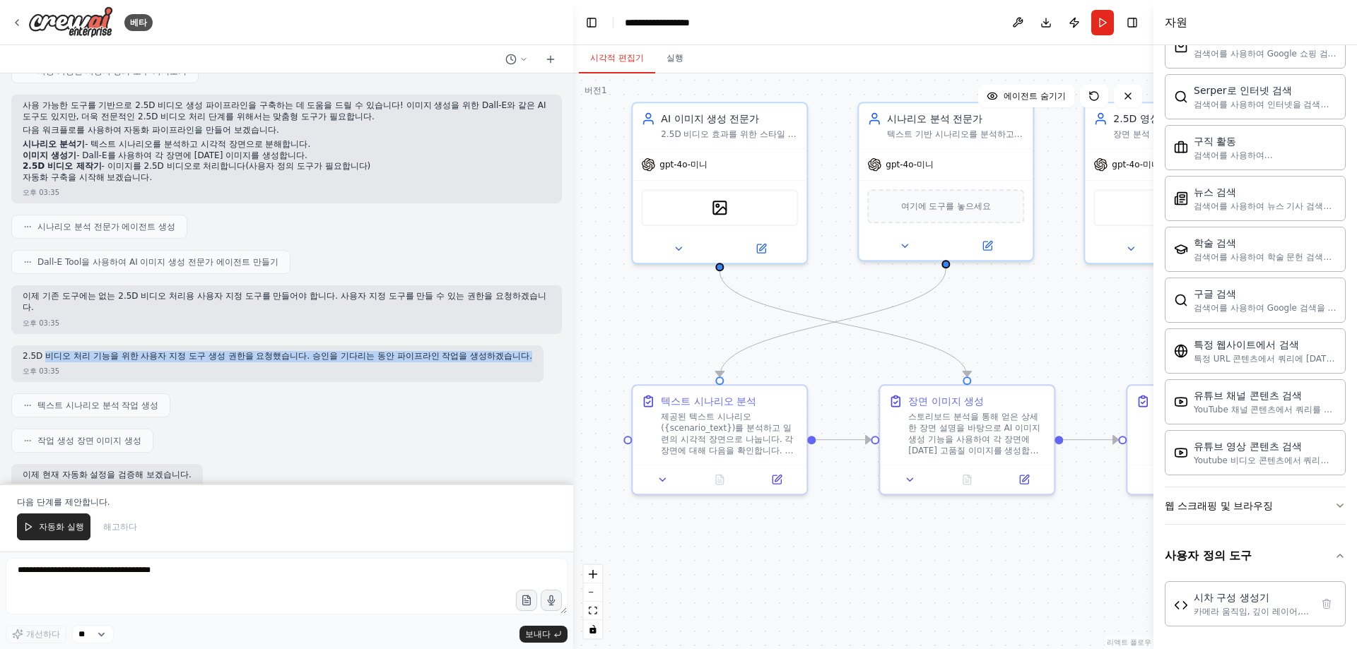
drag, startPoint x: 45, startPoint y: 357, endPoint x: 376, endPoint y: 395, distance: 332.9
click at [554, 359] on div "텍스트 기반 시나리오에서 최종 2.5D 비디오를 제작하기 위한 파이프라인을 만들고 싶습니다. 오후 03:34 ▶ 사고 과정 텍스트 기반 시나리…" at bounding box center [286, 278] width 573 height 411
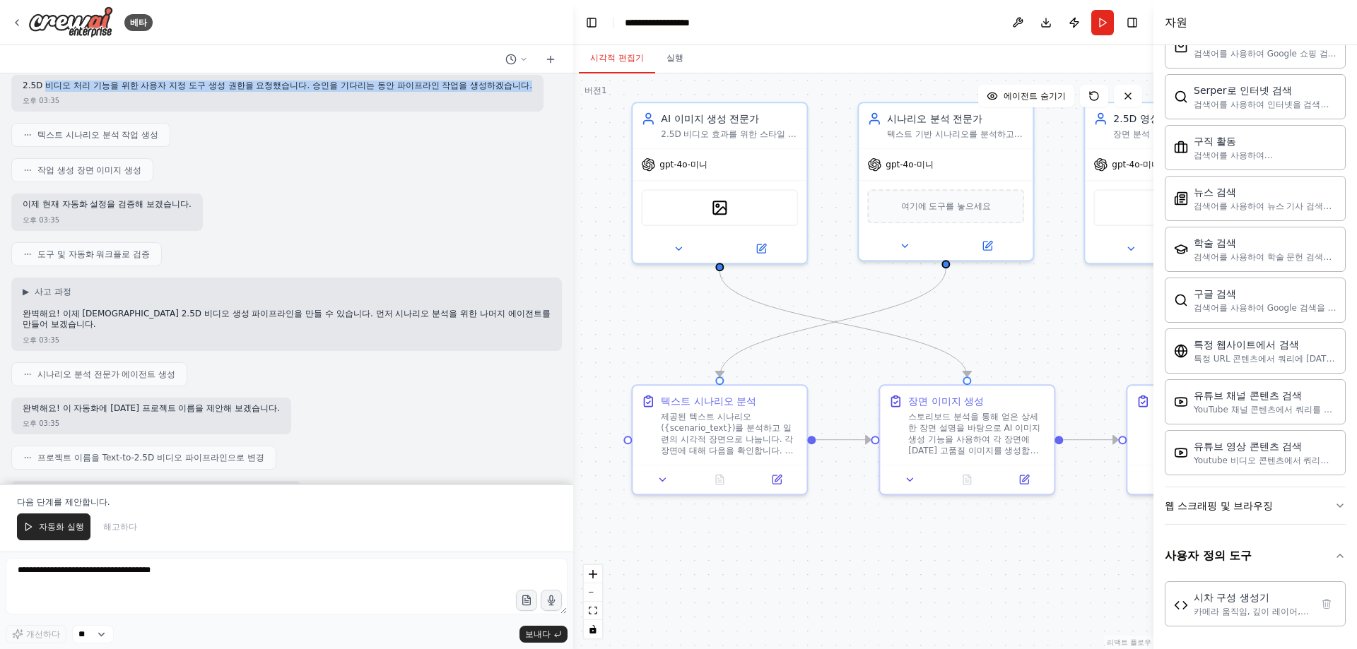
scroll to position [777, 0]
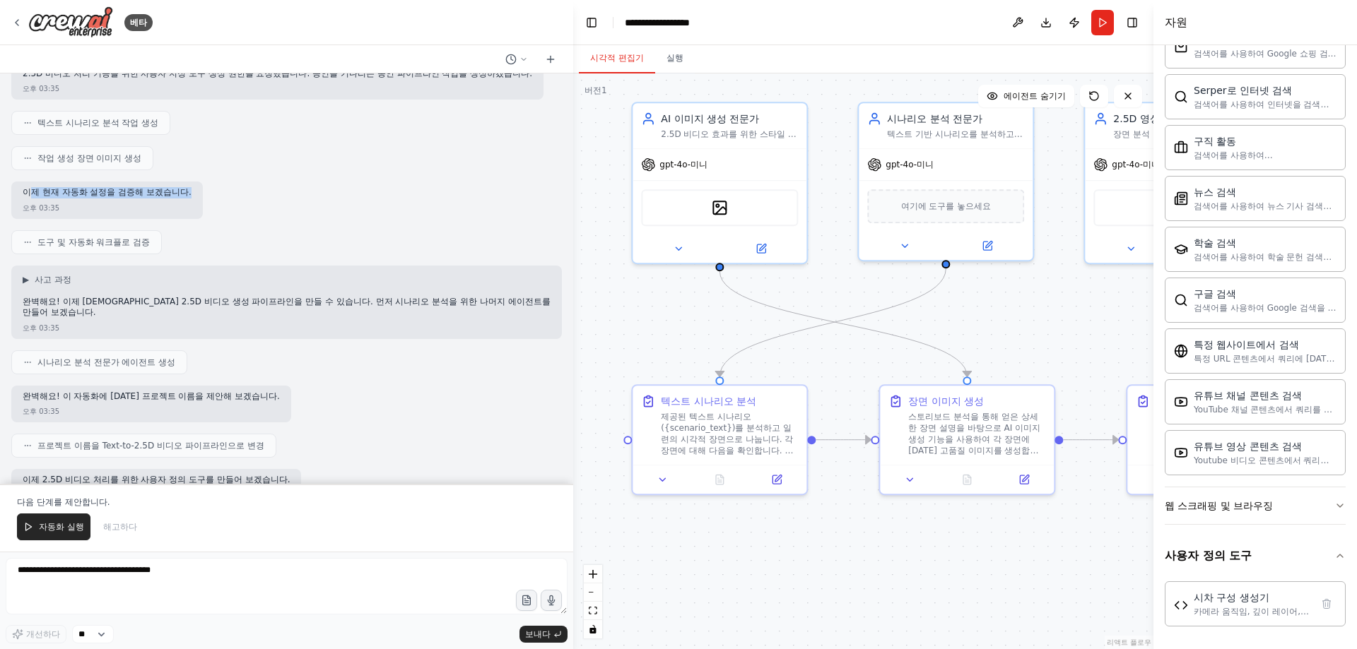
drag, startPoint x: 30, startPoint y: 194, endPoint x: 375, endPoint y: 185, distance: 345.6
click at [375, 185] on div "이제 현재 자동화 설정을 검증해 보겠습니다. 오후 03:35" at bounding box center [286, 200] width 550 height 37
click at [141, 309] on p "완벽해요! 이제 완전한 2.5D 비디오 생성 파이프라인을 만들 수 있습니다. 먼저 시나리오 분석을 위한 나머지 에이전트를 만들어 보겠습니다." at bounding box center [287, 308] width 528 height 22
drag, startPoint x: 26, startPoint y: 300, endPoint x: 420, endPoint y: 319, distance: 394.0
click at [420, 319] on div "완벽해요! 이제 완전한 2.5D 비디오 생성 파이프라인을 만들 수 있습니다. 먼저 시나리오 분석을 위한 나머지 에이전트를 만들어 보겠습니다." at bounding box center [287, 309] width 528 height 25
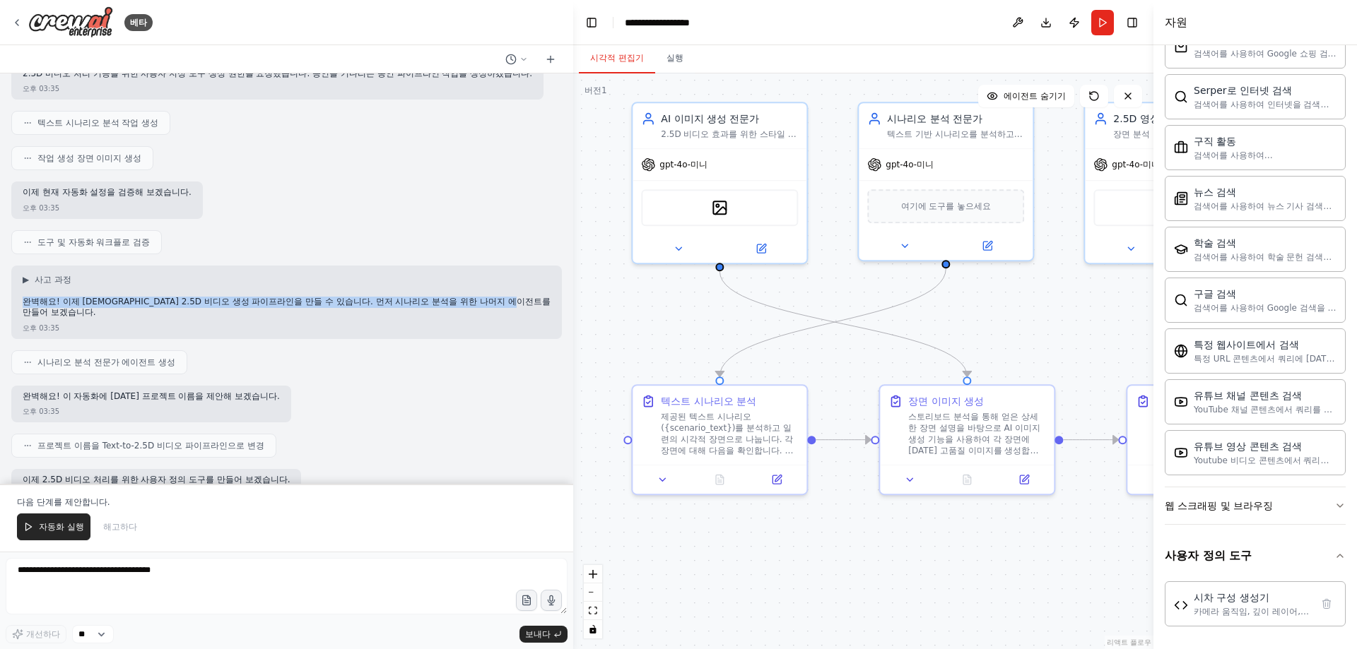
scroll to position [989, 0]
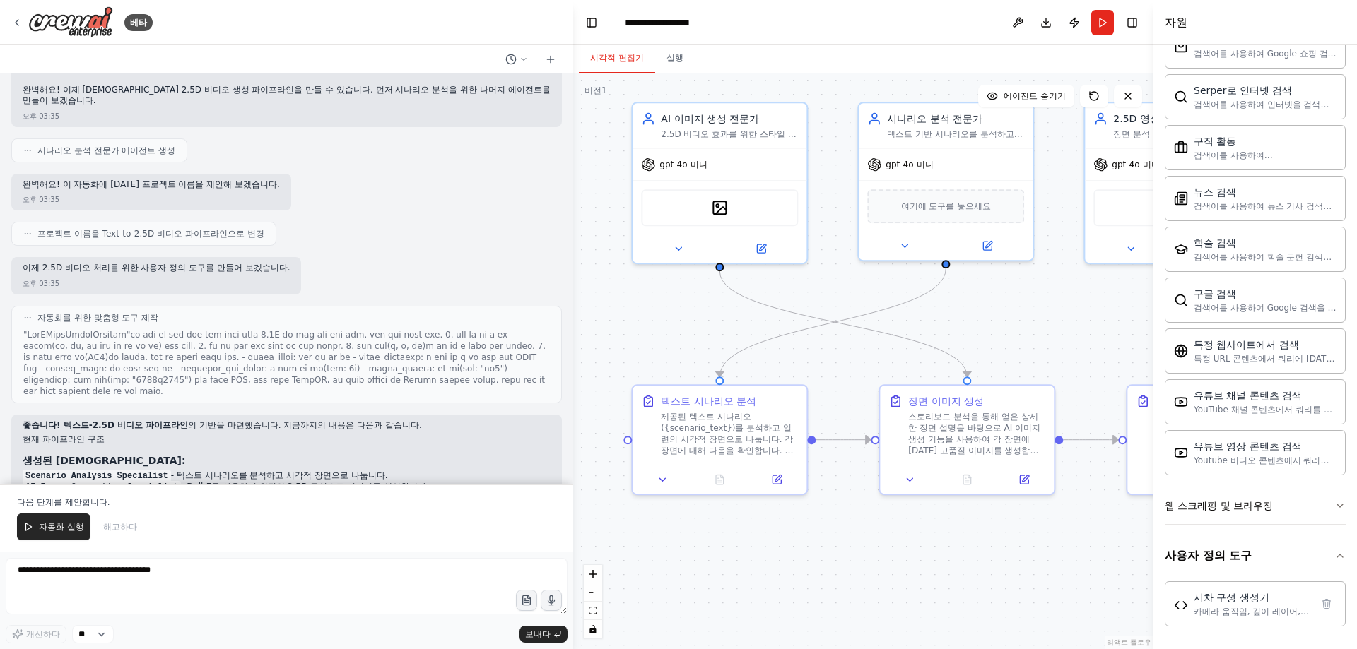
click at [136, 367] on font at bounding box center [284, 363] width 522 height 66
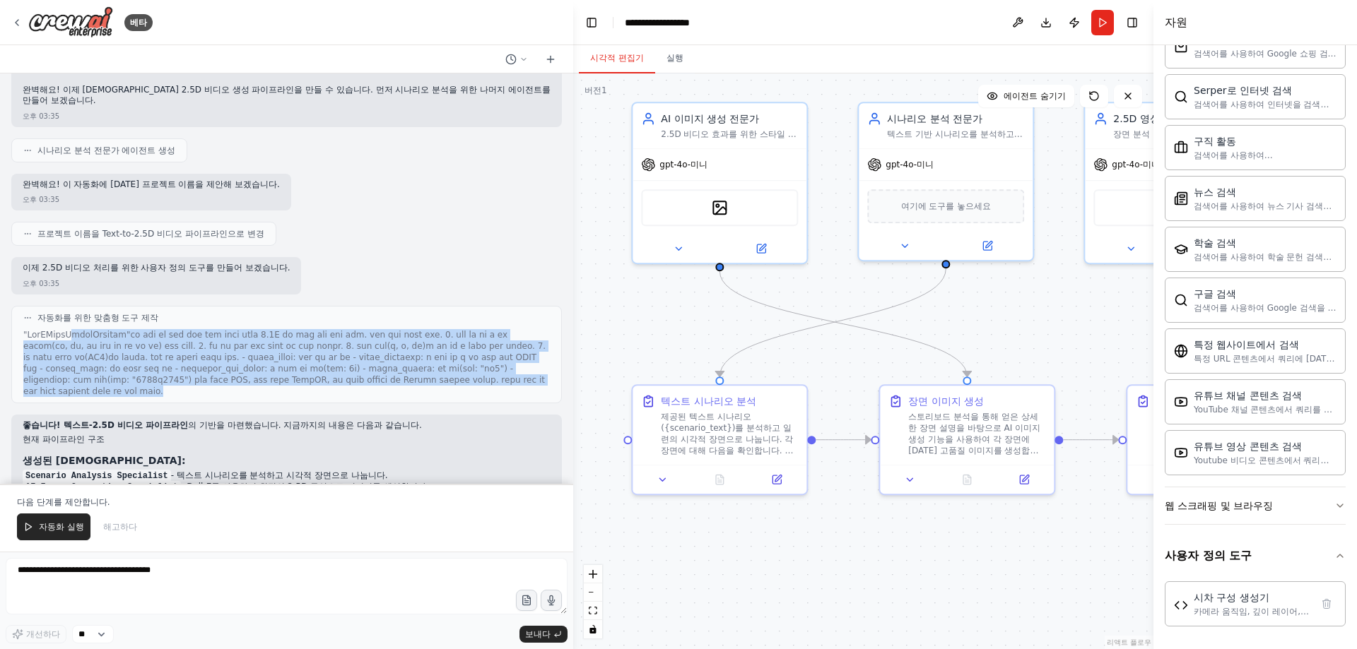
drag, startPoint x: 69, startPoint y: 335, endPoint x: 384, endPoint y: 420, distance: 326.3
click at [384, 397] on div at bounding box center [286, 363] width 526 height 68
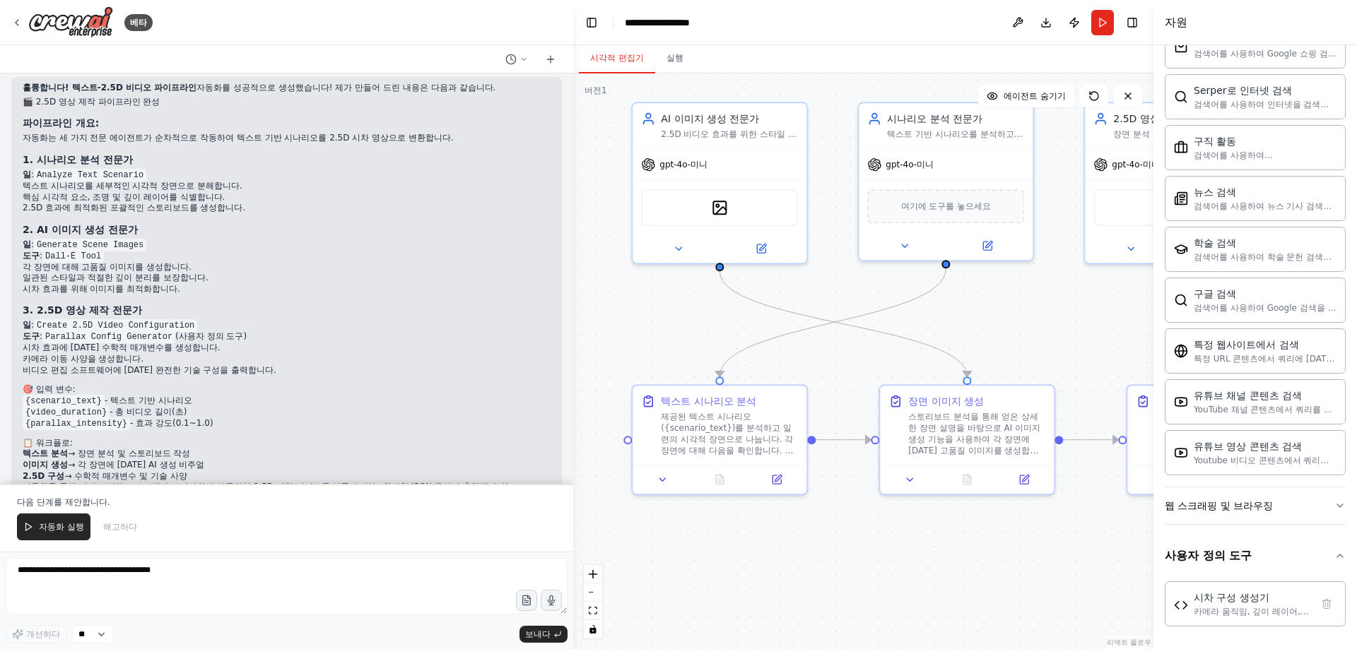
scroll to position [2968, 0]
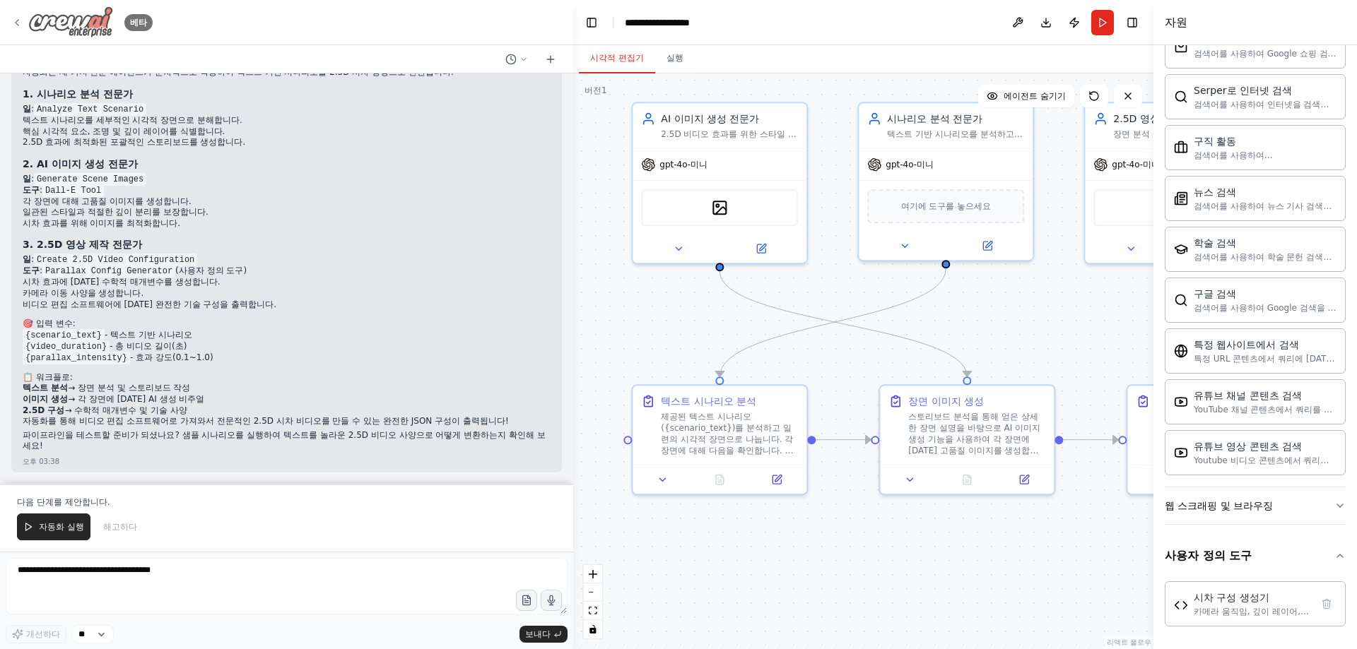
click at [79, 18] on img at bounding box center [70, 22] width 85 height 32
